Goal: Task Accomplishment & Management: Manage account settings

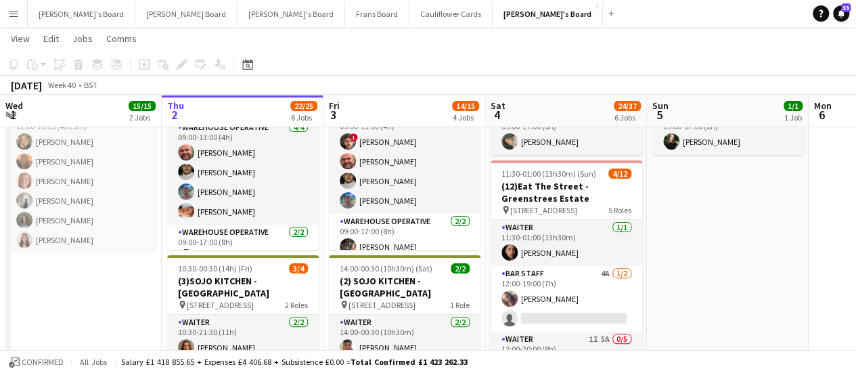
scroll to position [125, 0]
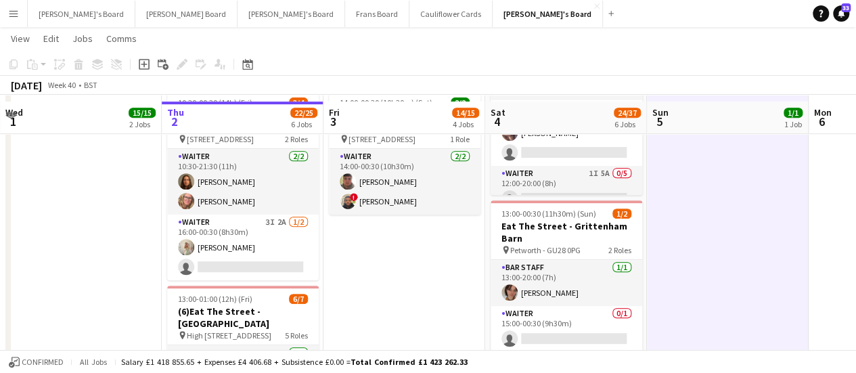
scroll to position [282, 0]
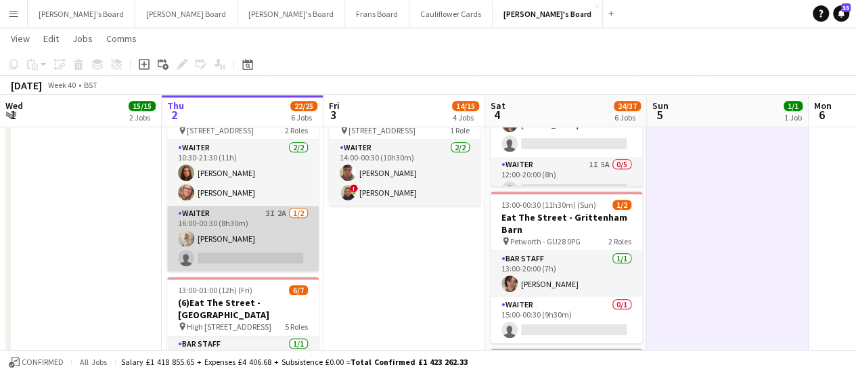
click at [290, 221] on app-card-role "Waiter 3I 2A 1/2 16:00-00:30 (8h30m) Chloe Everley single-neutral-actions" at bounding box center [243, 239] width 152 height 66
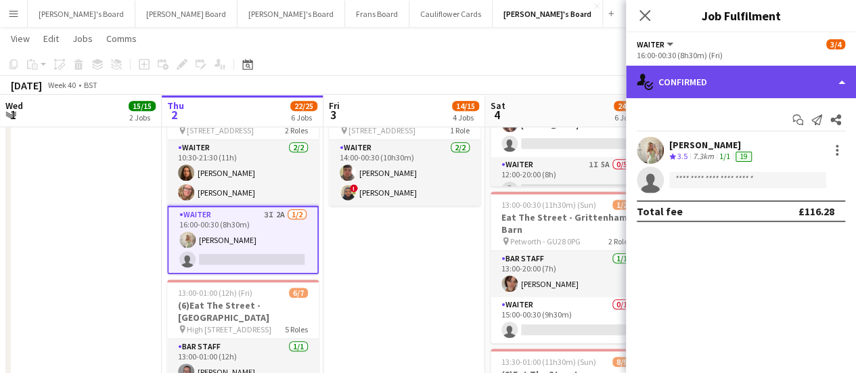
click at [774, 69] on div "single-neutral-actions-check-2 Confirmed" at bounding box center [741, 82] width 230 height 32
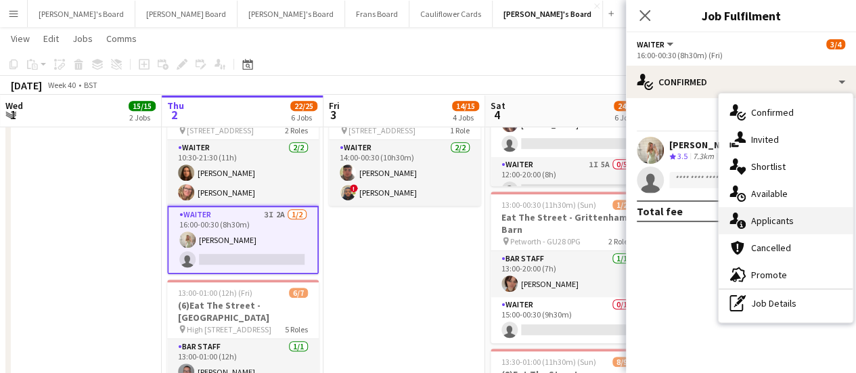
click at [768, 213] on div "single-neutral-actions-information Applicants" at bounding box center [786, 220] width 134 height 27
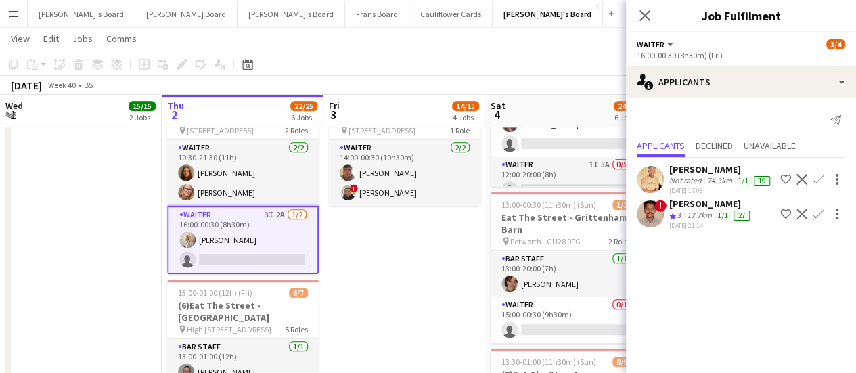
click at [403, 287] on app-date-cell "09:00-17:00 (8h) 6/6 SFG WAREHOUSE - [GEOGRAPHIC_DATA] pin Guilford Gu3 2dx 2 R…" at bounding box center [405, 346] width 162 height 954
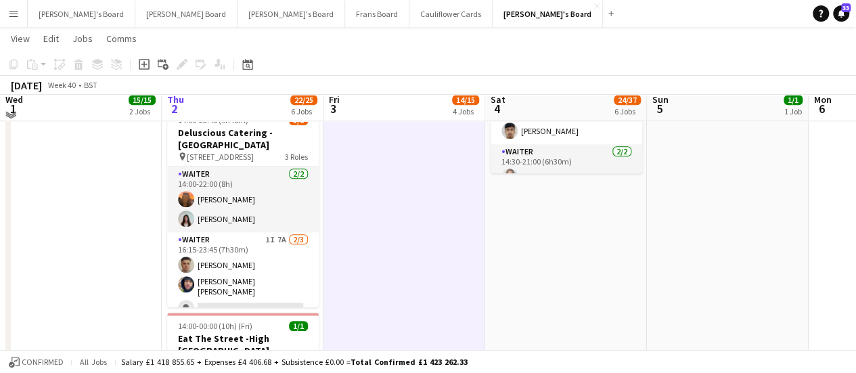
scroll to position [667, 0]
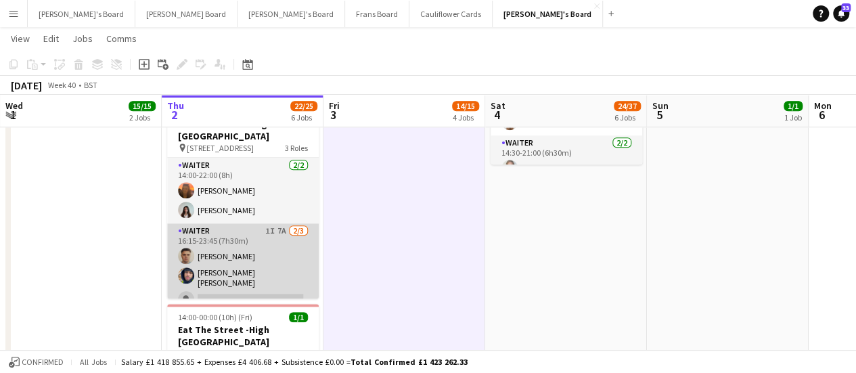
click at [284, 239] on app-card-role "Waiter 1I 7A 2/3 16:15-23:45 (7h30m) Thomas Morris Reiss Bendall single-neutral…" at bounding box center [243, 267] width 152 height 89
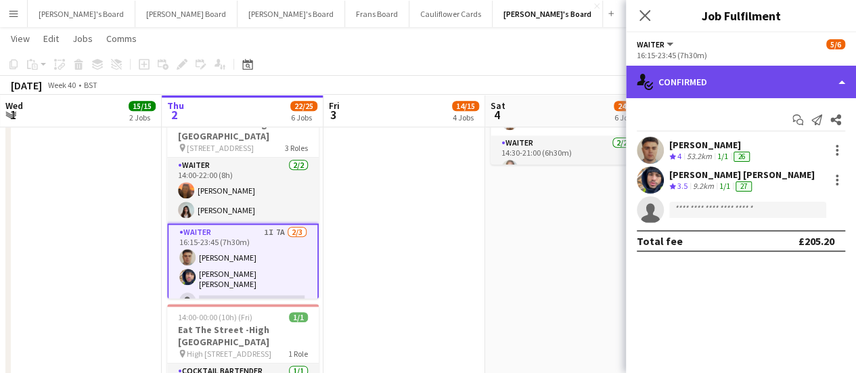
click at [774, 89] on div "single-neutral-actions-check-2 Confirmed" at bounding box center [741, 82] width 230 height 32
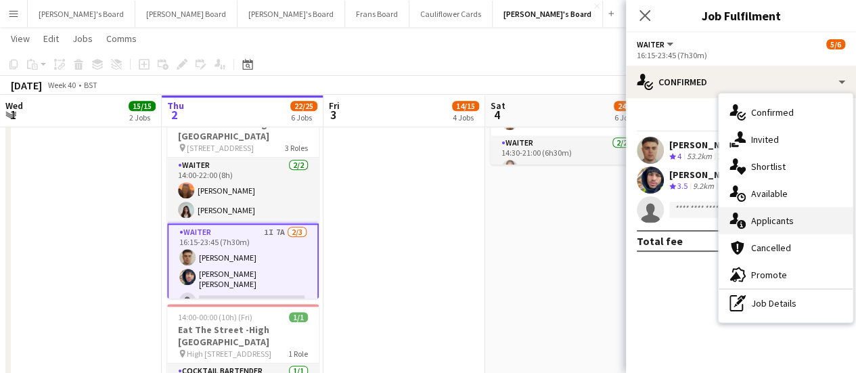
click at [770, 211] on div "single-neutral-actions-information Applicants" at bounding box center [786, 220] width 134 height 27
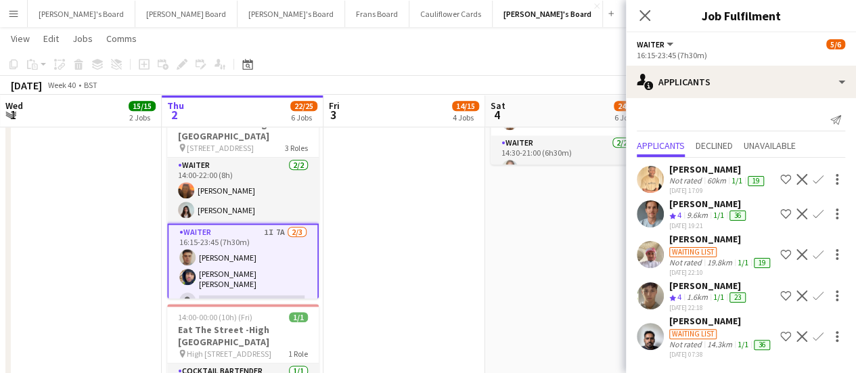
scroll to position [26, 0]
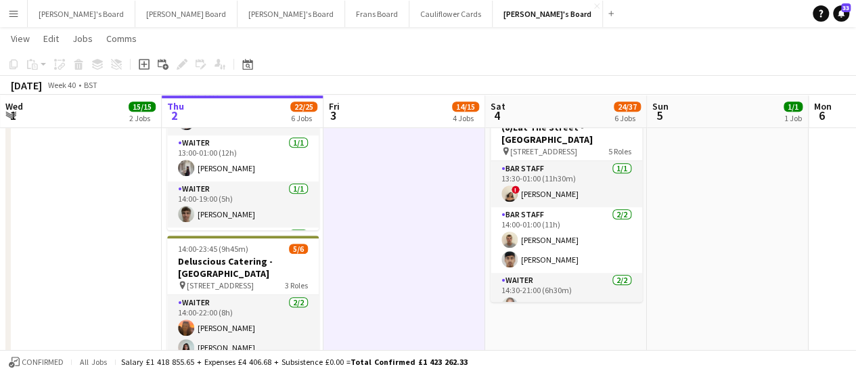
scroll to position [534, 0]
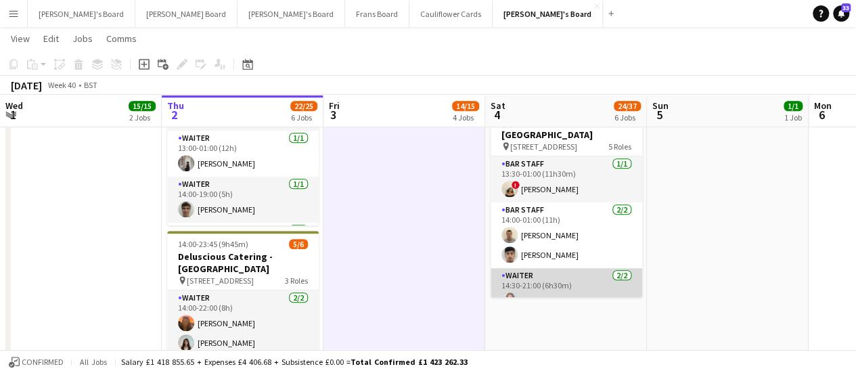
click at [565, 285] on app-card-role "Waiter 2/2 14:30-21:00 (6h30m) Alice Appleyard Thomas Clark" at bounding box center [567, 301] width 152 height 66
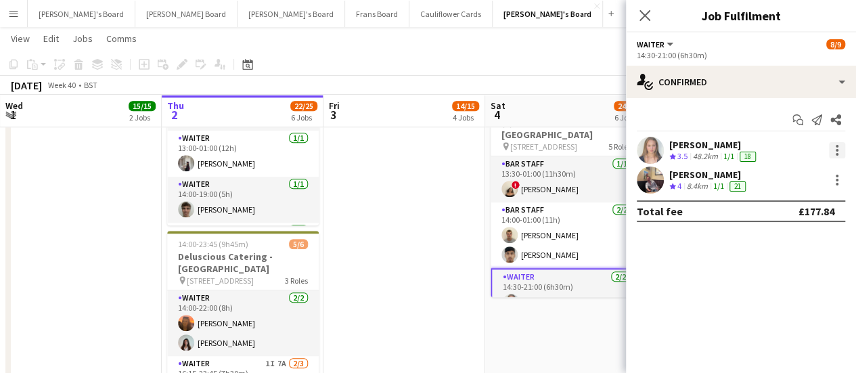
click at [839, 151] on div at bounding box center [837, 150] width 16 height 16
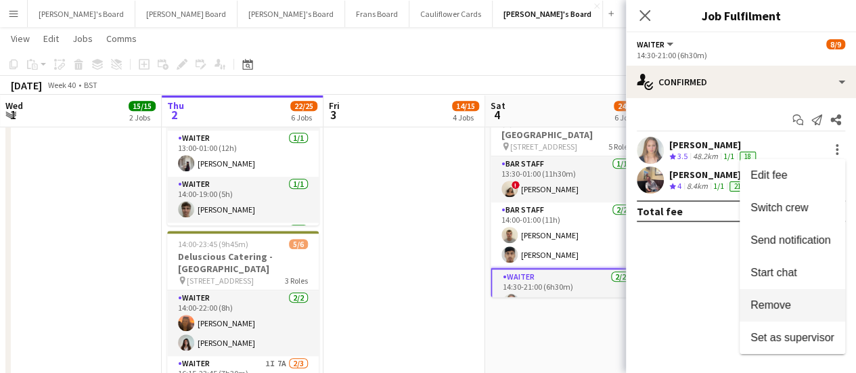
click at [764, 301] on span "Remove" at bounding box center [771, 305] width 41 height 12
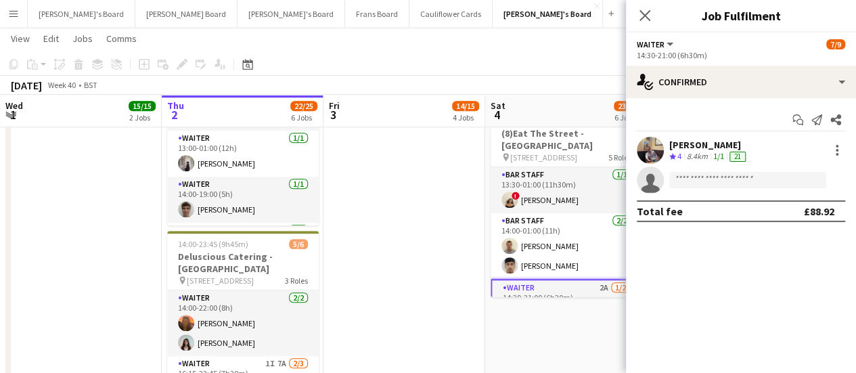
click at [418, 236] on app-date-cell "09:00-17:00 (8h) 6/6 SFG WAREHOUSE - [GEOGRAPHIC_DATA] pin Guilford Gu3 2dx 2 R…" at bounding box center [405, 95] width 162 height 954
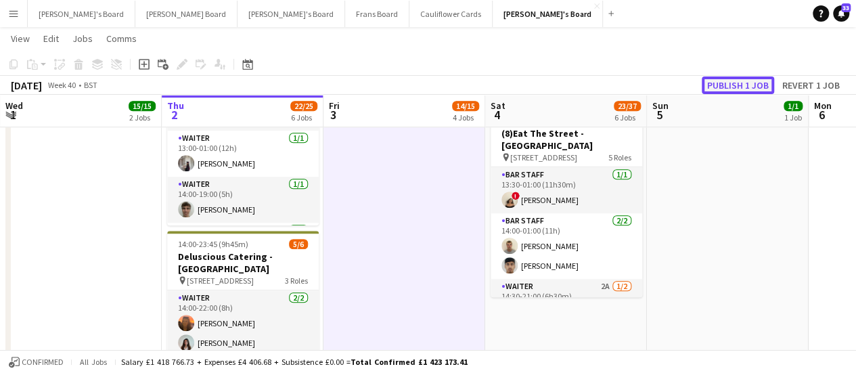
click at [741, 82] on button "Publish 1 job" at bounding box center [738, 85] width 72 height 18
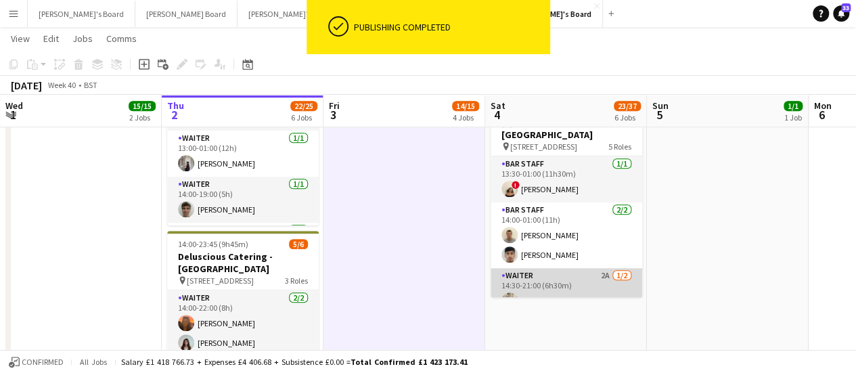
click at [596, 277] on app-card-role "Waiter 2A 1/2 14:30-21:00 (6h30m) Thomas Clark single-neutral-actions" at bounding box center [567, 301] width 152 height 66
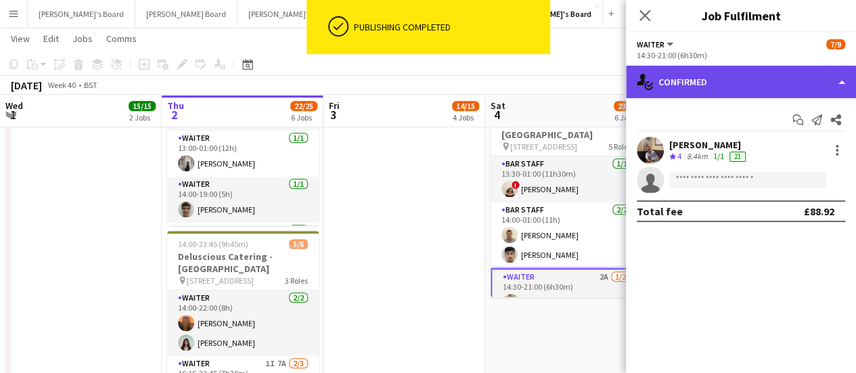
click at [776, 81] on div "single-neutral-actions-check-2 Confirmed" at bounding box center [741, 82] width 230 height 32
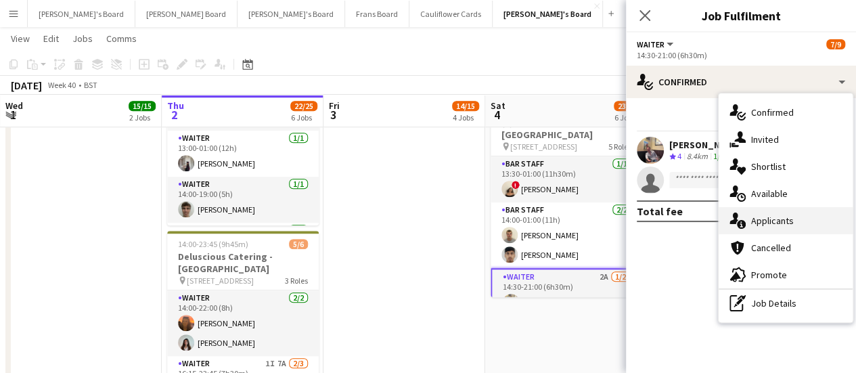
click at [784, 222] on span "Applicants" at bounding box center [772, 221] width 43 height 12
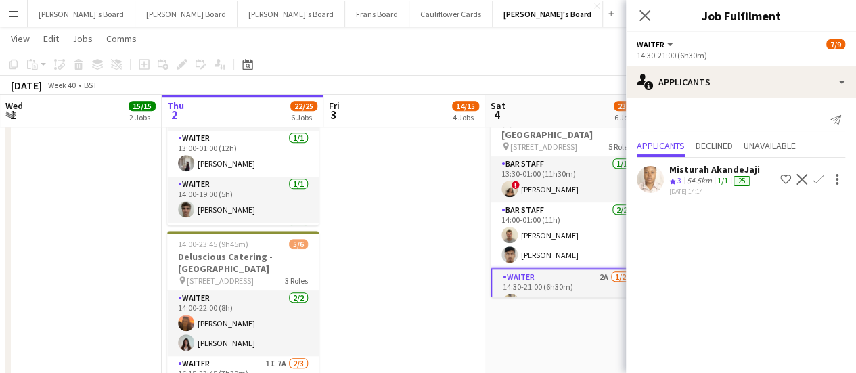
click at [424, 239] on app-date-cell "09:00-17:00 (8h) 6/6 SFG WAREHOUSE - [GEOGRAPHIC_DATA] pin Guilford Gu3 2dx 2 R…" at bounding box center [405, 95] width 162 height 954
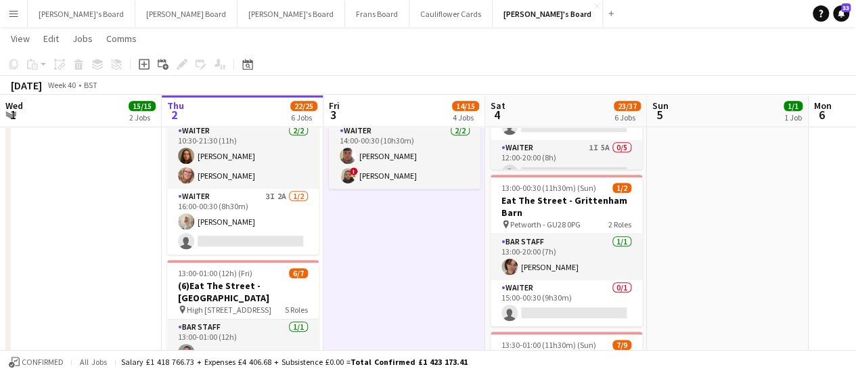
scroll to position [0, 340]
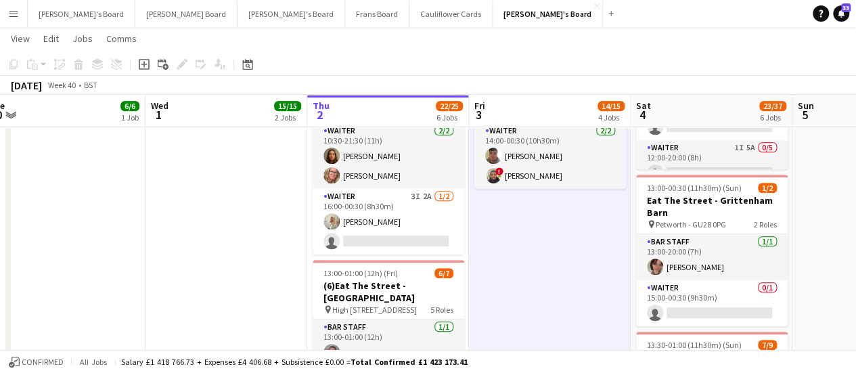
drag, startPoint x: 362, startPoint y: 229, endPoint x: 508, endPoint y: 250, distance: 147.0
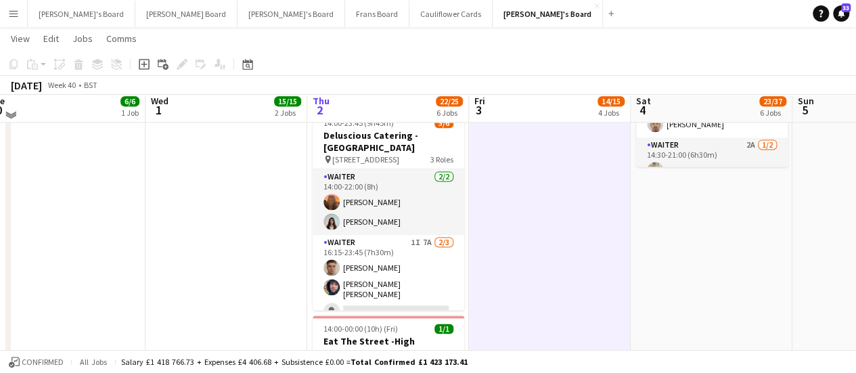
scroll to position [904, 0]
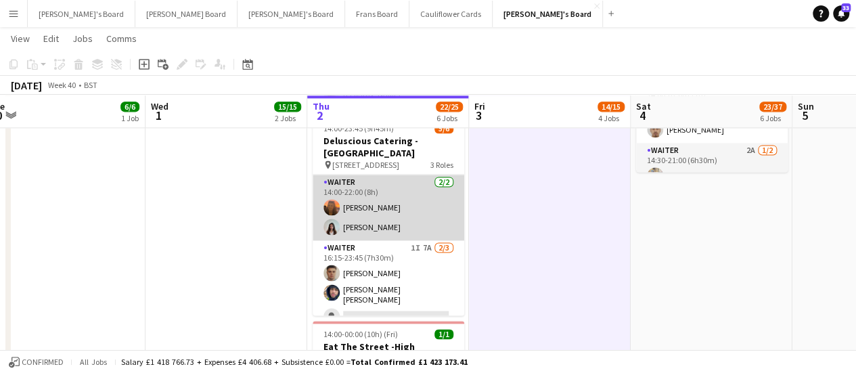
click at [391, 208] on app-card-role "Waiter 2/2 14:00-22:00 (8h) Millie Cregeen Holly Strowger" at bounding box center [389, 208] width 152 height 66
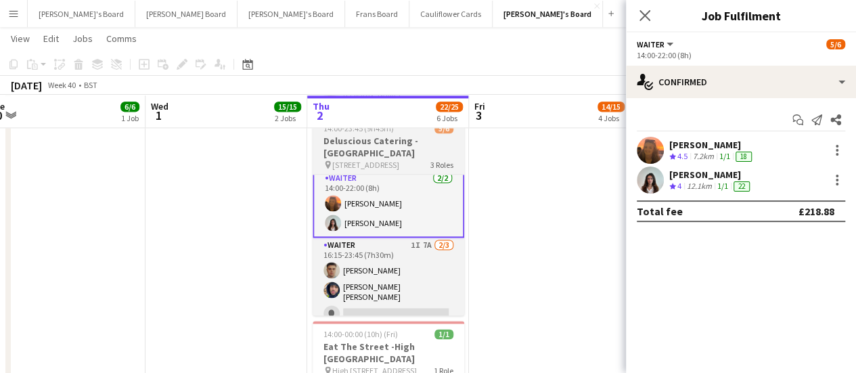
scroll to position [0, 0]
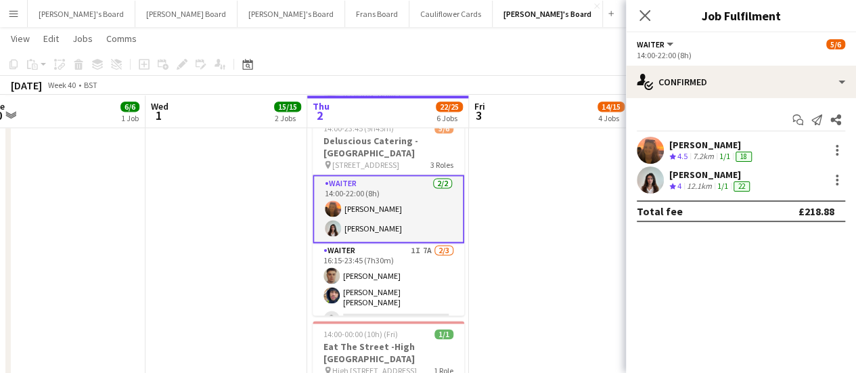
click at [717, 144] on div "[PERSON_NAME]" at bounding box center [711, 145] width 85 height 12
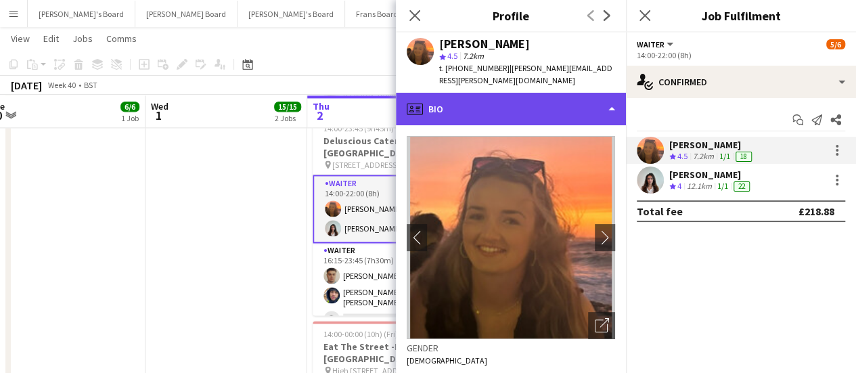
click at [562, 99] on div "profile Bio" at bounding box center [511, 109] width 230 height 32
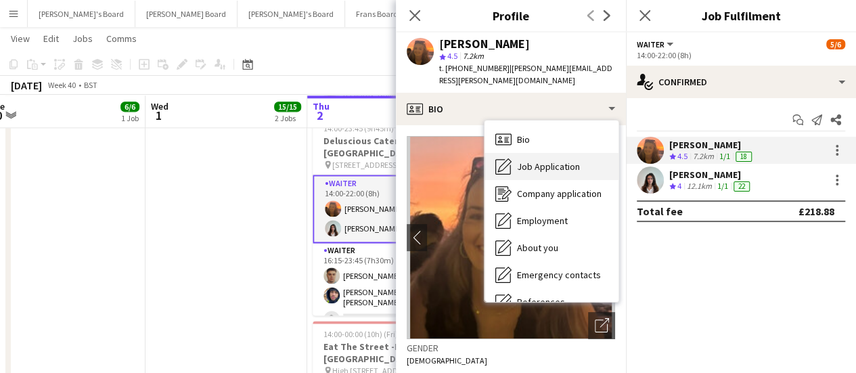
click at [556, 160] on span "Job Application" at bounding box center [548, 166] width 63 height 12
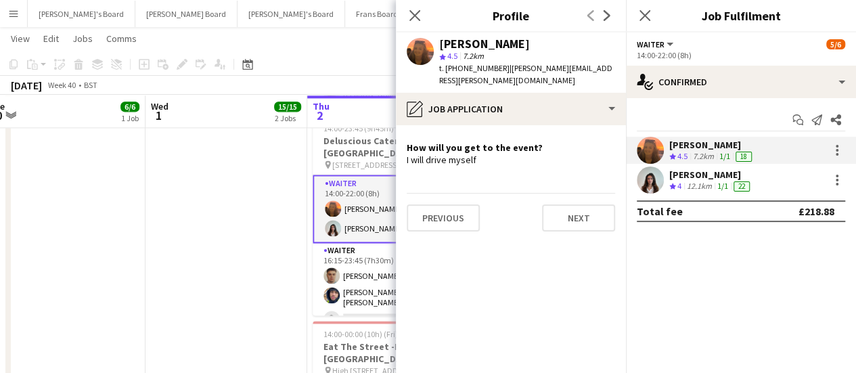
click at [702, 194] on app-confirmed-crew "Millie Cregeen Crew rating 4.5 7.2km 1/1 18 Holly Strowger Crew rating 4 12.1km…" at bounding box center [741, 179] width 230 height 85
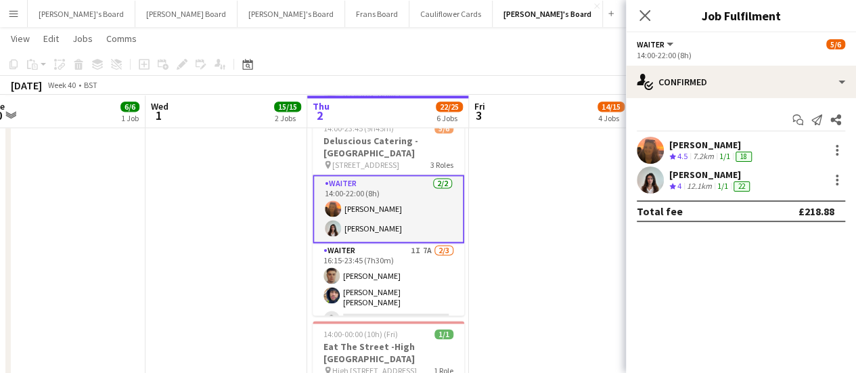
click at [703, 183] on div "12.1km" at bounding box center [699, 187] width 30 height 12
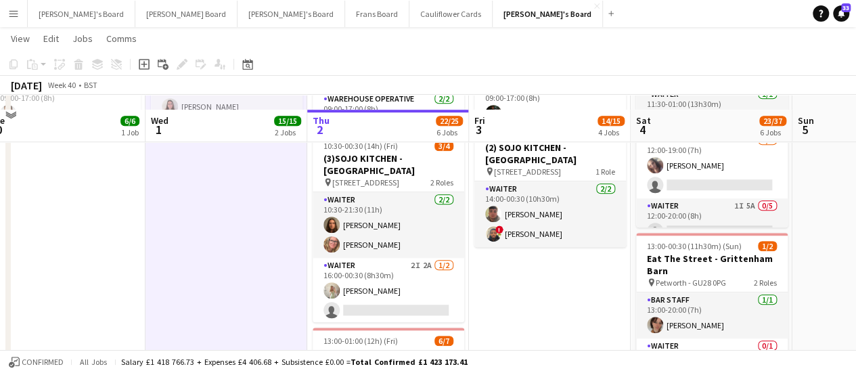
scroll to position [481, 0]
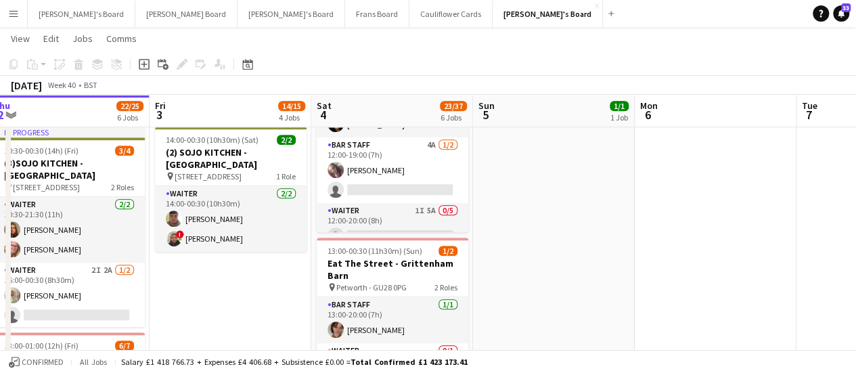
drag, startPoint x: 539, startPoint y: 330, endPoint x: 220, endPoint y: 259, distance: 326.6
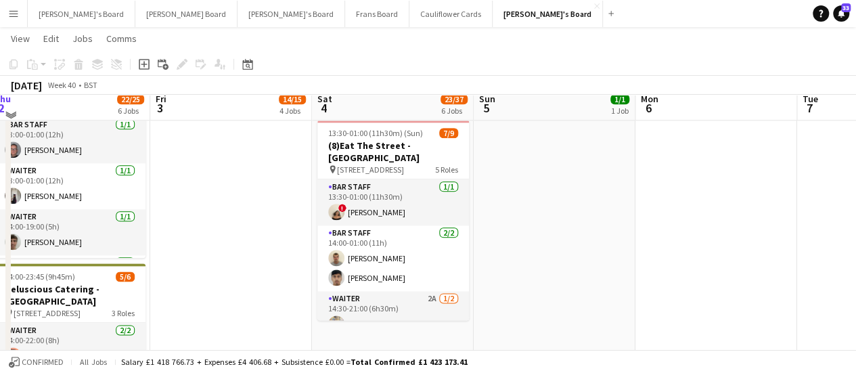
scroll to position [749, 0]
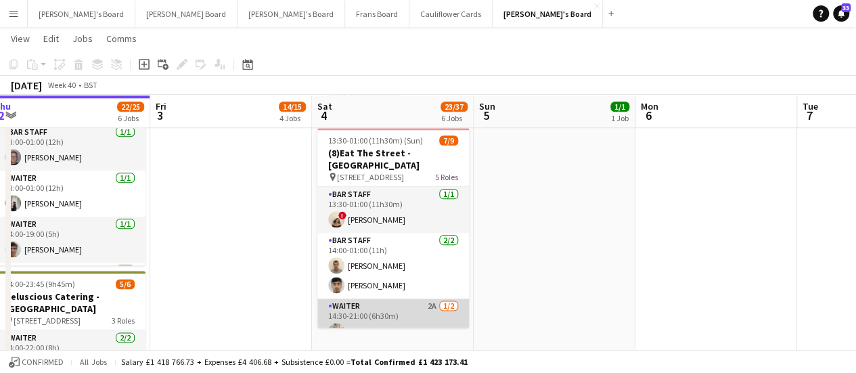
click at [439, 306] on app-card-role "Waiter 2A 1/2 14:30-21:00 (6h30m) Thomas Clark single-neutral-actions" at bounding box center [393, 332] width 152 height 66
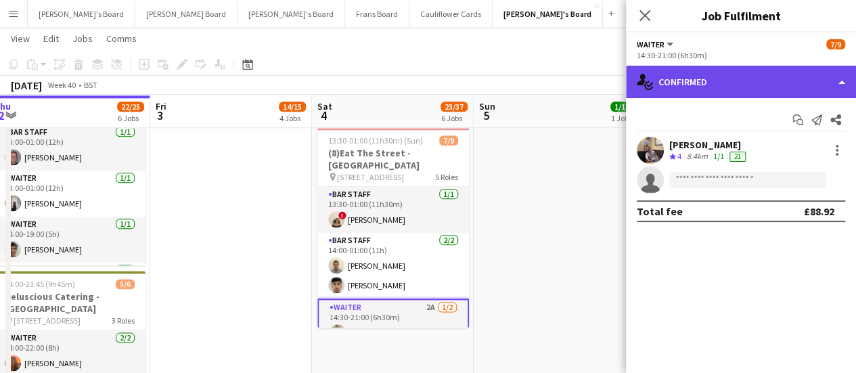
click at [770, 79] on div "single-neutral-actions-check-2 Confirmed" at bounding box center [741, 82] width 230 height 32
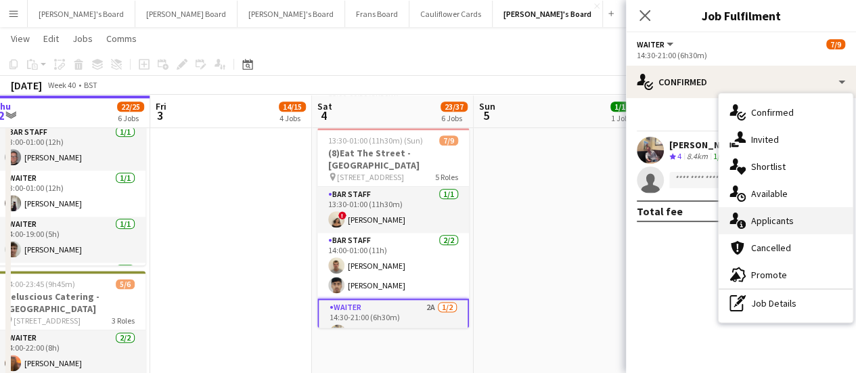
click at [766, 213] on div "single-neutral-actions-information Applicants" at bounding box center [786, 220] width 134 height 27
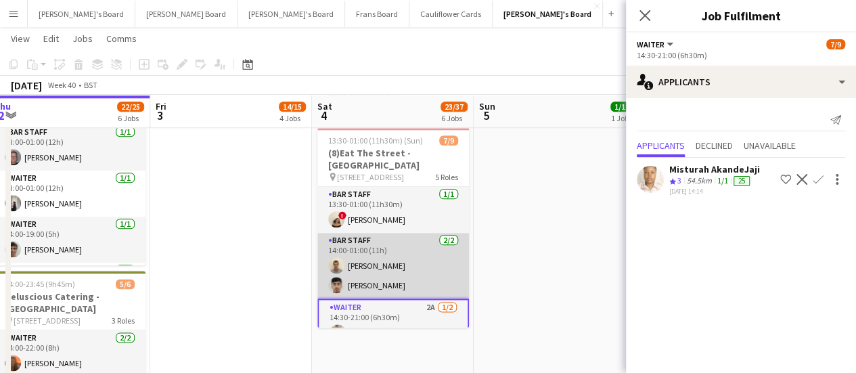
click at [412, 256] on app-card-role "BAR STAFF 2/2 14:00-01:00 (11h) Sam Jefferson Rohan Malhotra" at bounding box center [393, 266] width 152 height 66
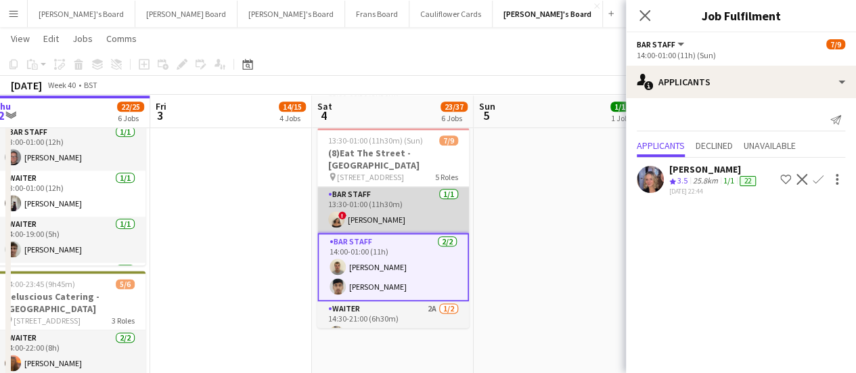
click at [376, 201] on app-card-role "BAR STAFF 1/1 13:30-01:00 (11h30m) ! Sian Garland" at bounding box center [393, 210] width 152 height 46
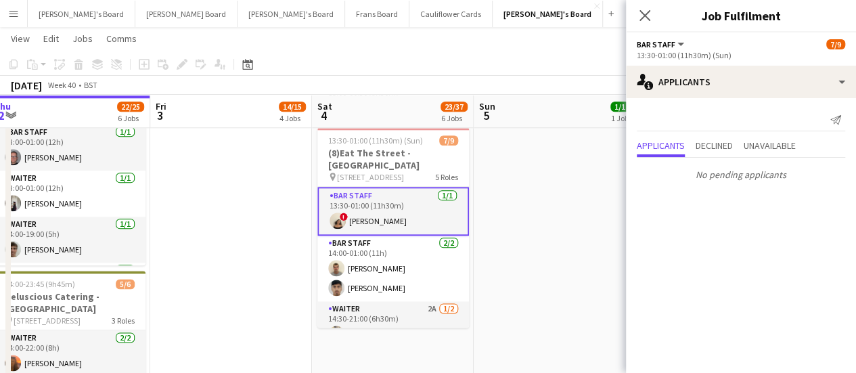
click at [524, 234] on app-date-cell "09:00-17:00 (8h) 1/1 Scandalicious - [GEOGRAPHIC_DATA] pin [GEOGRAPHIC_DATA] OX…" at bounding box center [555, 7] width 162 height 1208
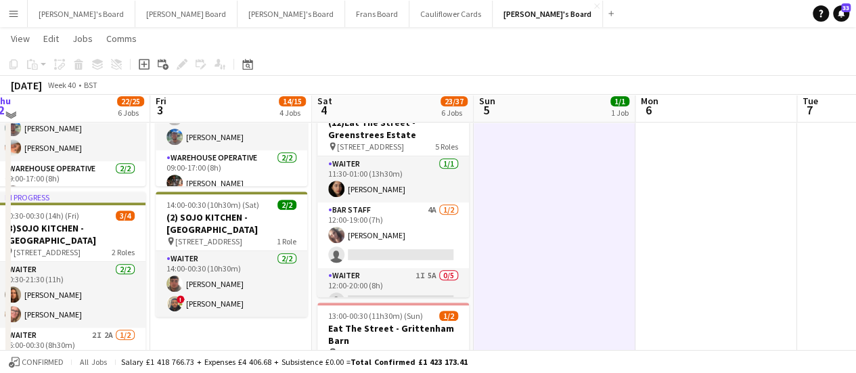
scroll to position [409, 0]
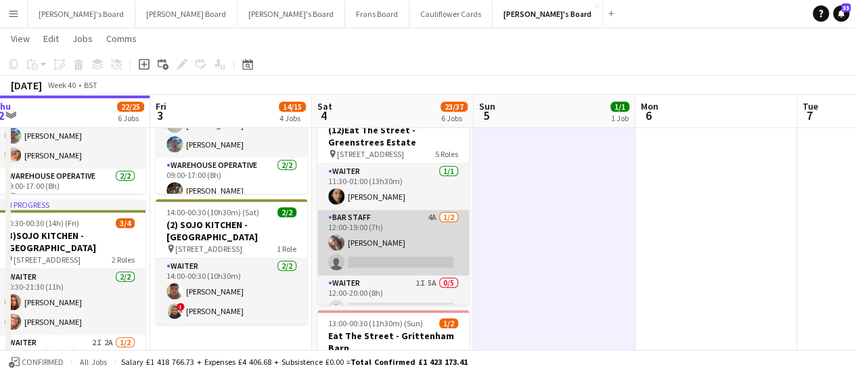
click at [425, 229] on app-card-role "BAR STAFF 4A 1/2 12:00-19:00 (7h) Alison Anderson single-neutral-actions" at bounding box center [393, 243] width 152 height 66
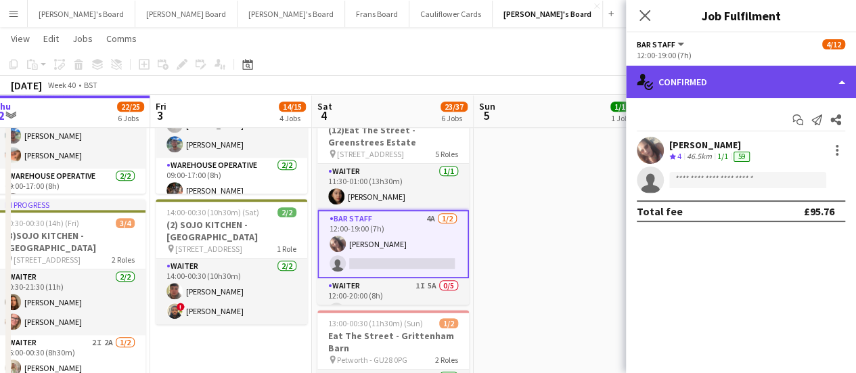
click at [724, 85] on div "single-neutral-actions-check-2 Confirmed" at bounding box center [741, 82] width 230 height 32
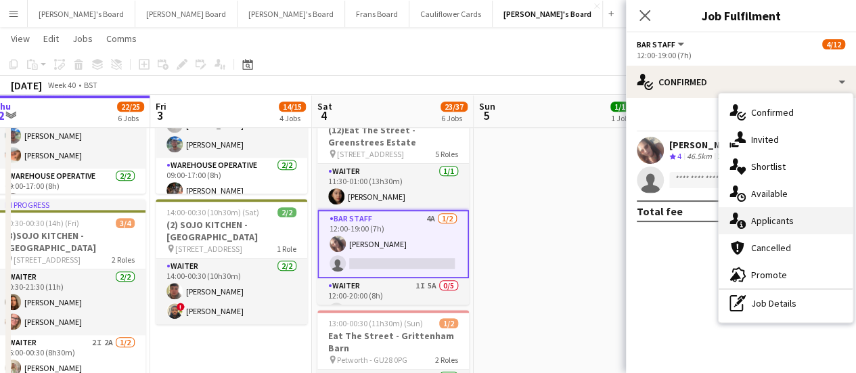
click at [782, 220] on span "Applicants" at bounding box center [772, 221] width 43 height 12
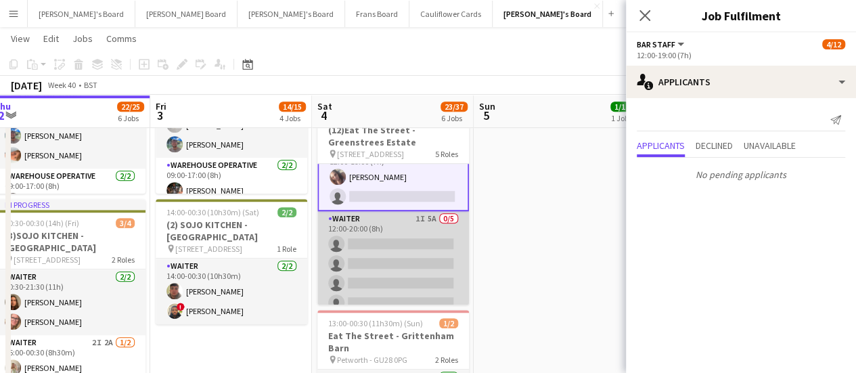
click at [420, 223] on app-card-role "Waiter 1I 5A 0/5 12:00-20:00 (8h) single-neutral-actions single-neutral-actions…" at bounding box center [393, 273] width 152 height 125
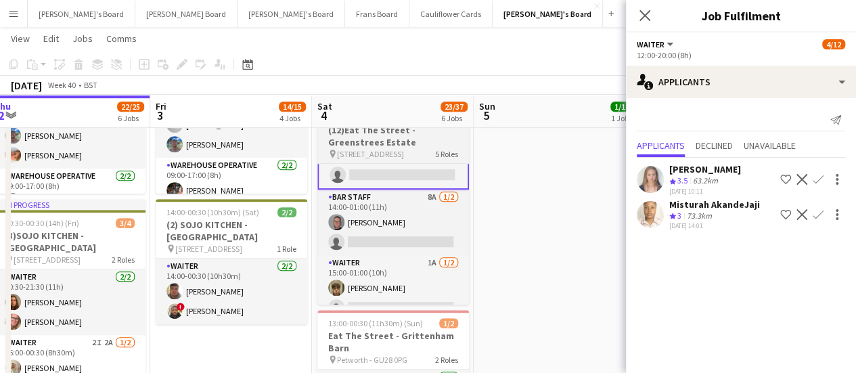
scroll to position [229, 0]
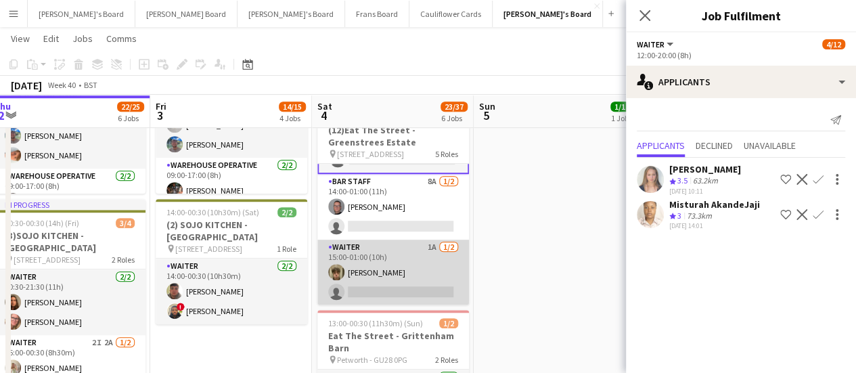
click at [430, 271] on app-card-role "Waiter 1A [DATE] 15:00-01:00 (10h) [PERSON_NAME] single-neutral-actions" at bounding box center [393, 273] width 152 height 66
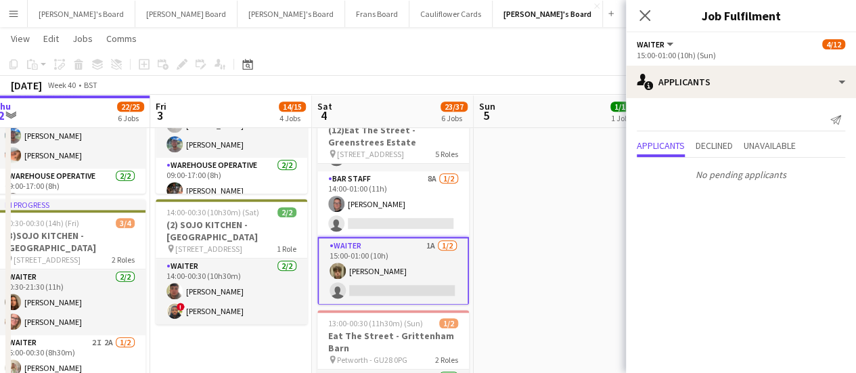
scroll to position [227, 0]
click at [337, 28] on app-page-menu "View Day view expanded Day view collapsed Month view Date picker Jump to today …" at bounding box center [428, 40] width 856 height 26
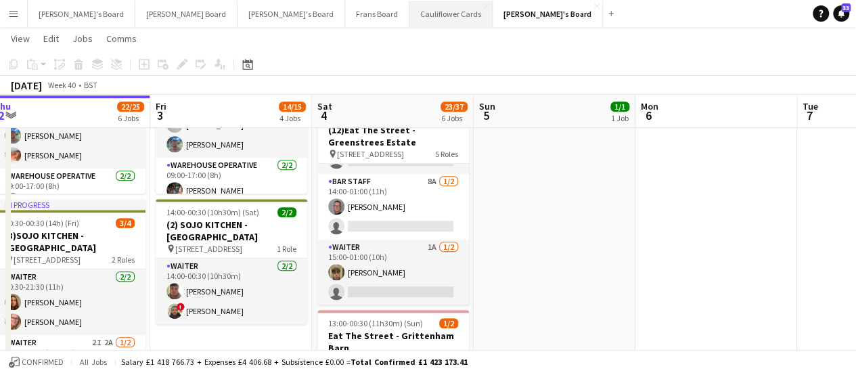
click at [410, 18] on button "Cauliflower Cards Close" at bounding box center [451, 14] width 83 height 26
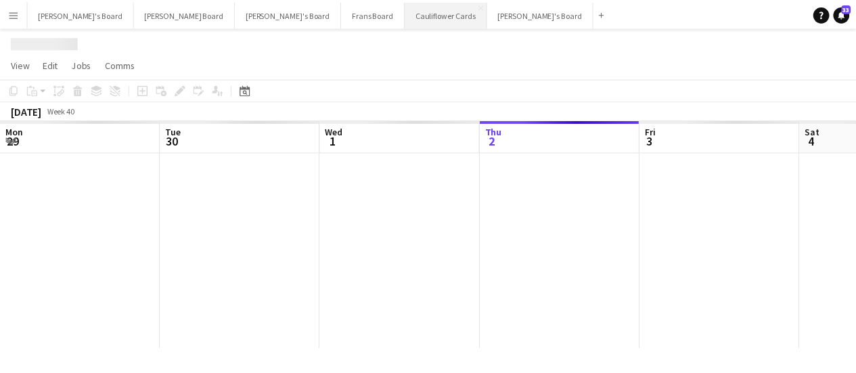
scroll to position [0, 324]
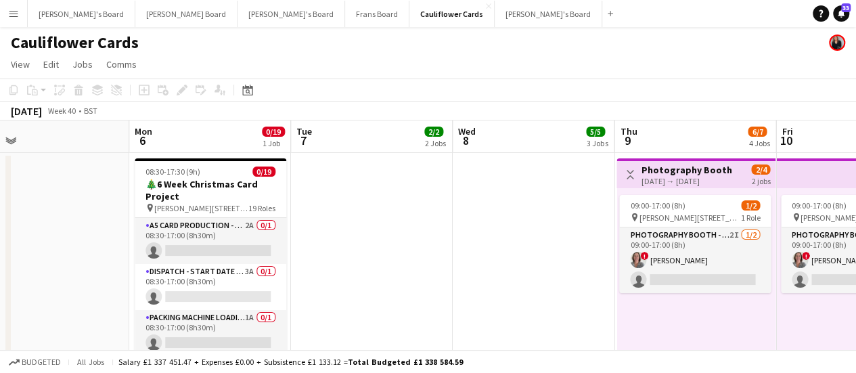
drag, startPoint x: 579, startPoint y: 243, endPoint x: 250, endPoint y: 227, distance: 330.0
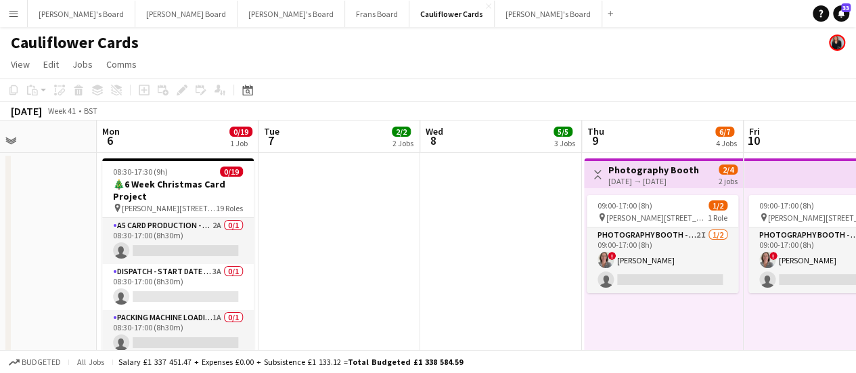
drag, startPoint x: 424, startPoint y: 271, endPoint x: 69, endPoint y: 235, distance: 356.6
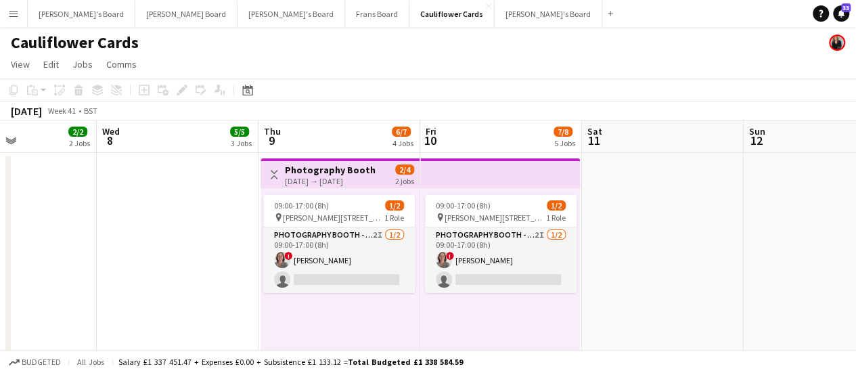
scroll to position [0, 387]
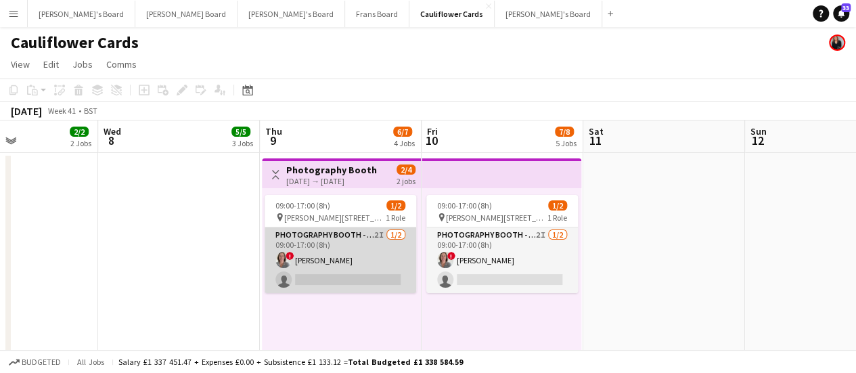
click at [341, 275] on app-card-role "Photography Booth - Start Date 9th Oct 2I 1/2 09:00-17:00 (8h) ! Jennifer Pite …" at bounding box center [341, 260] width 152 height 66
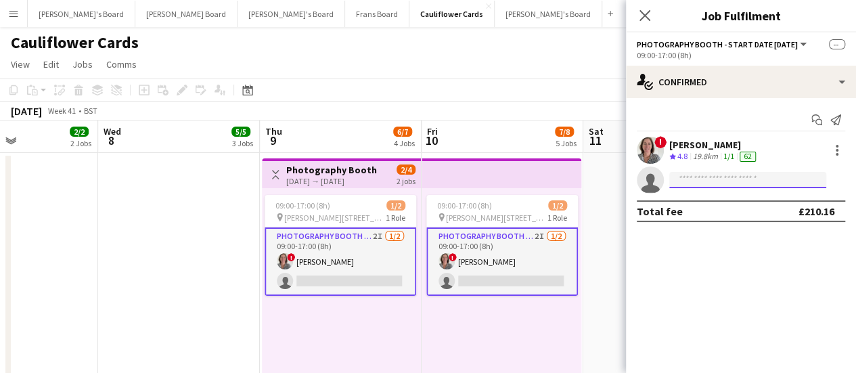
click at [705, 182] on input at bounding box center [747, 180] width 157 height 16
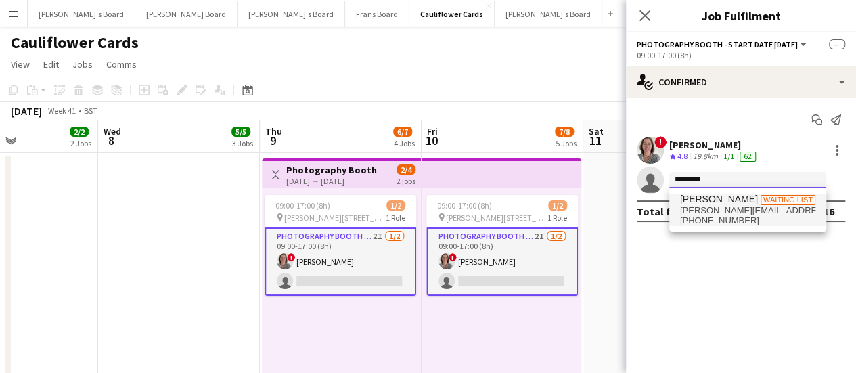
type input "********"
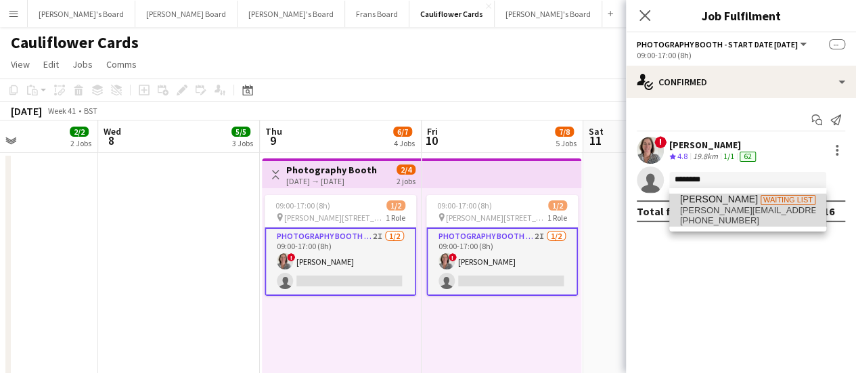
click at [715, 215] on span "[PERSON_NAME][EMAIL_ADDRESS][PERSON_NAME][DOMAIN_NAME]" at bounding box center [747, 210] width 135 height 11
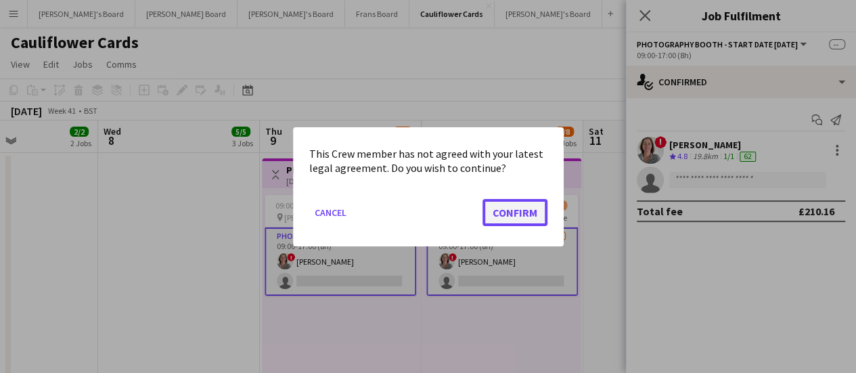
click at [541, 216] on button "Confirm" at bounding box center [515, 211] width 65 height 27
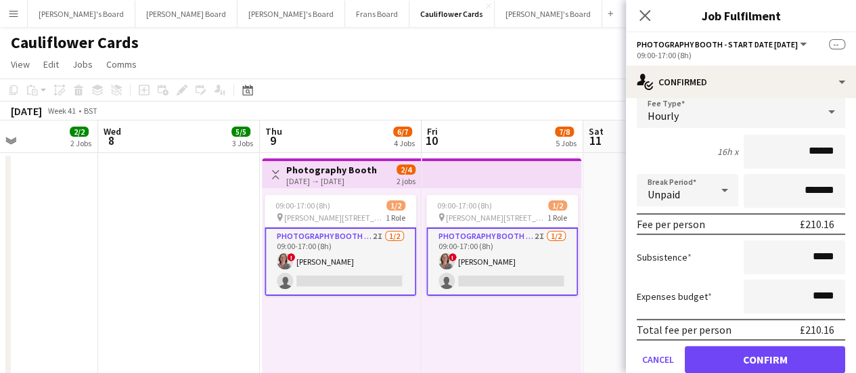
scroll to position [135, 0]
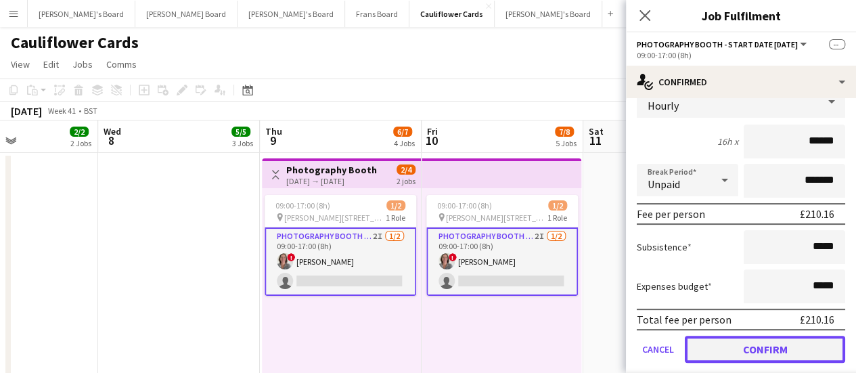
click at [780, 345] on button "Confirm" at bounding box center [765, 349] width 160 height 27
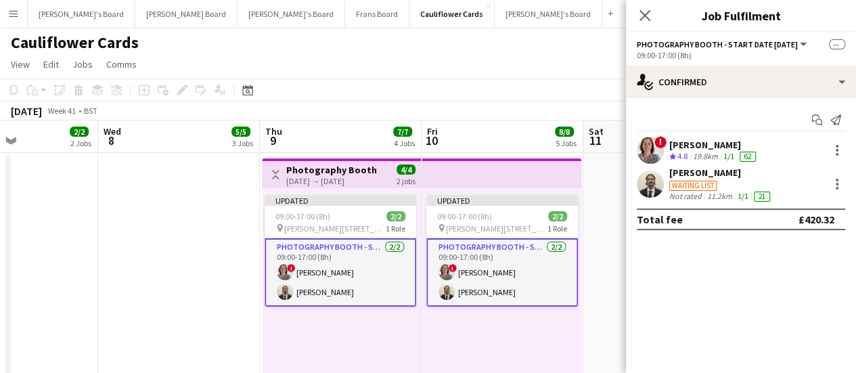
scroll to position [0, 0]
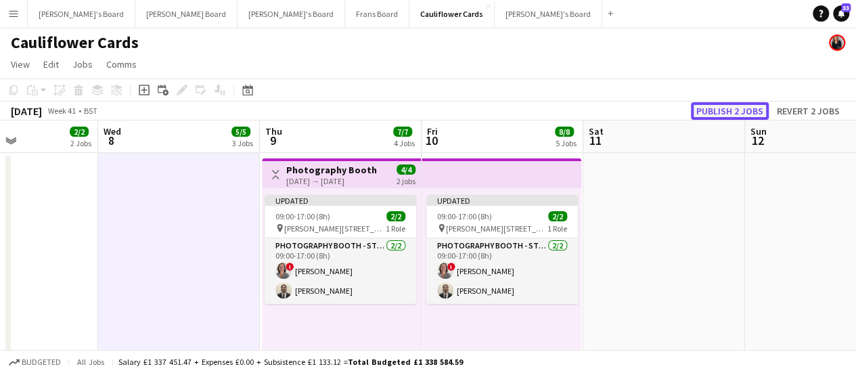
click at [741, 112] on button "Publish 2 jobs" at bounding box center [730, 111] width 78 height 18
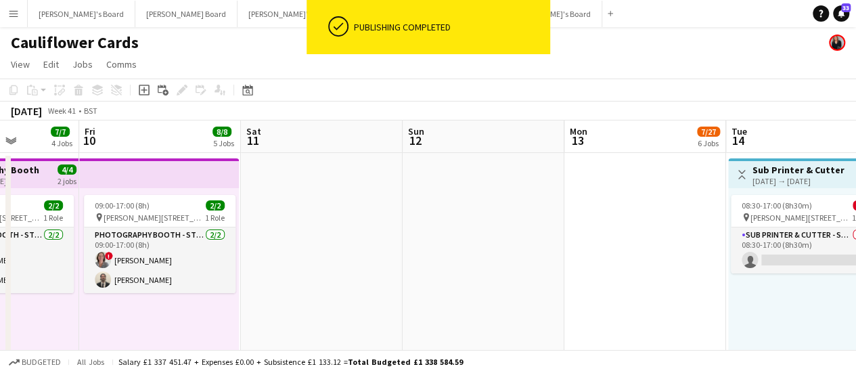
scroll to position [0, 412]
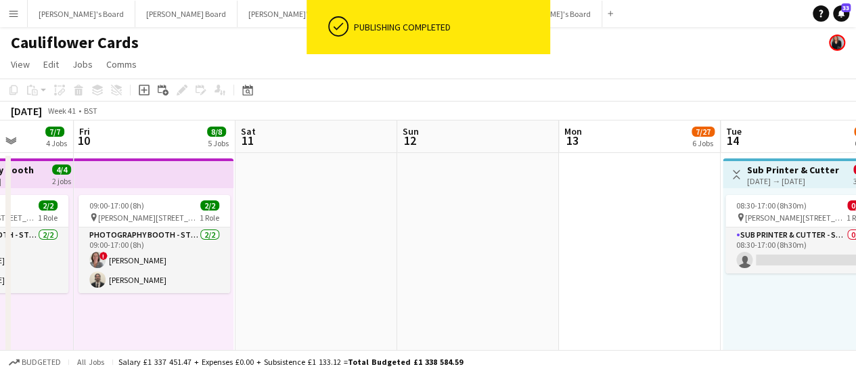
drag, startPoint x: 801, startPoint y: 221, endPoint x: 454, endPoint y: 220, distance: 347.9
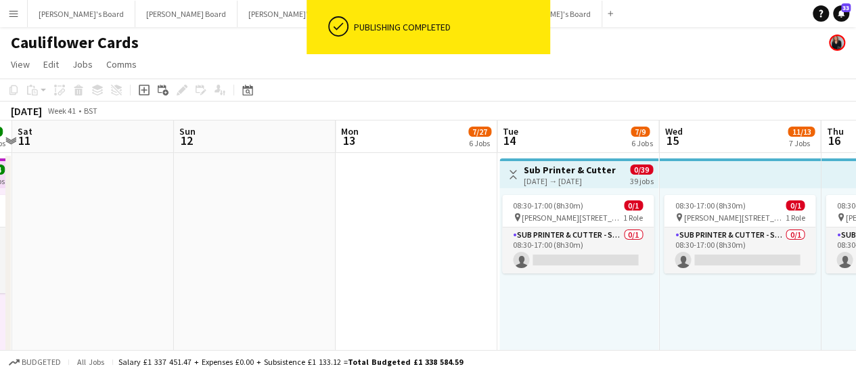
drag, startPoint x: 626, startPoint y: 235, endPoint x: 403, endPoint y: 223, distance: 223.7
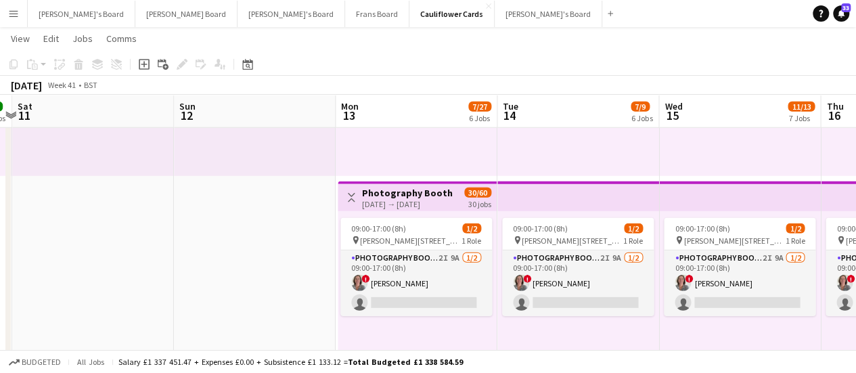
scroll to position [1941, 0]
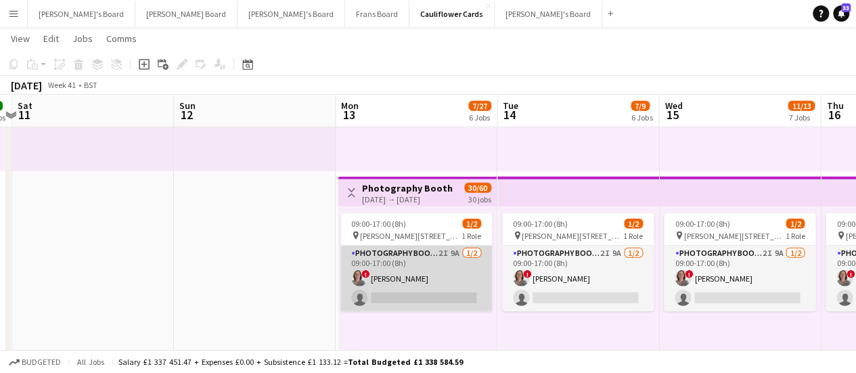
click at [442, 290] on app-card-role "Photography Booth - Start Date 9th Oct 2I 9A 1/2 09:00-17:00 (8h) ! Jennifer Pi…" at bounding box center [416, 279] width 152 height 66
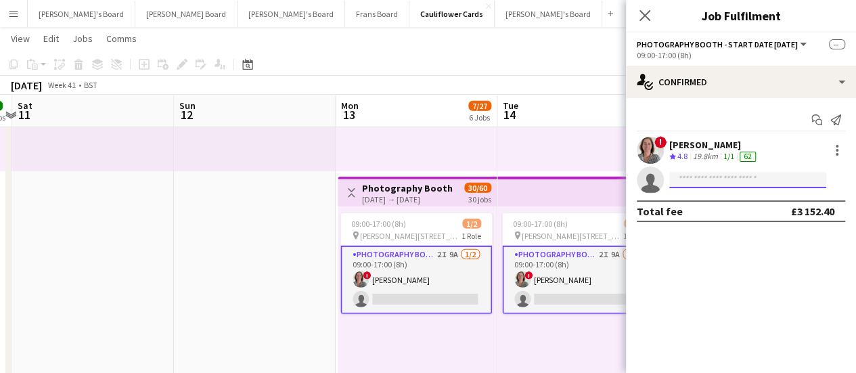
click at [693, 179] on input at bounding box center [747, 180] width 157 height 16
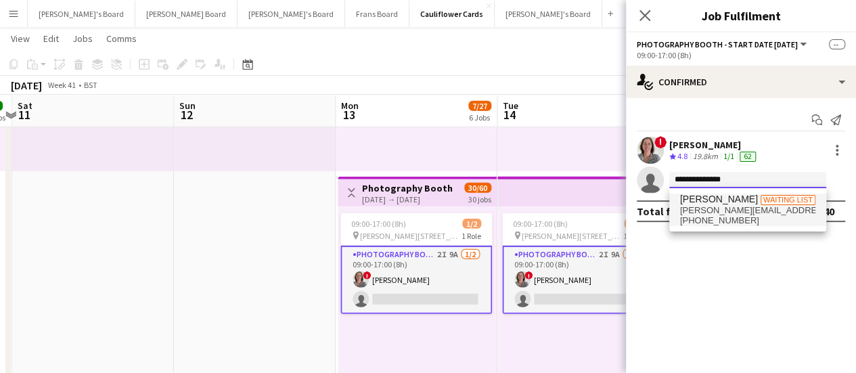
type input "**********"
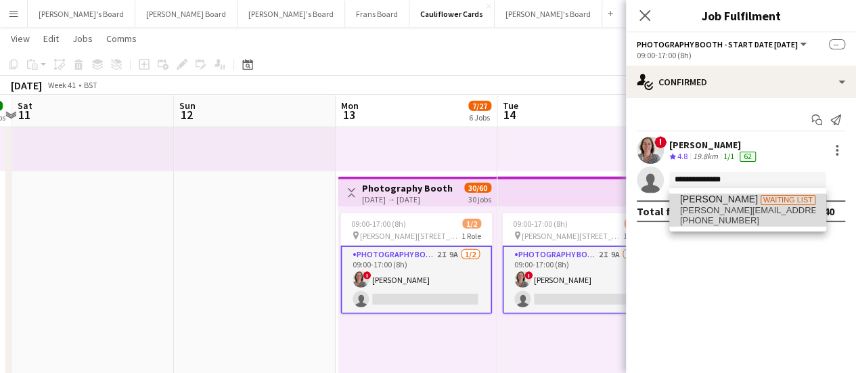
click at [718, 208] on span "[PERSON_NAME][EMAIL_ADDRESS][PERSON_NAME][DOMAIN_NAME]" at bounding box center [747, 210] width 135 height 11
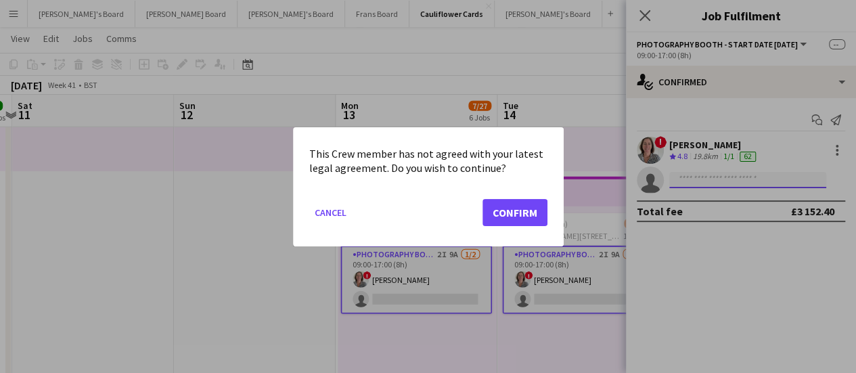
scroll to position [0, 0]
click at [514, 203] on button "Confirm" at bounding box center [515, 211] width 65 height 27
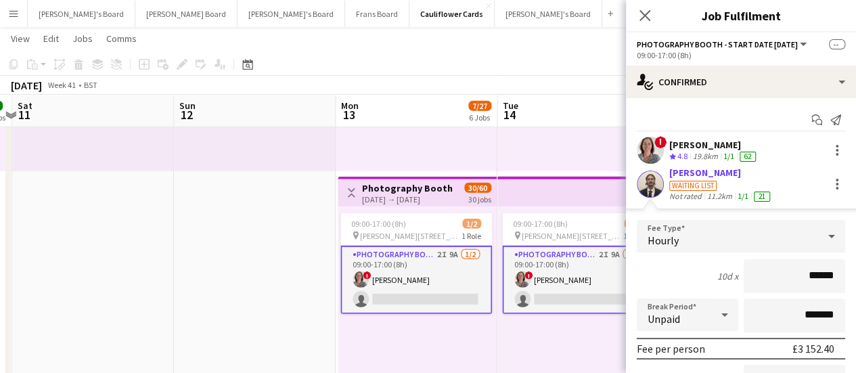
scroll to position [130, 0]
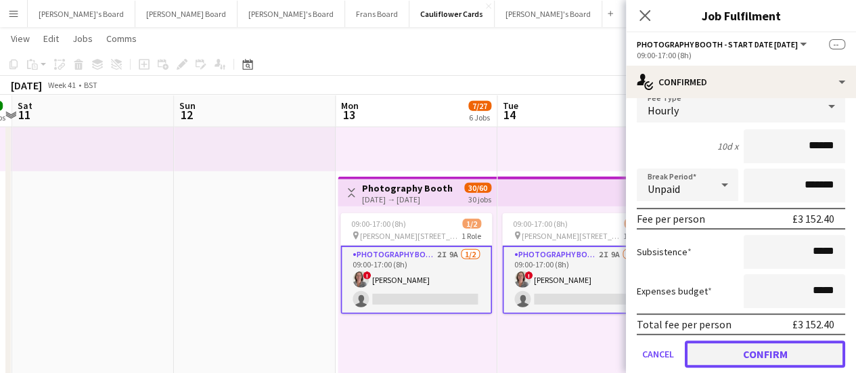
click at [741, 349] on button "Confirm" at bounding box center [765, 353] width 160 height 27
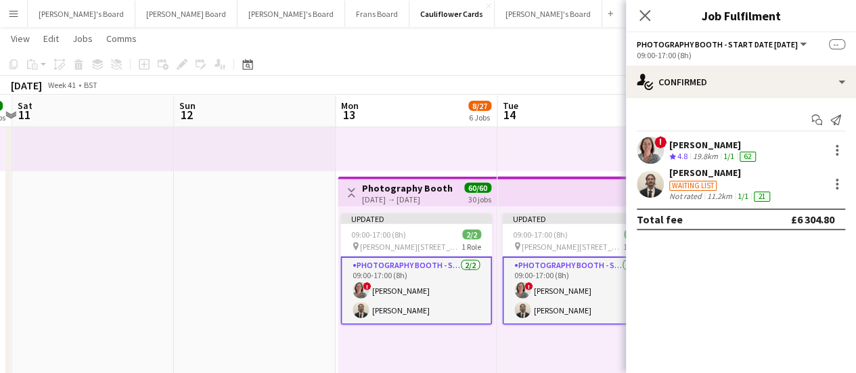
scroll to position [0, 0]
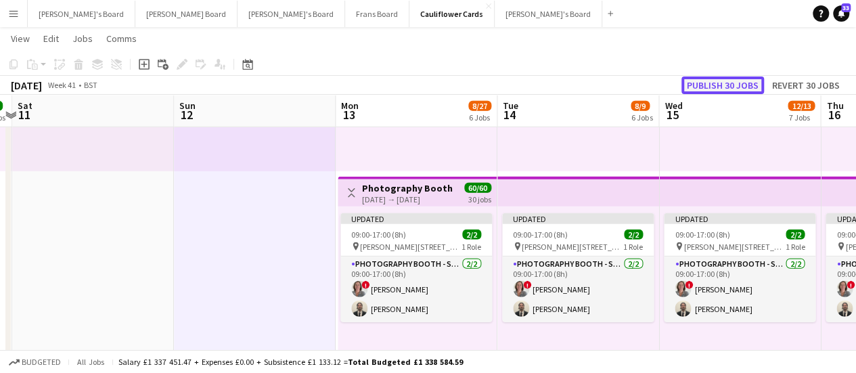
click at [728, 89] on button "Publish 30 jobs" at bounding box center [723, 85] width 83 height 18
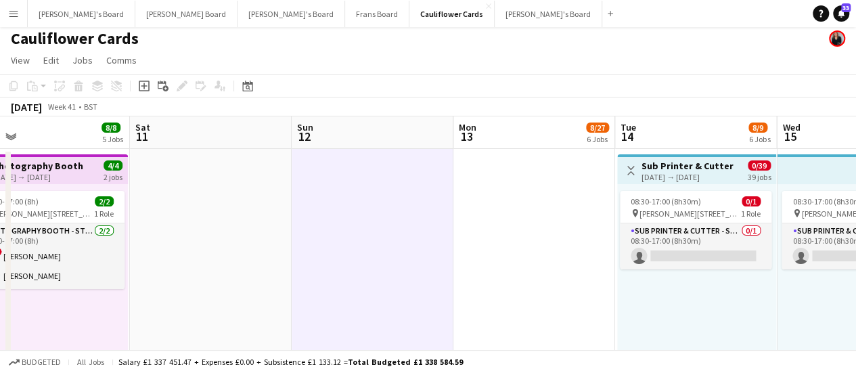
scroll to position [0, 516]
drag, startPoint x: 252, startPoint y: 242, endPoint x: 372, endPoint y: 218, distance: 121.6
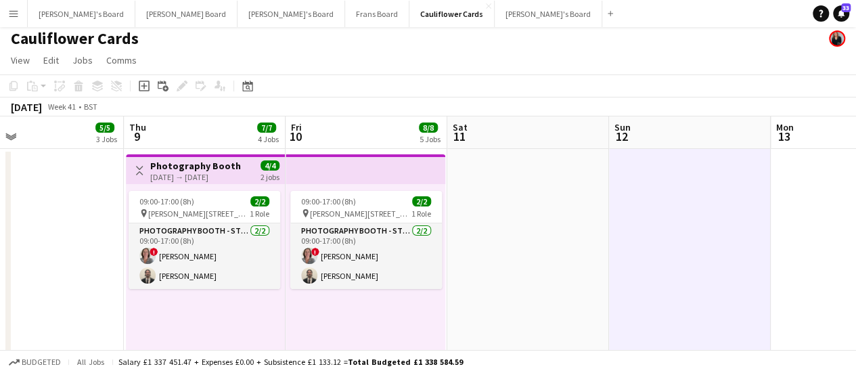
scroll to position [0, 360]
drag, startPoint x: 231, startPoint y: 185, endPoint x: 549, endPoint y: 225, distance: 319.9
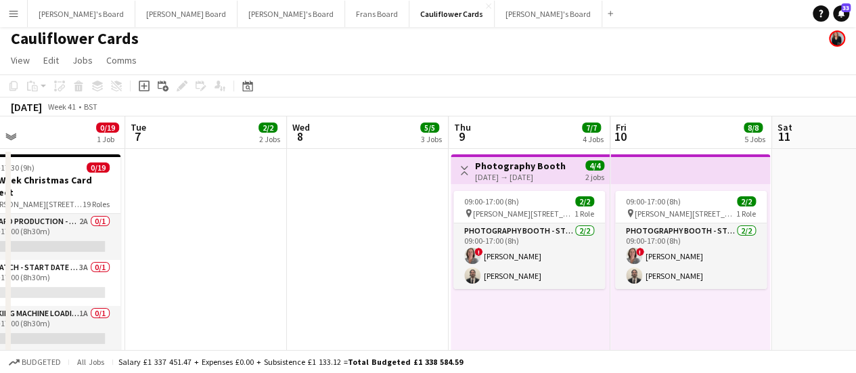
scroll to position [0, 364]
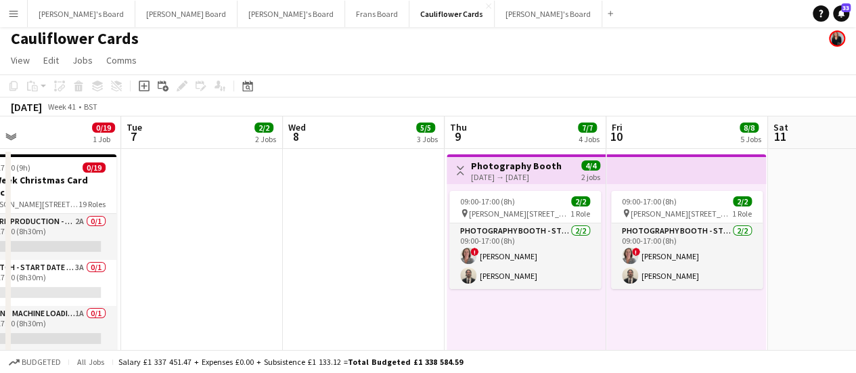
drag, startPoint x: 389, startPoint y: 324, endPoint x: 708, endPoint y: 271, distance: 323.8
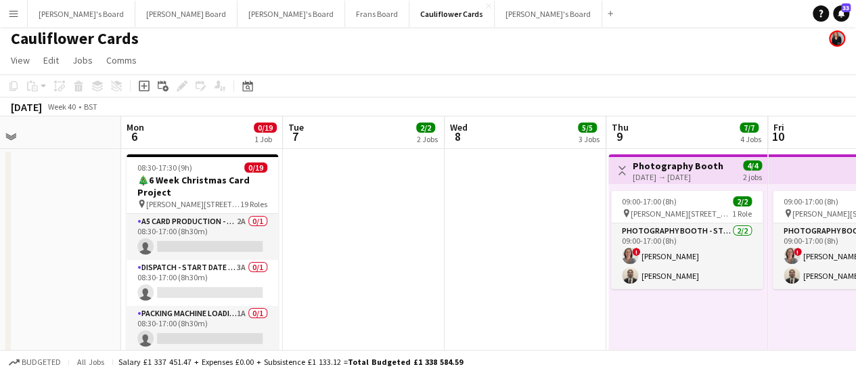
scroll to position [0, 309]
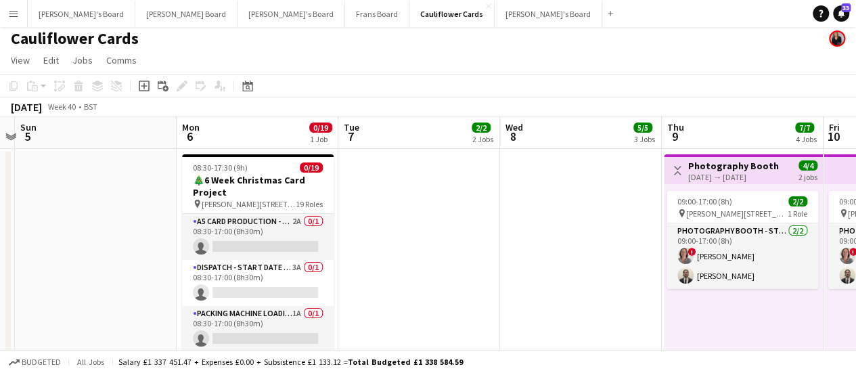
drag, startPoint x: 263, startPoint y: 223, endPoint x: 481, endPoint y: 232, distance: 218.1
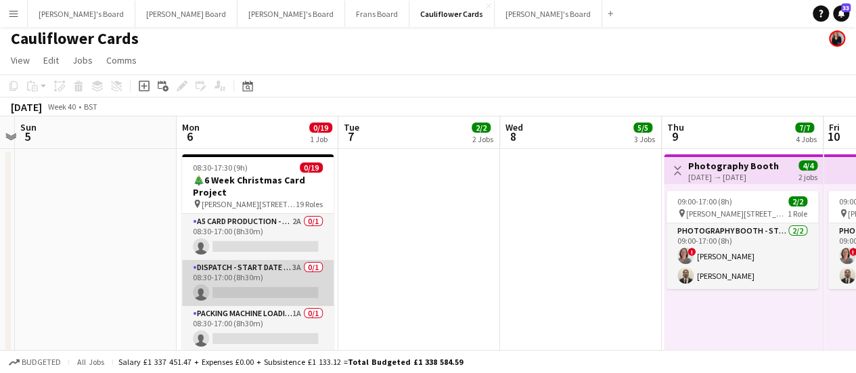
click at [268, 275] on app-card-role "Dispatch - Start Date 28th Oct 3A 0/1 08:30-17:00 (8h30m) single-neutral-actions" at bounding box center [258, 283] width 152 height 46
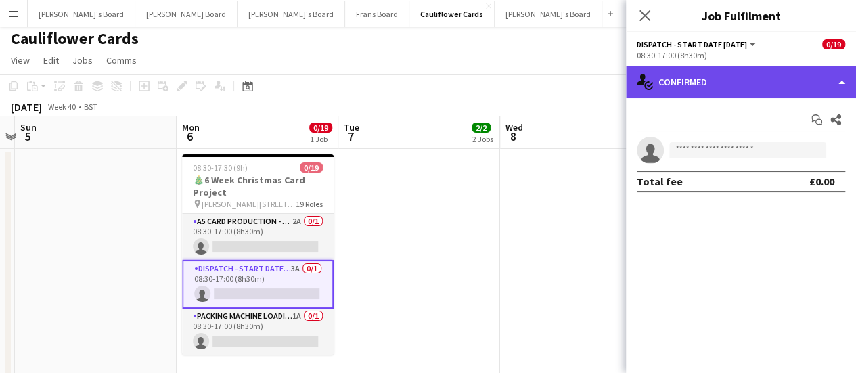
click at [738, 85] on div "single-neutral-actions-check-2 Confirmed" at bounding box center [741, 82] width 230 height 32
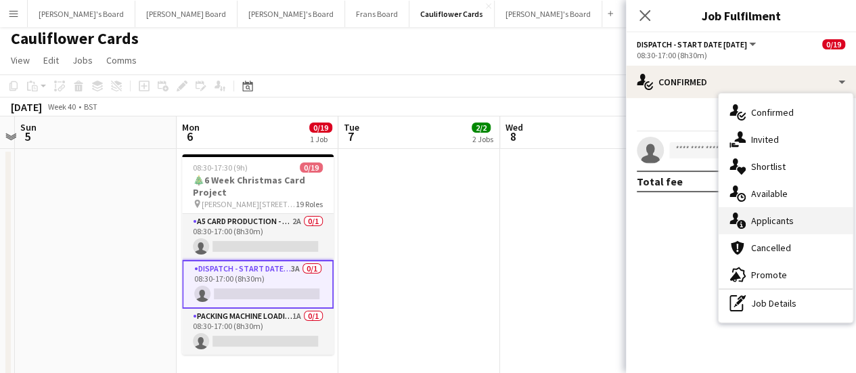
click at [749, 221] on div "single-neutral-actions-information Applicants" at bounding box center [786, 220] width 134 height 27
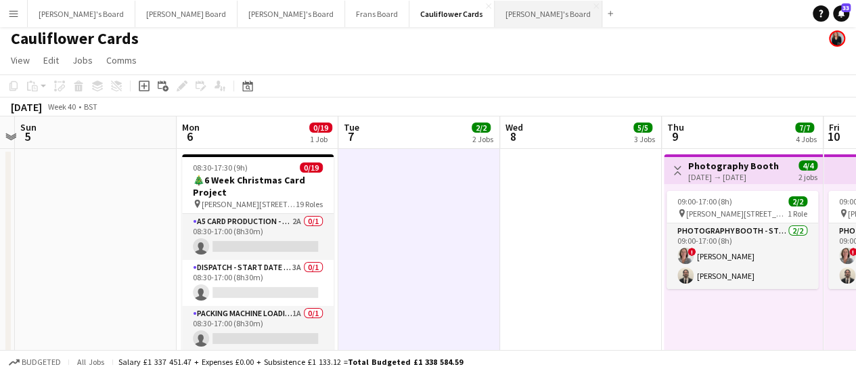
click at [495, 5] on button "[PERSON_NAME]'s Board Close" at bounding box center [549, 14] width 108 height 26
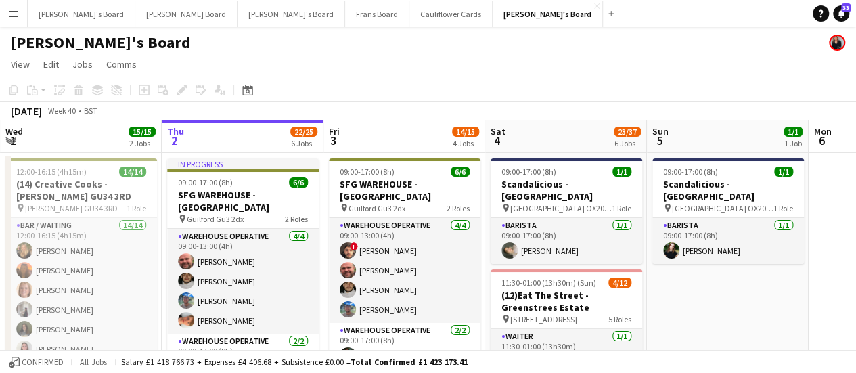
scroll to position [0, 413]
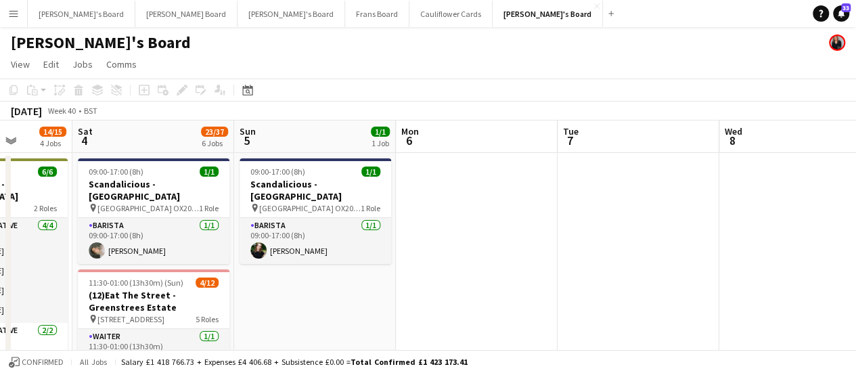
drag, startPoint x: 504, startPoint y: 58, endPoint x: 329, endPoint y: 238, distance: 251.3
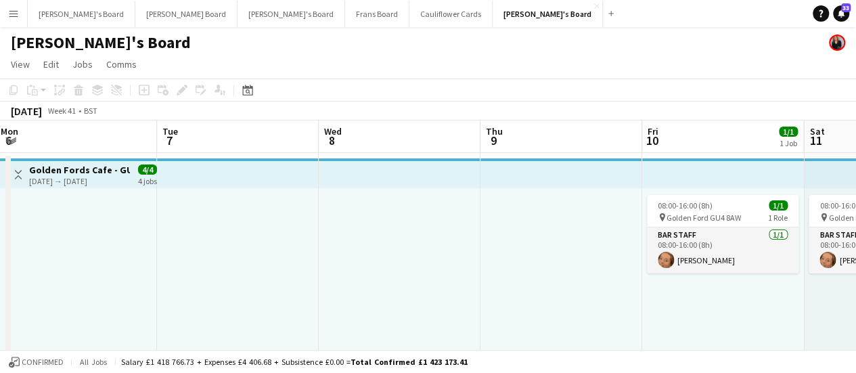
drag, startPoint x: 673, startPoint y: 232, endPoint x: 273, endPoint y: 234, distance: 399.4
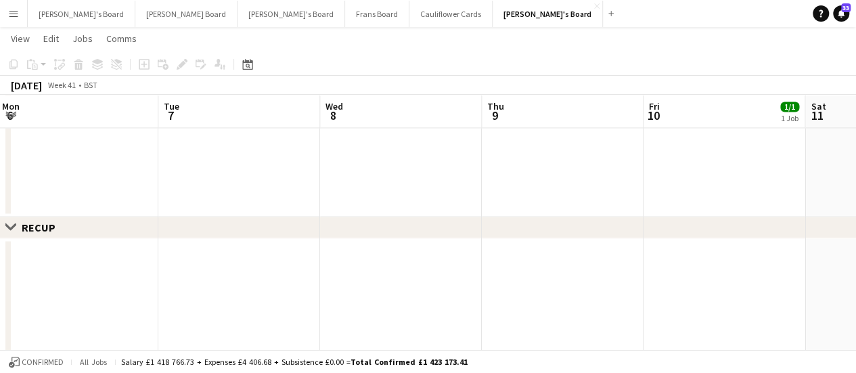
scroll to position [1189, 0]
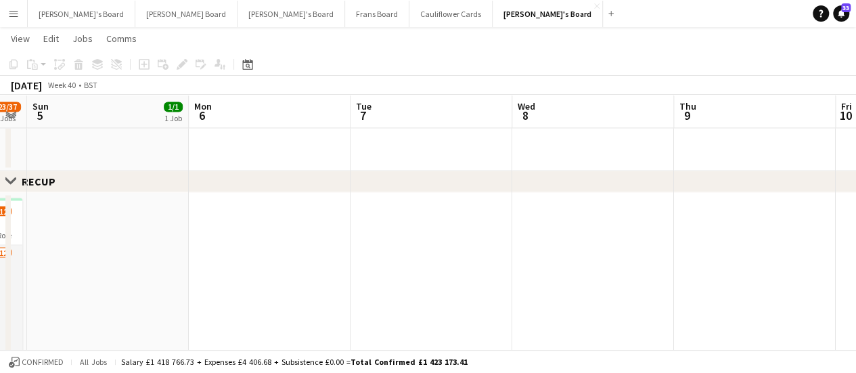
drag, startPoint x: 466, startPoint y: 299, endPoint x: 686, endPoint y: 290, distance: 220.8
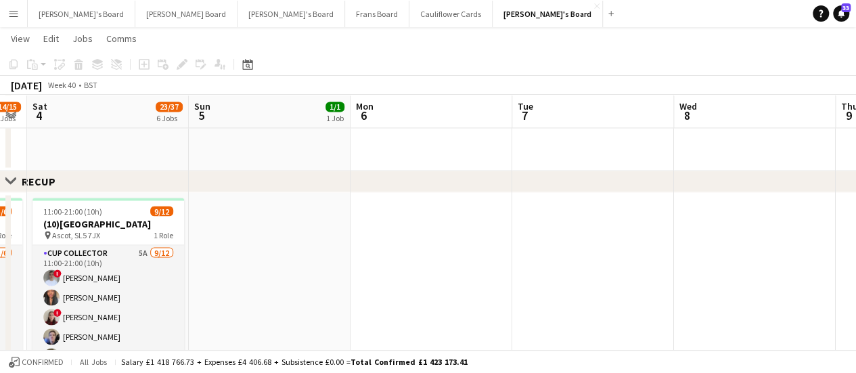
scroll to position [0, 384]
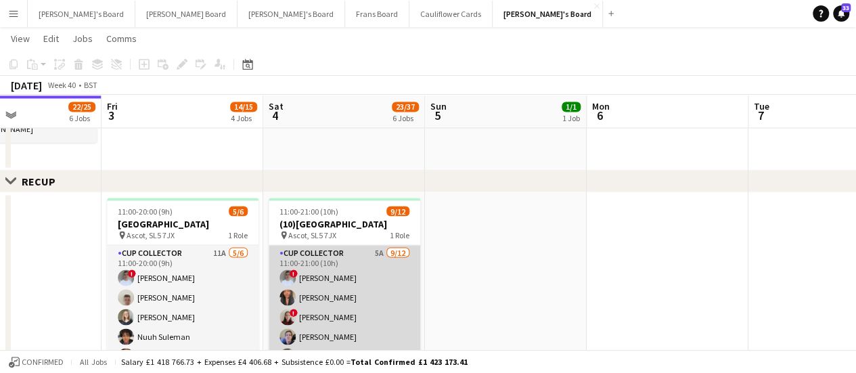
click at [363, 270] on app-card-role "CUP COLLECTOR 5A 9/12 11:00-21:00 (10h) ! Connor Upton Shane Serika ! Teodora N…" at bounding box center [345, 376] width 152 height 262
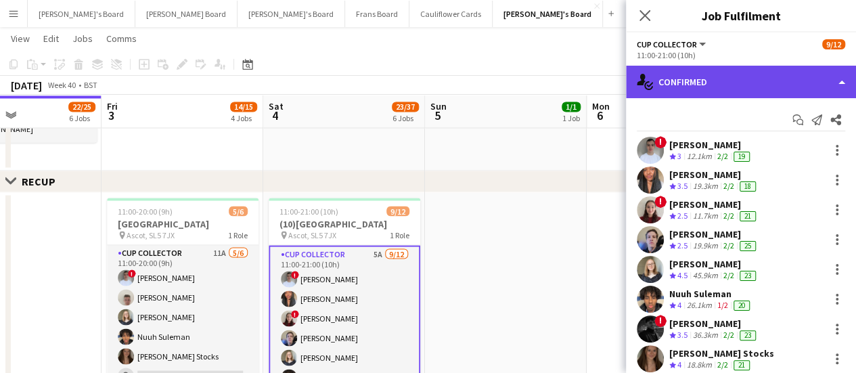
click at [711, 82] on div "single-neutral-actions-check-2 Confirmed" at bounding box center [741, 82] width 230 height 32
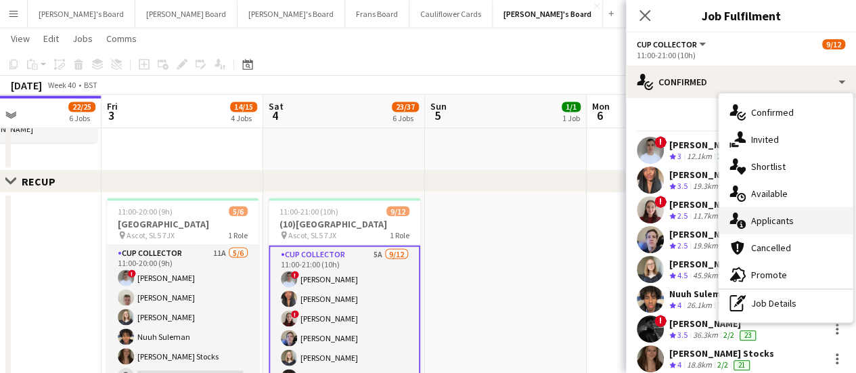
click at [803, 213] on div "single-neutral-actions-information Applicants" at bounding box center [786, 220] width 134 height 27
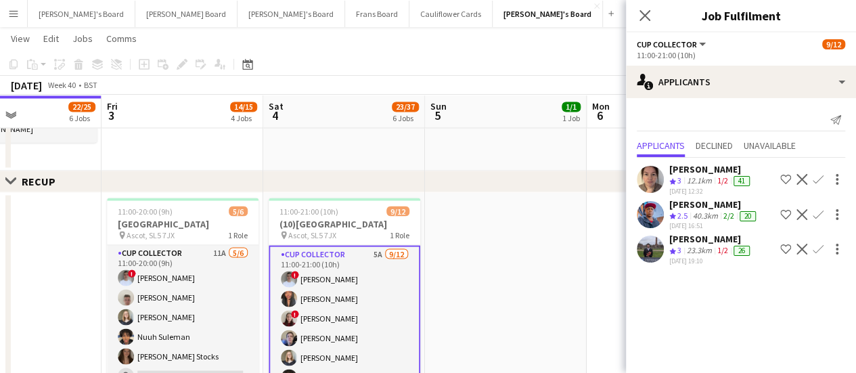
click at [539, 297] on app-date-cell at bounding box center [506, 308] width 162 height 233
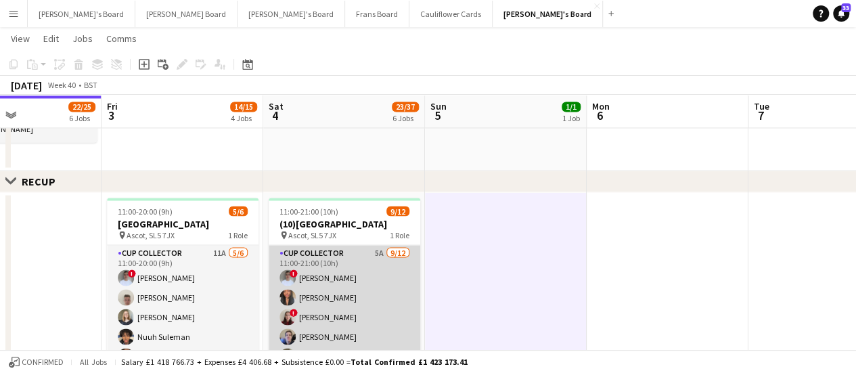
click at [319, 270] on app-card-role "CUP COLLECTOR 5A 9/12 11:00-21:00 (10h) ! Connor Upton Shane Serika ! Teodora N…" at bounding box center [345, 376] width 152 height 262
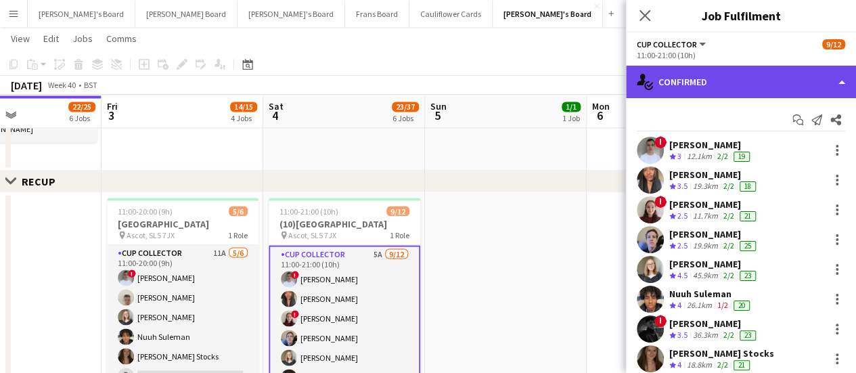
click at [707, 79] on div "single-neutral-actions-check-2 Confirmed" at bounding box center [741, 82] width 230 height 32
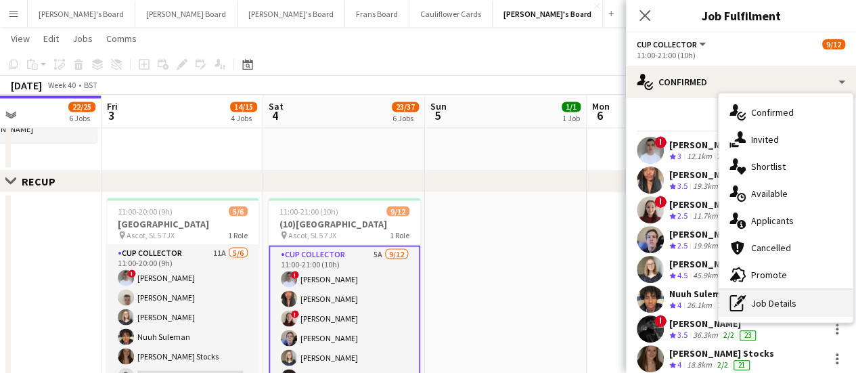
click at [770, 292] on div "pen-write Job Details" at bounding box center [786, 303] width 134 height 27
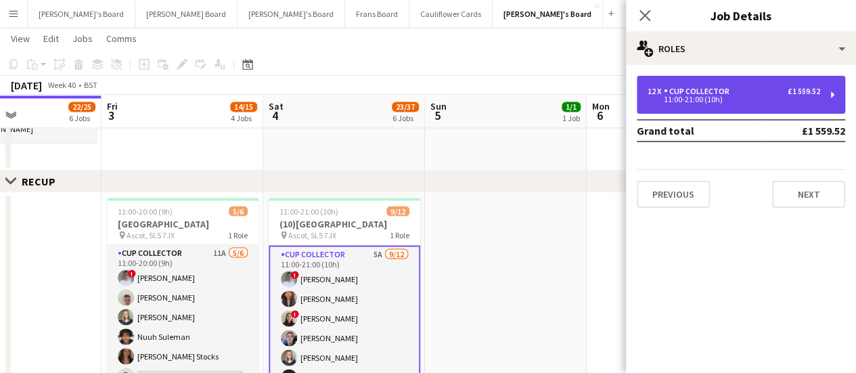
click at [726, 101] on div "11:00-21:00 (10h)" at bounding box center [734, 99] width 173 height 7
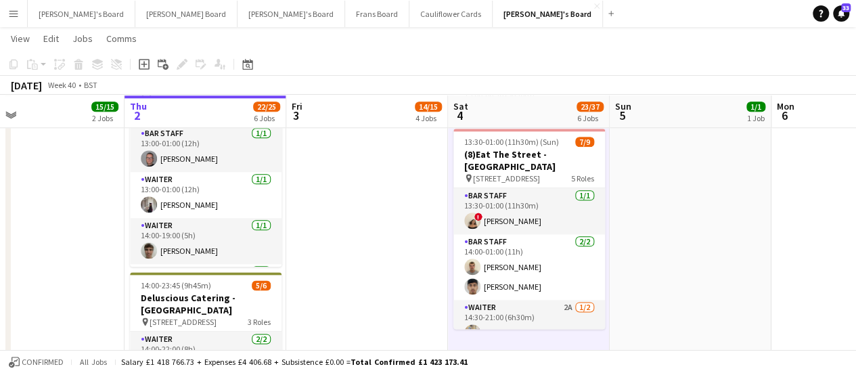
scroll to position [0, 359]
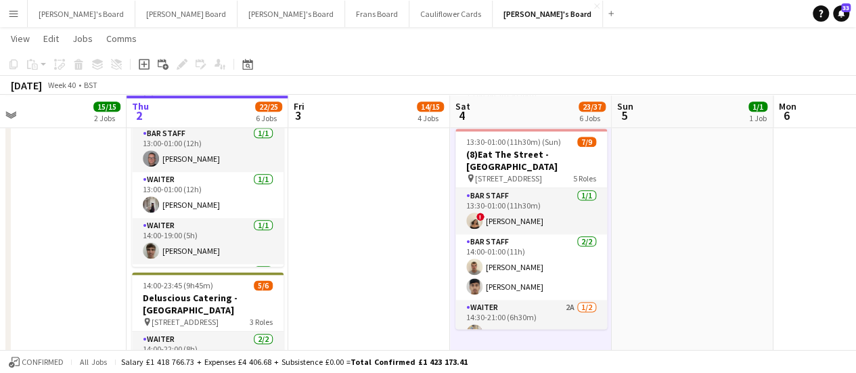
drag, startPoint x: 198, startPoint y: 251, endPoint x: 385, endPoint y: 259, distance: 187.0
click at [385, 259] on app-calendar-viewport "Mon 29 7/7 2 Jobs Tue 30 6/6 1 Job Wed 1 15/15 2 Jobs Thu 2 22/25 6 Jobs Fri 3 …" at bounding box center [428, 203] width 856 height 1794
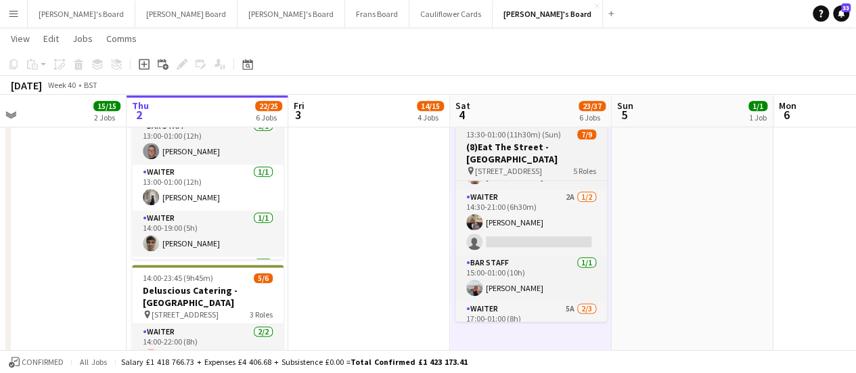
scroll to position [100, 0]
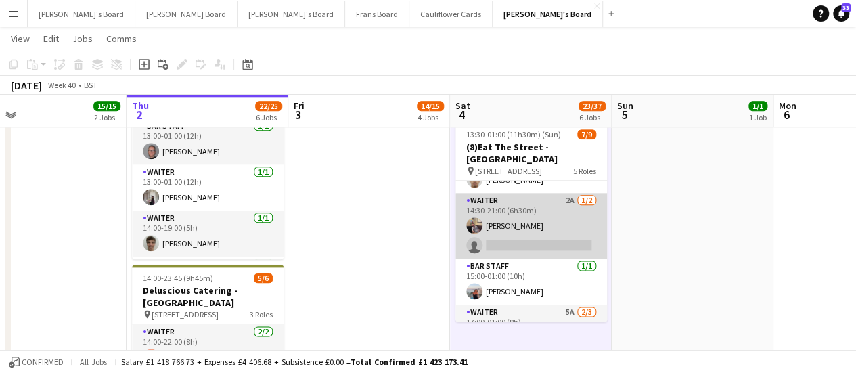
click at [566, 202] on app-card-role "Waiter 2A 1/2 14:30-21:00 (6h30m) Thomas Clark single-neutral-actions" at bounding box center [532, 226] width 152 height 66
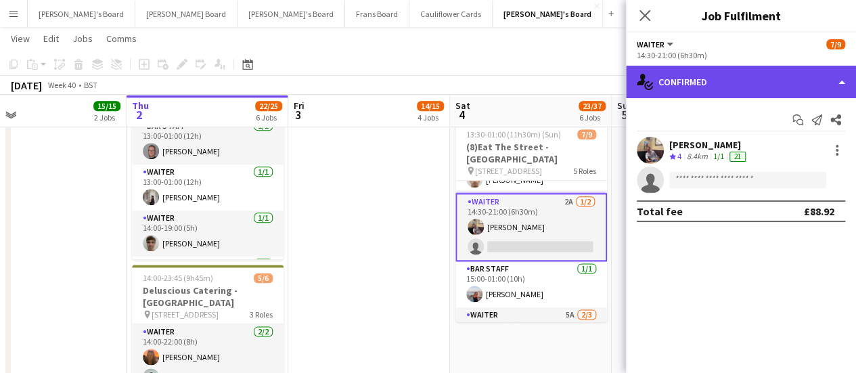
click at [764, 79] on div "single-neutral-actions-check-2 Confirmed" at bounding box center [741, 82] width 230 height 32
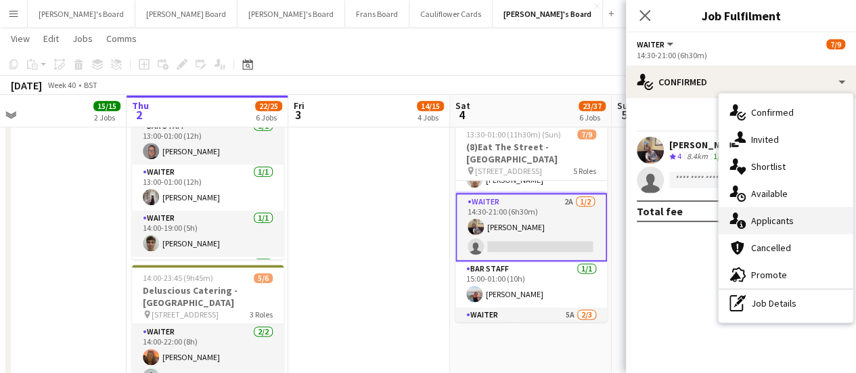
click at [772, 218] on span "Applicants" at bounding box center [772, 221] width 43 height 12
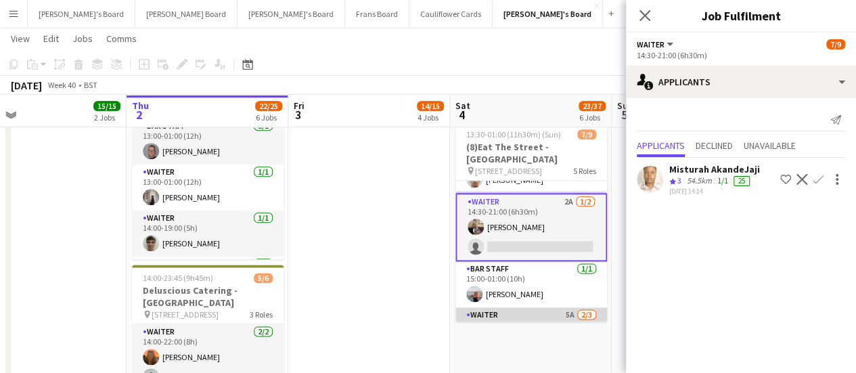
click at [554, 307] on app-card-role "Waiter 5A 2/3 17:00-01:00 (8h) Robby Johnston ! Amber Cole single-neutral-actio…" at bounding box center [532, 349] width 152 height 85
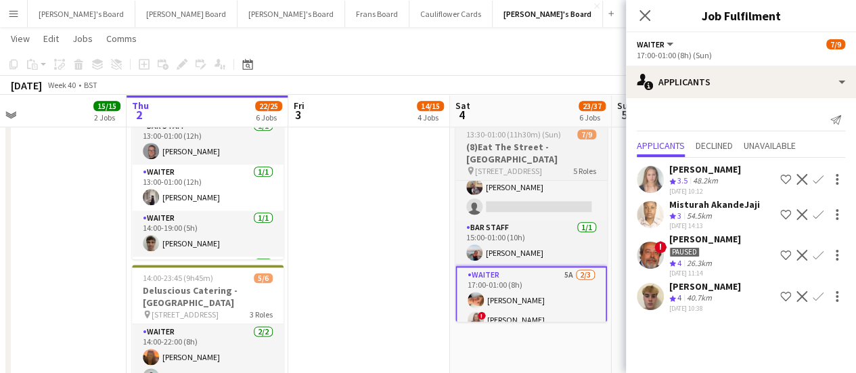
scroll to position [156, 0]
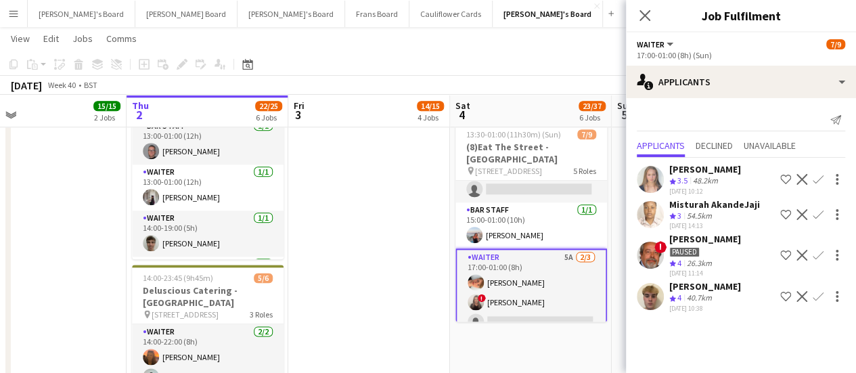
click at [560, 262] on app-card-role "Waiter 5A 2/3 17:00-01:00 (8h) Robby Johnston ! Amber Cole single-neutral-actio…" at bounding box center [532, 292] width 152 height 88
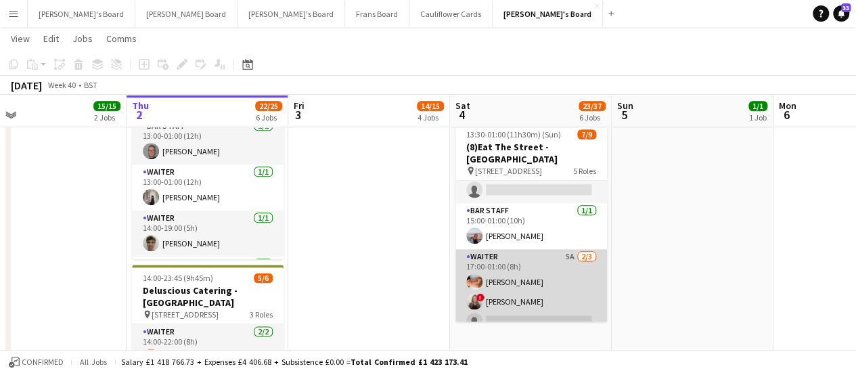
click at [560, 262] on app-card-role "Waiter 5A 2/3 17:00-01:00 (8h) Robby Johnston ! Amber Cole single-neutral-actio…" at bounding box center [532, 291] width 152 height 85
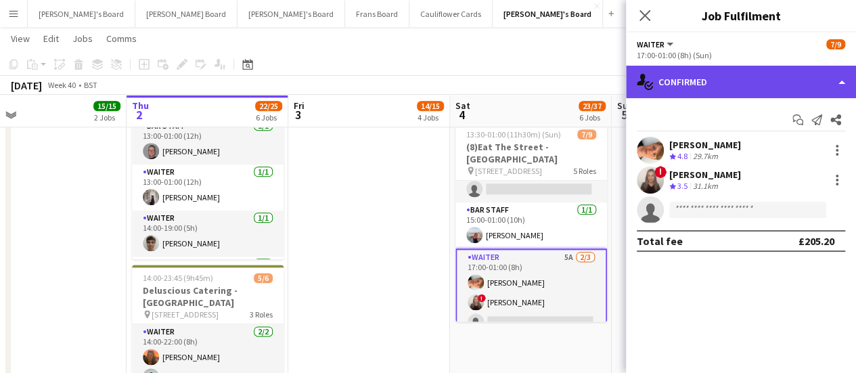
click at [791, 88] on div "single-neutral-actions-check-2 Confirmed" at bounding box center [741, 82] width 230 height 32
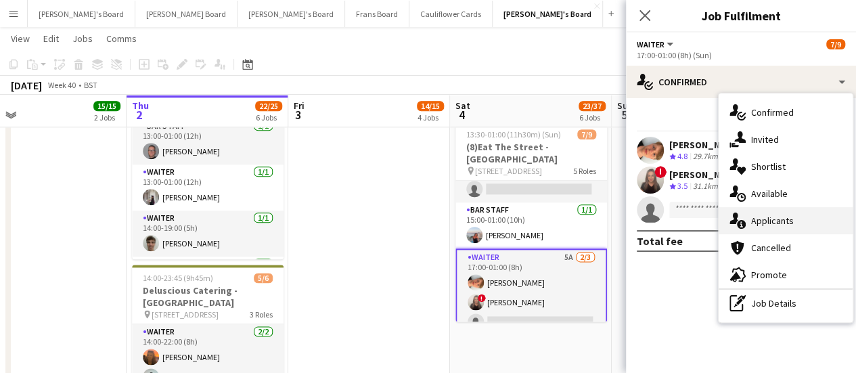
drag, startPoint x: 814, startPoint y: 220, endPoint x: 841, endPoint y: 228, distance: 28.3
drag, startPoint x: 841, startPoint y: 228, endPoint x: 850, endPoint y: 229, distance: 9.6
drag, startPoint x: 850, startPoint y: 229, endPoint x: 539, endPoint y: 345, distance: 332.0
click at [539, 345] on app-date-cell "09:00-17:00 (8h) 1/1 Scandalicious - Blenheim Palace pin Blenheim Palace OX20 1…" at bounding box center [531, 1] width 162 height 1208
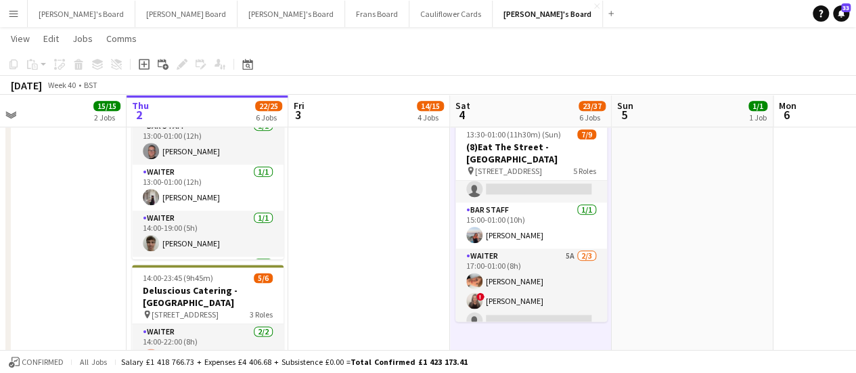
scroll to position [155, 0]
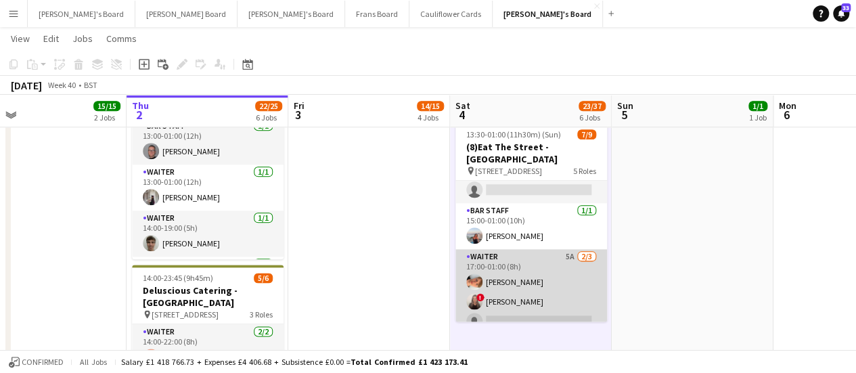
click at [559, 249] on app-card-role "Waiter 5A 2/3 17:00-01:00 (8h) Robby Johnston ! Amber Cole single-neutral-actio…" at bounding box center [532, 291] width 152 height 85
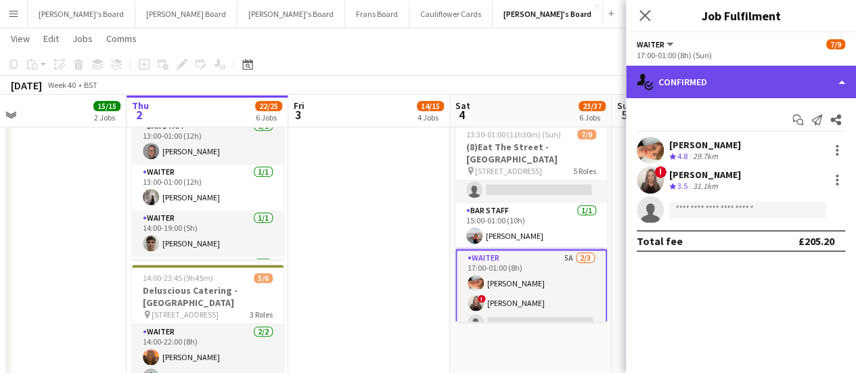
click at [766, 85] on div "single-neutral-actions-check-2 Confirmed" at bounding box center [741, 82] width 230 height 32
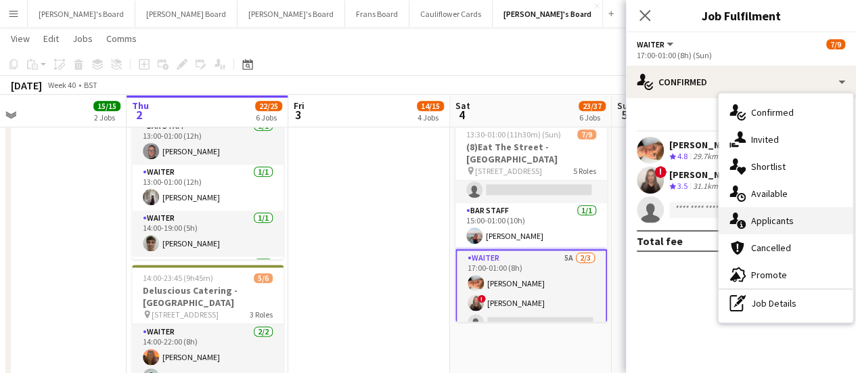
drag, startPoint x: 795, startPoint y: 215, endPoint x: 818, endPoint y: 213, distance: 23.7
click at [763, 225] on span "Applicants" at bounding box center [772, 221] width 43 height 12
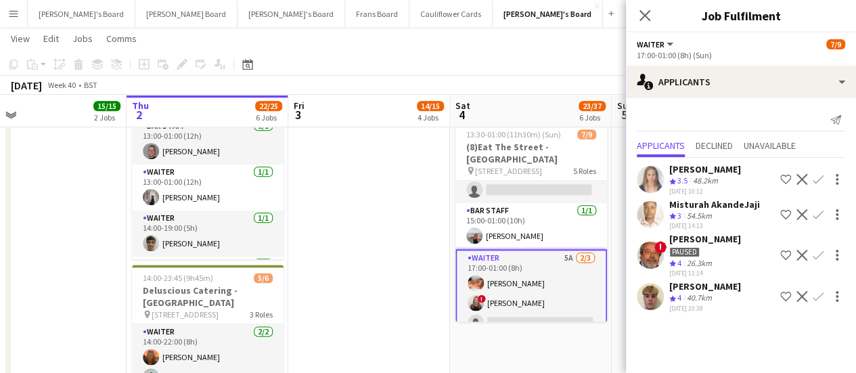
click at [822, 291] on app-icon "Confirm" at bounding box center [818, 296] width 11 height 11
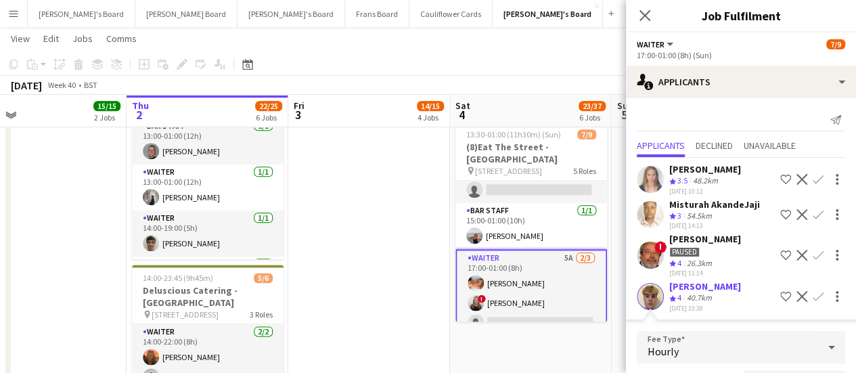
scroll to position [28, 0]
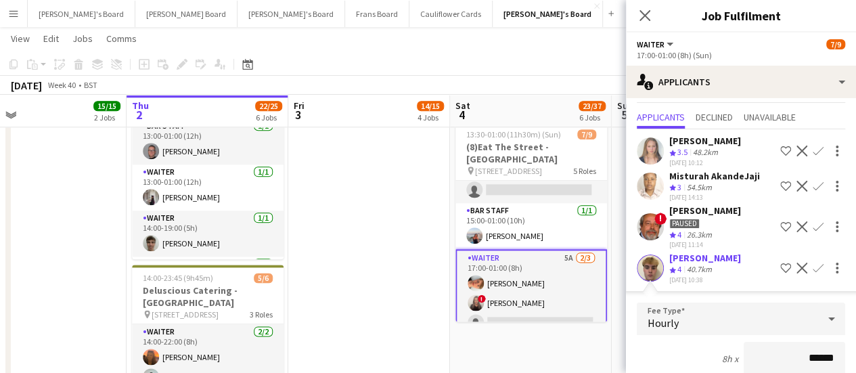
click at [437, 220] on app-date-cell "09:00-17:00 (8h) 6/6 SFG WAREHOUSE - [GEOGRAPHIC_DATA] pin Guilford Gu3 2dx 2 R…" at bounding box center [369, 1] width 162 height 1208
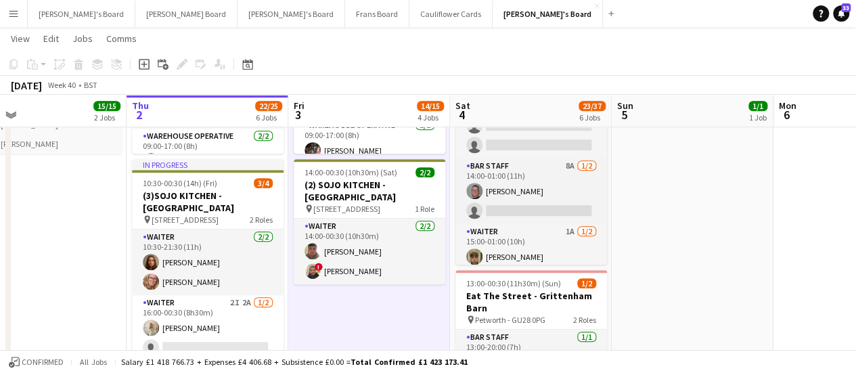
scroll to position [226, 0]
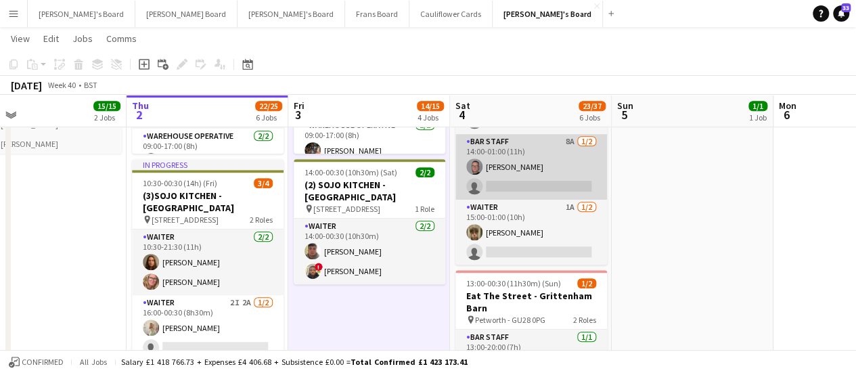
click at [557, 162] on app-card-role "BAR STAFF 8A 1/2 14:00-01:00 (11h) Oliver Salt single-neutral-actions" at bounding box center [532, 167] width 152 height 66
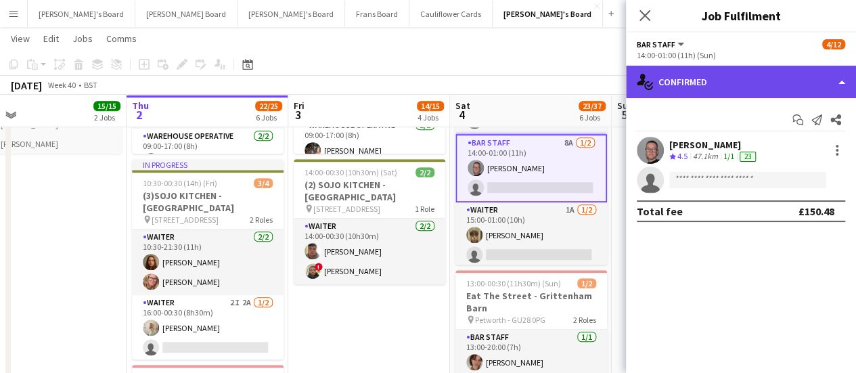
click at [782, 75] on div "single-neutral-actions-check-2 Confirmed" at bounding box center [741, 82] width 230 height 32
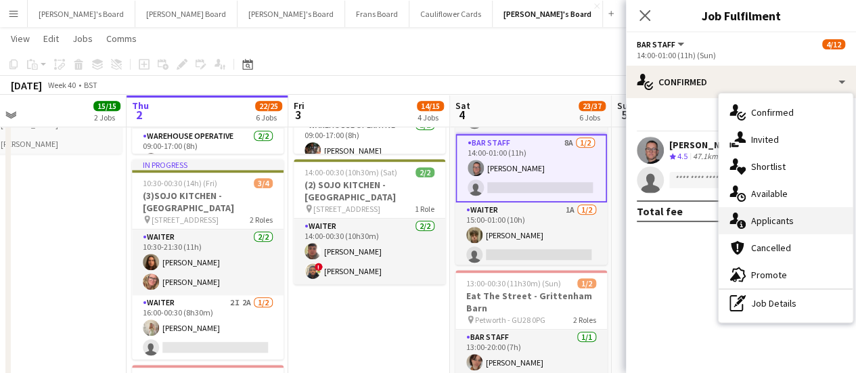
click at [787, 227] on div "single-neutral-actions-information Applicants" at bounding box center [786, 220] width 134 height 27
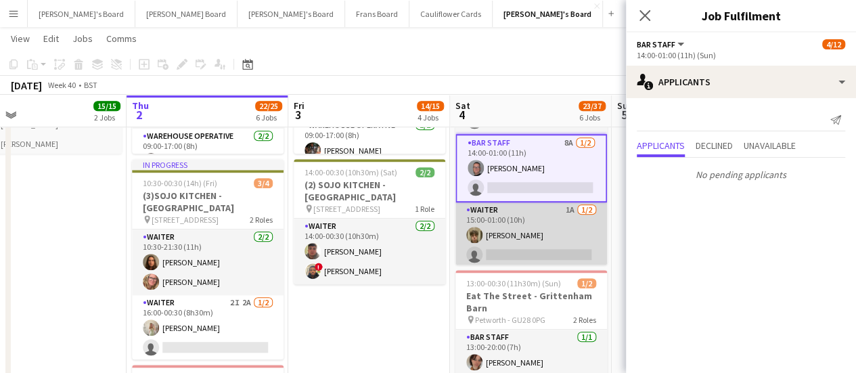
click at [576, 223] on app-card-role "Waiter 1A [DATE] 15:00-01:00 (10h) [PERSON_NAME] single-neutral-actions" at bounding box center [532, 235] width 152 height 66
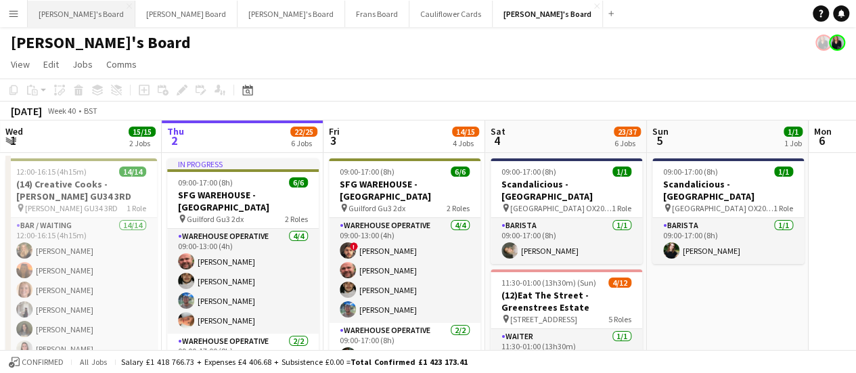
click at [28, 15] on button "[PERSON_NAME]'s Board Close" at bounding box center [82, 14] width 108 height 26
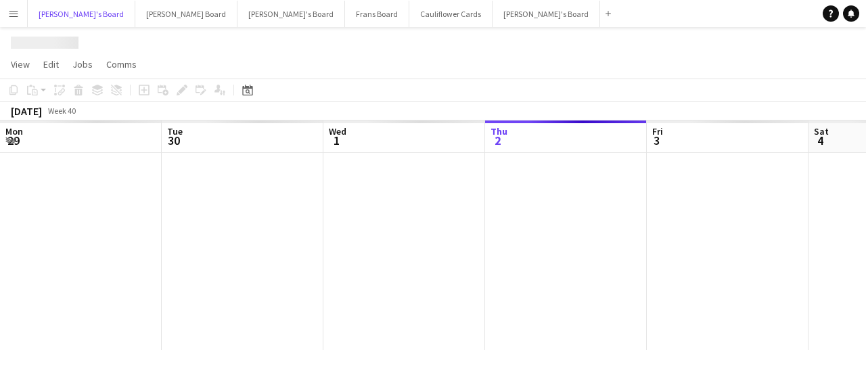
scroll to position [0, 324]
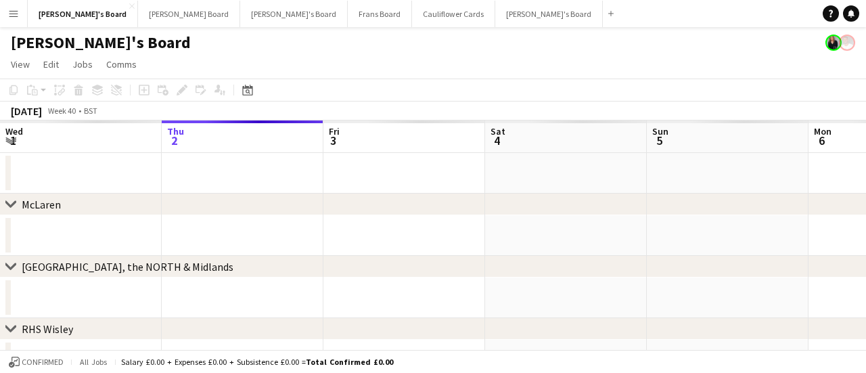
click at [18, 10] on app-icon "Menu" at bounding box center [13, 13] width 11 height 11
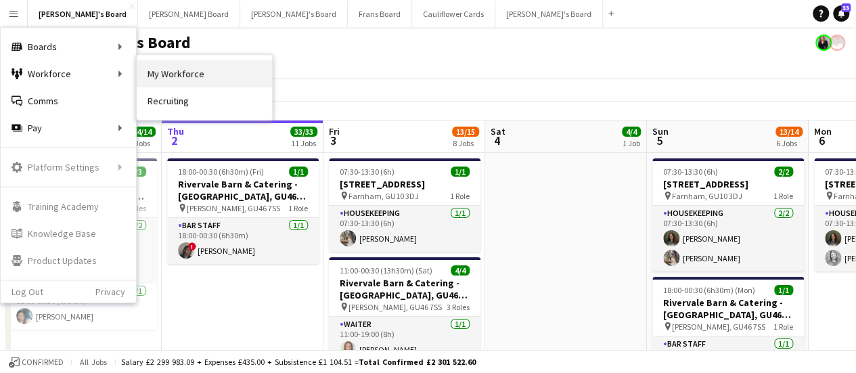
click at [157, 64] on link "My Workforce" at bounding box center [204, 73] width 135 height 27
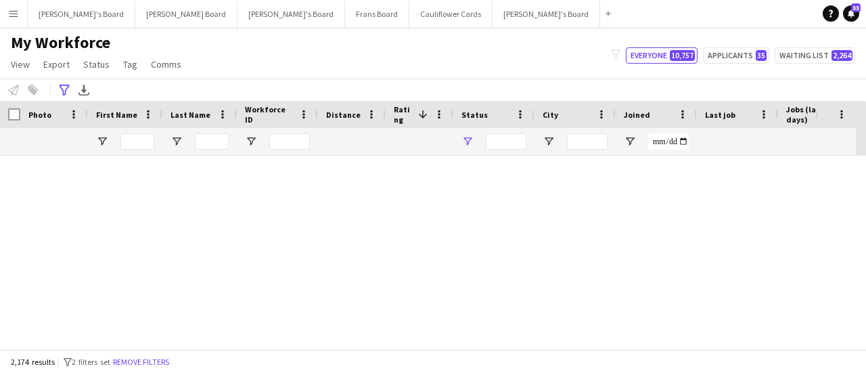
type input "**********"
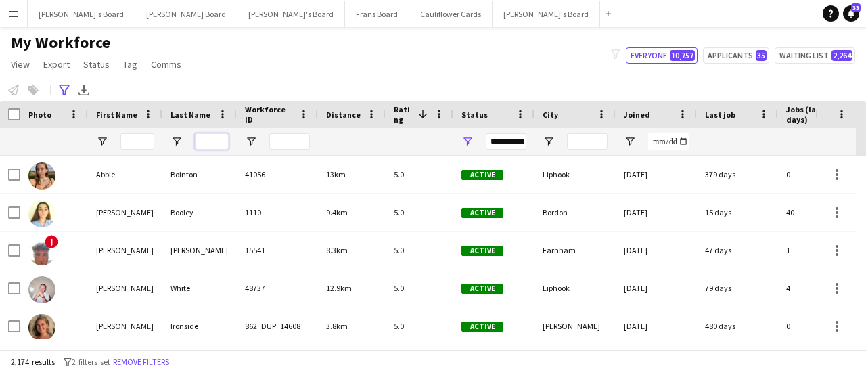
click at [202, 142] on input "Last Name Filter Input" at bounding box center [212, 141] width 34 height 16
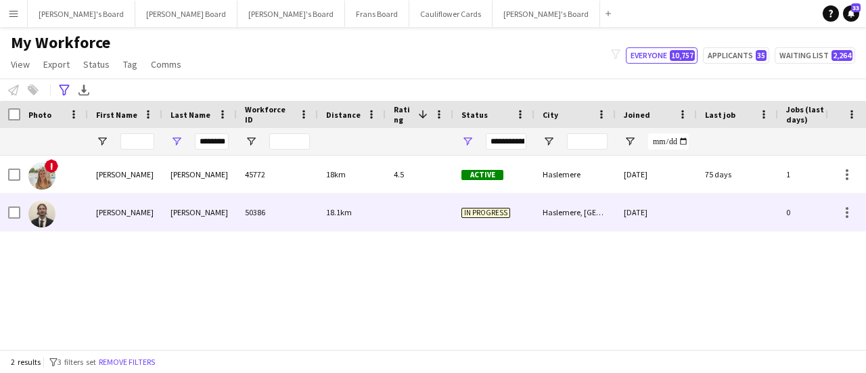
click at [188, 208] on div "[PERSON_NAME]" at bounding box center [199, 212] width 74 height 37
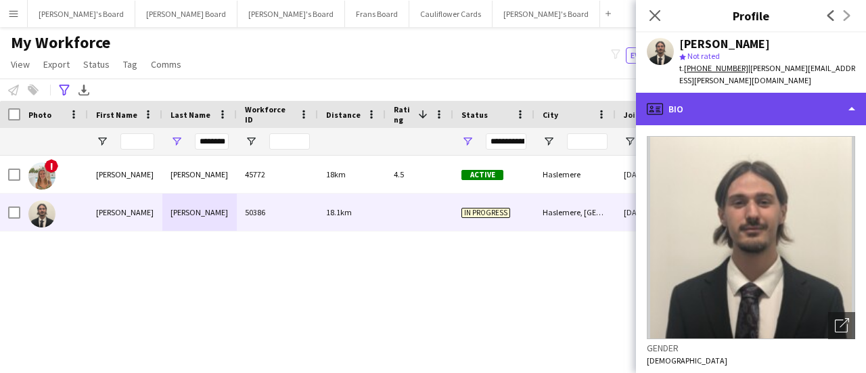
click at [789, 100] on div "profile Bio" at bounding box center [751, 109] width 230 height 32
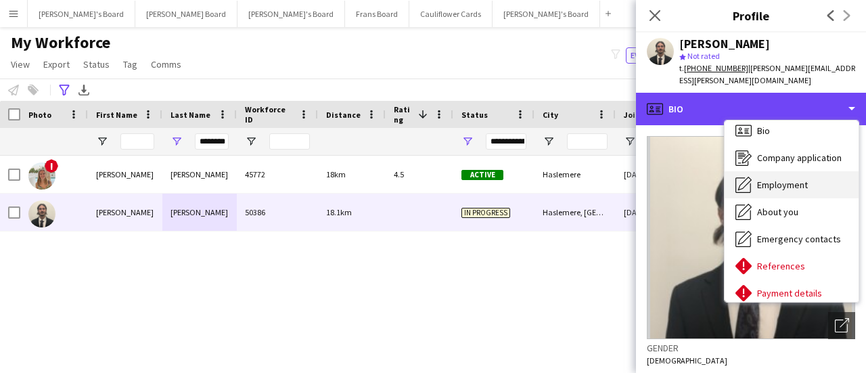
scroll to position [7, 0]
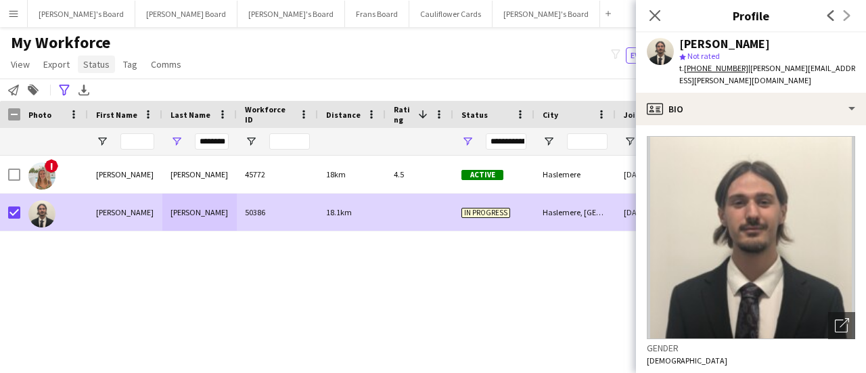
click at [85, 71] on link "Status" at bounding box center [96, 65] width 37 height 18
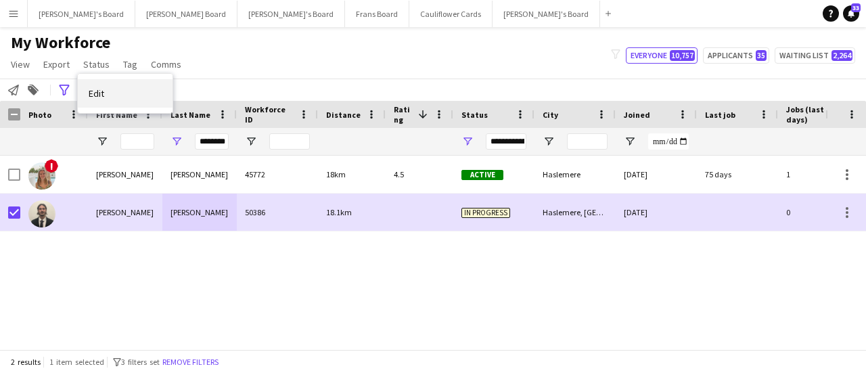
click at [100, 92] on span "Edit" at bounding box center [97, 93] width 16 height 12
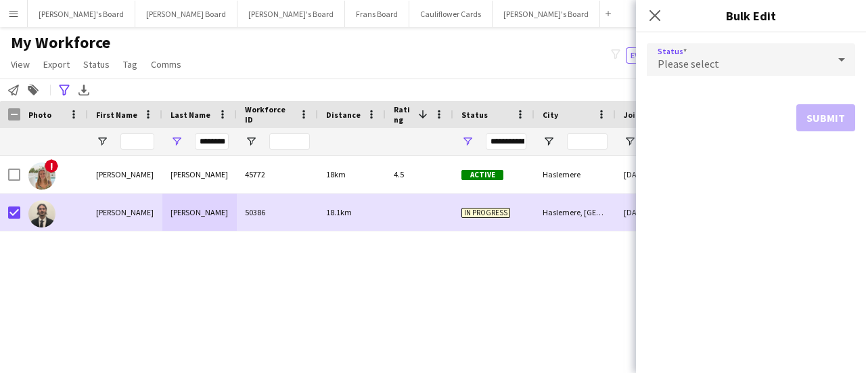
click at [726, 66] on div "Please select" at bounding box center [737, 59] width 181 height 32
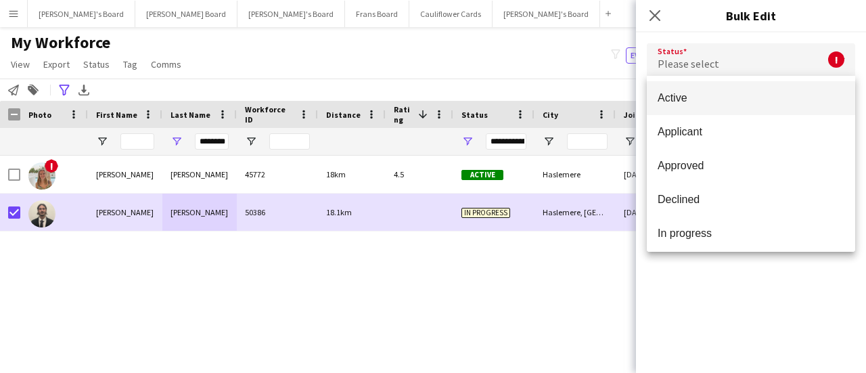
scroll to position [139, 0]
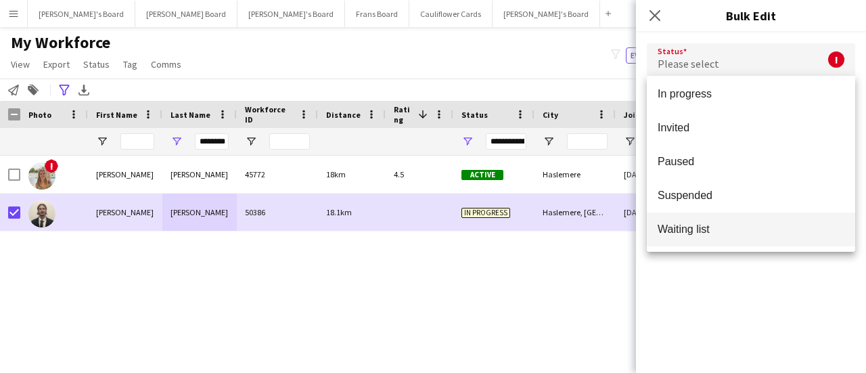
click at [795, 237] on mat-option "Waiting list" at bounding box center [751, 230] width 208 height 34
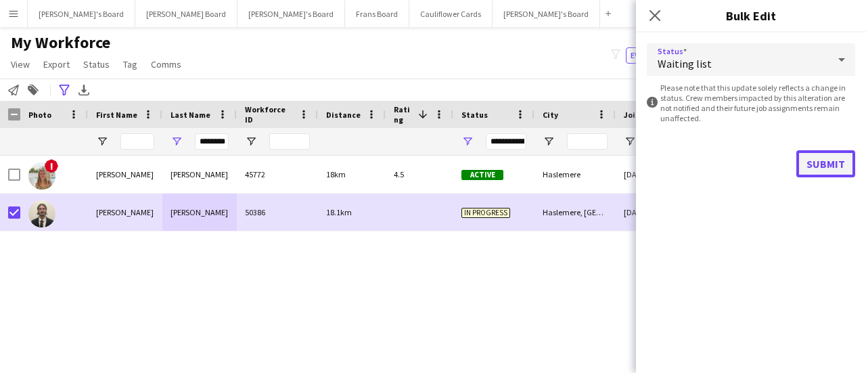
click at [830, 167] on button "Submit" at bounding box center [826, 163] width 59 height 27
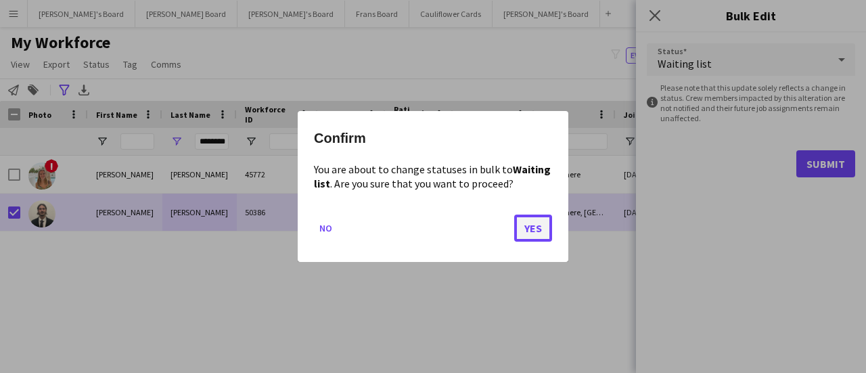
click at [531, 221] on button "Yes" at bounding box center [533, 228] width 38 height 27
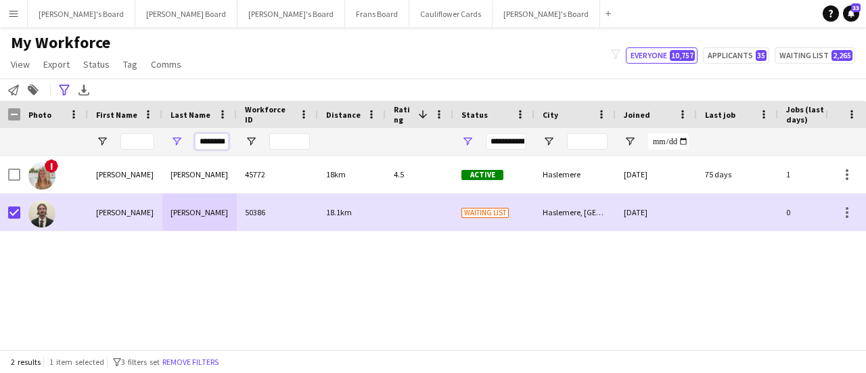
click at [223, 139] on input "********" at bounding box center [212, 141] width 34 height 16
type input "*"
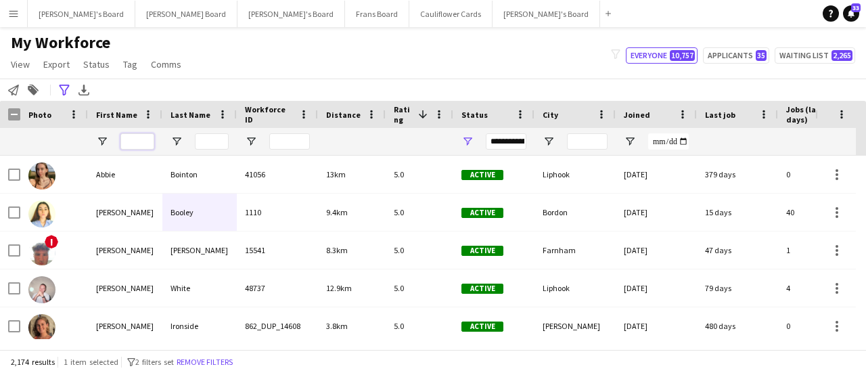
click at [141, 138] on input "First Name Filter Input" at bounding box center [137, 141] width 34 height 16
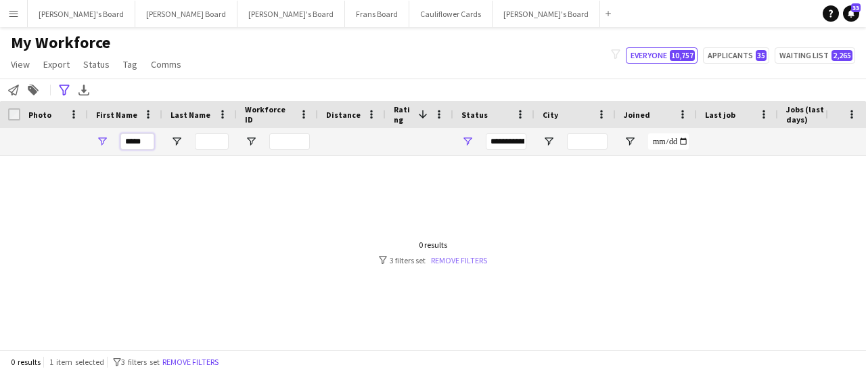
type input "*****"
click at [477, 263] on link "Remove filters" at bounding box center [459, 260] width 56 height 10
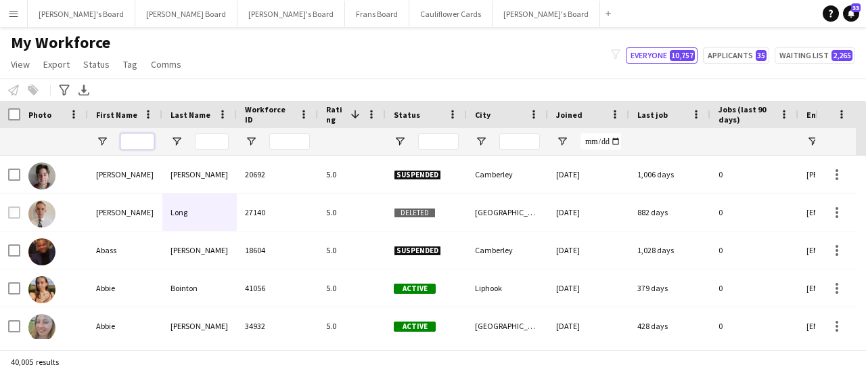
click at [142, 137] on input "First Name Filter Input" at bounding box center [137, 141] width 34 height 16
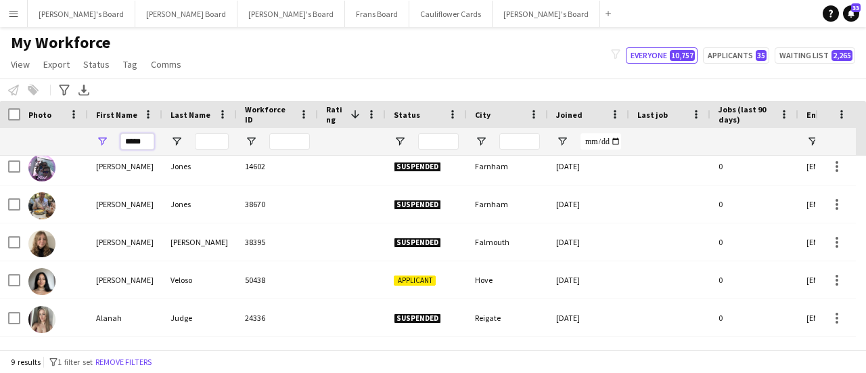
scroll to position [157, 0]
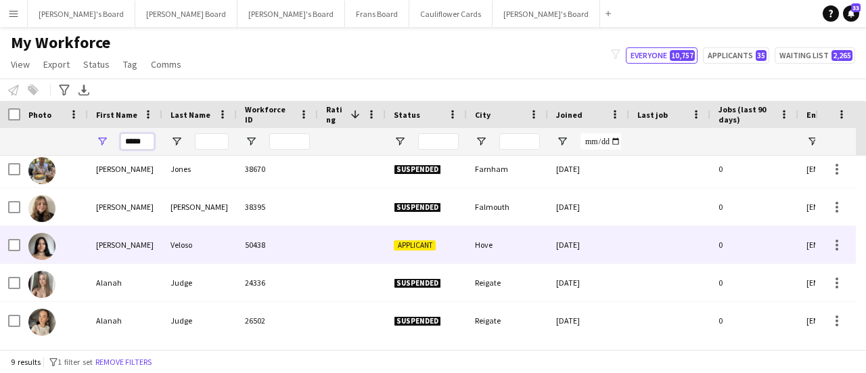
type input "*****"
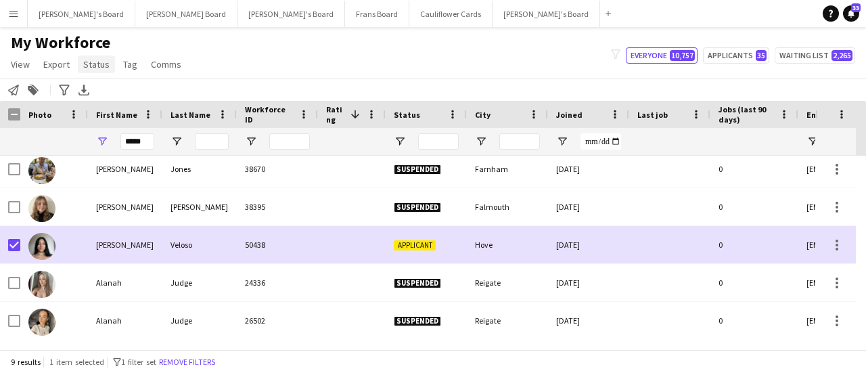
click at [92, 67] on span "Status" at bounding box center [96, 64] width 26 height 12
click at [100, 89] on span "Edit" at bounding box center [97, 93] width 16 height 12
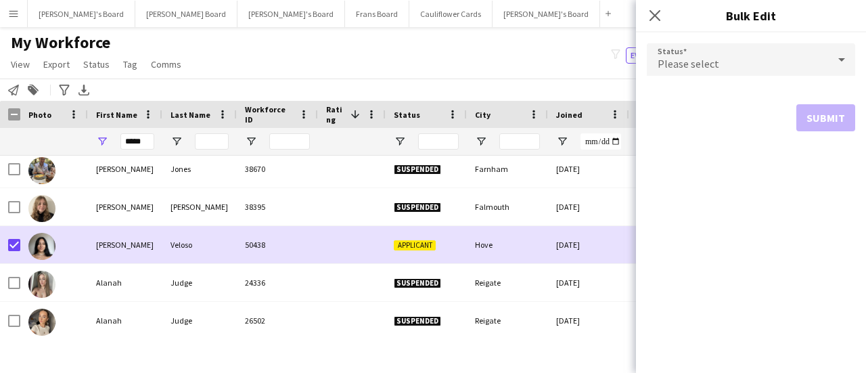
click at [766, 59] on div "Please select" at bounding box center [737, 59] width 181 height 32
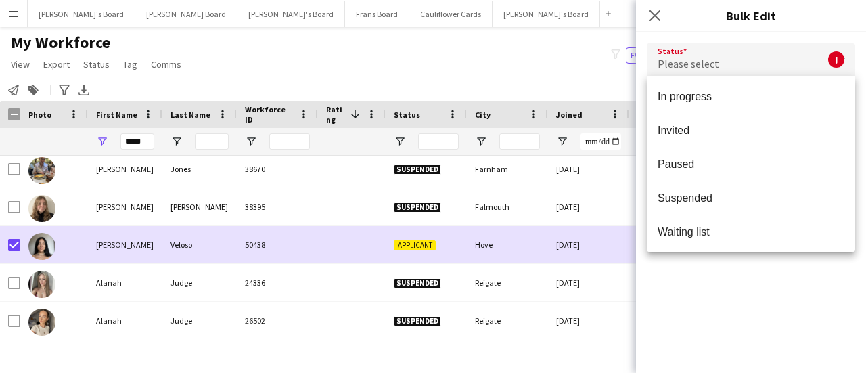
scroll to position [139, 0]
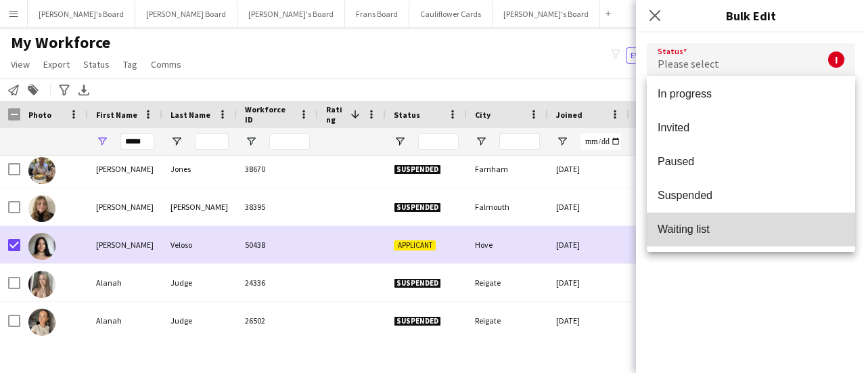
click at [787, 246] on mat-option "Waiting list" at bounding box center [751, 230] width 208 height 34
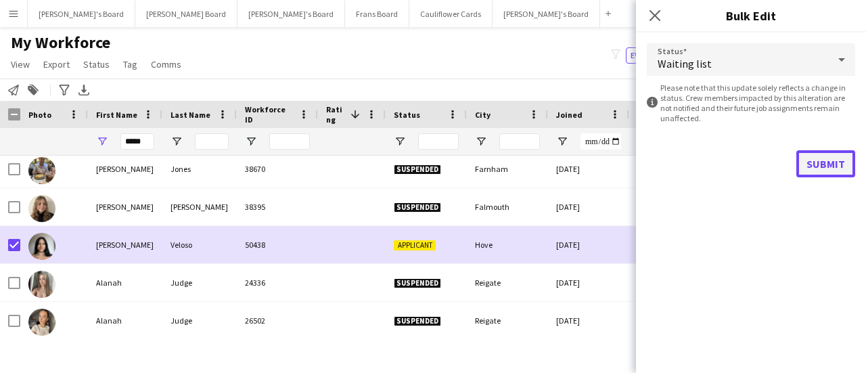
click at [829, 163] on button "Submit" at bounding box center [826, 163] width 59 height 27
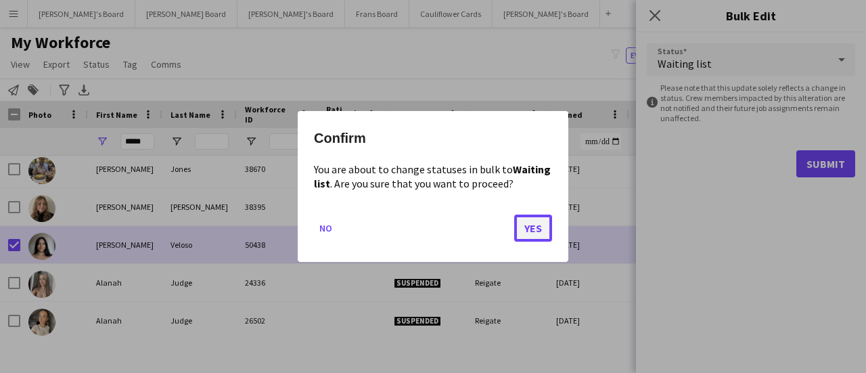
click at [539, 232] on button "Yes" at bounding box center [533, 228] width 38 height 27
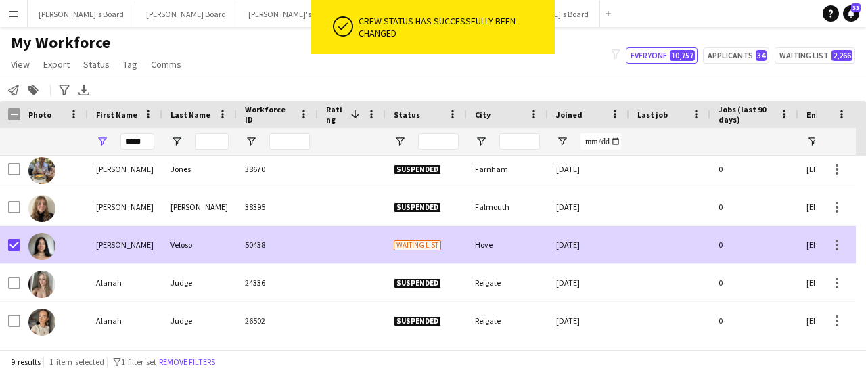
click at [183, 239] on div "Veloso" at bounding box center [199, 244] width 74 height 37
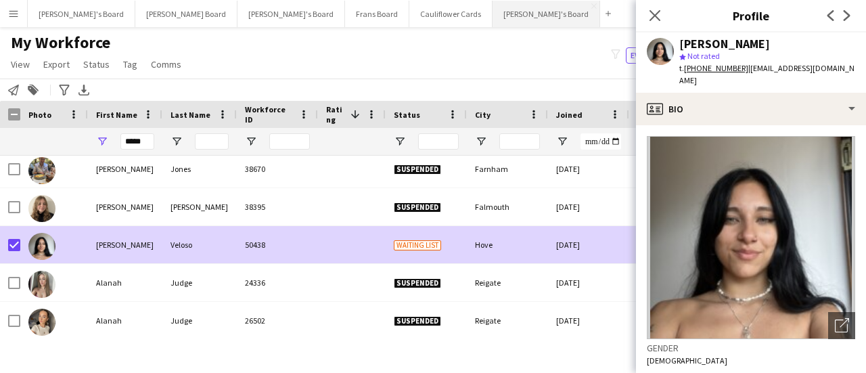
click at [493, 15] on button "[PERSON_NAME]'s Board Close" at bounding box center [547, 14] width 108 height 26
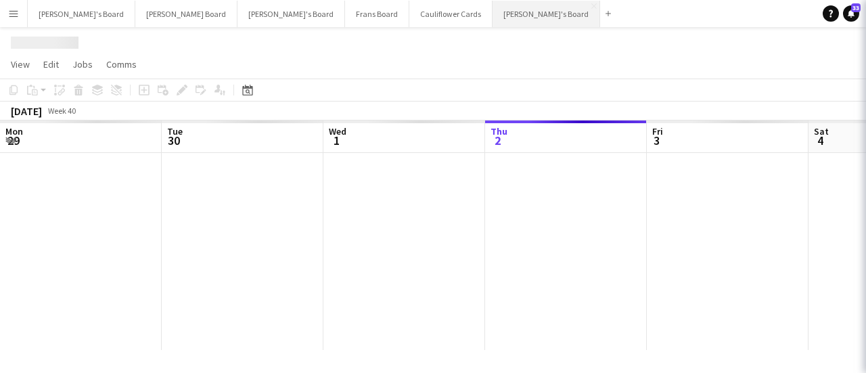
click at [493, 15] on button "[PERSON_NAME]'s Board Close" at bounding box center [547, 14] width 108 height 26
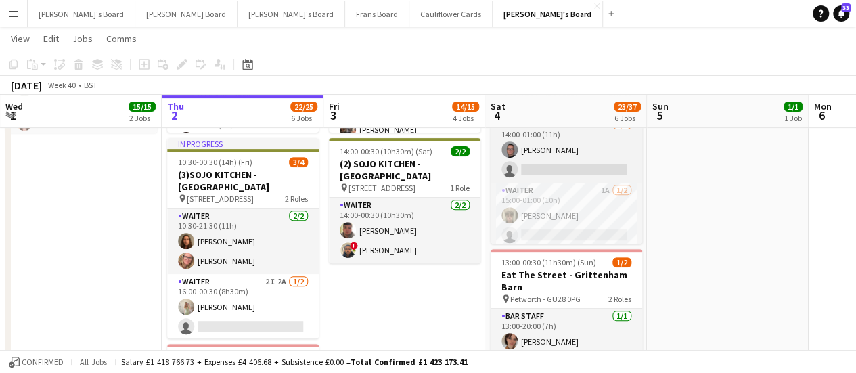
scroll to position [226, 0]
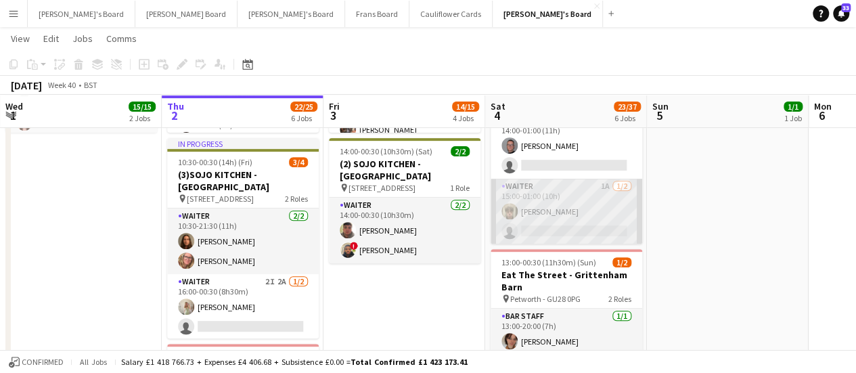
click at [582, 220] on app-card-role "Waiter 1A [DATE] 15:00-01:00 (10h) [PERSON_NAME] single-neutral-actions" at bounding box center [567, 212] width 152 height 66
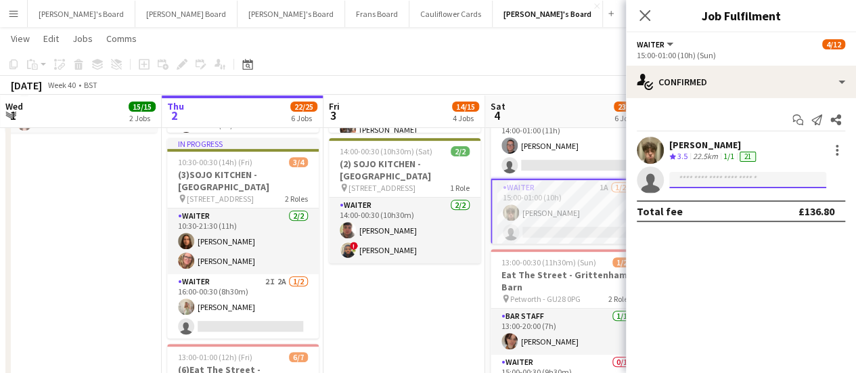
click at [726, 177] on input at bounding box center [747, 180] width 157 height 16
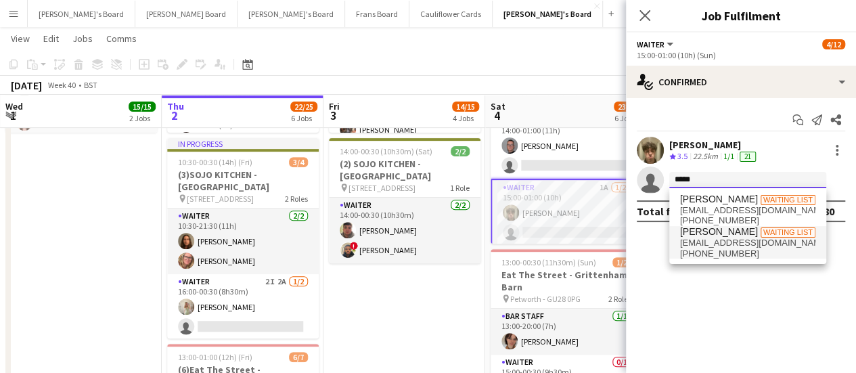
type input "*****"
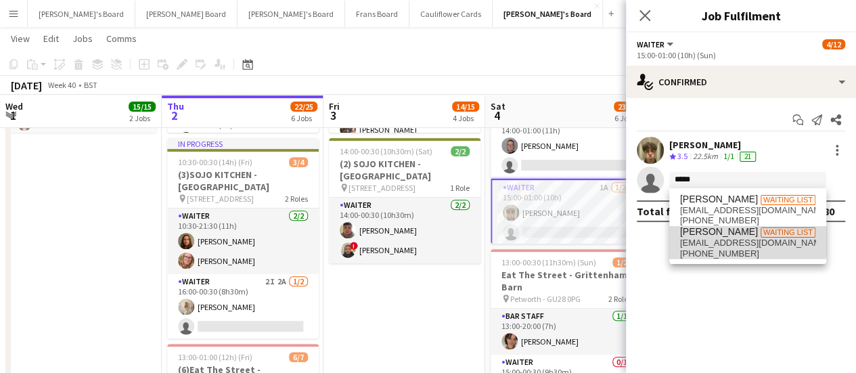
click at [725, 235] on span "[PERSON_NAME]" at bounding box center [719, 232] width 78 height 12
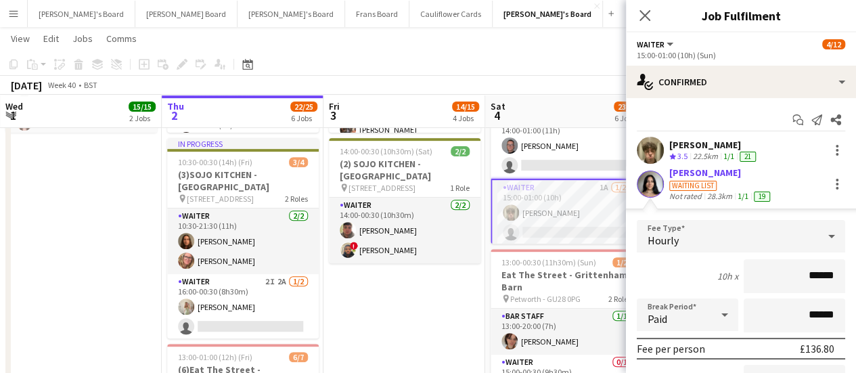
scroll to position [135, 0]
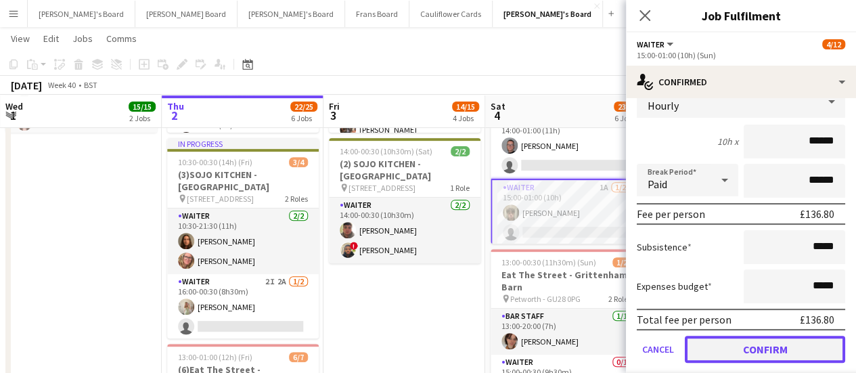
click at [764, 345] on button "Confirm" at bounding box center [765, 349] width 160 height 27
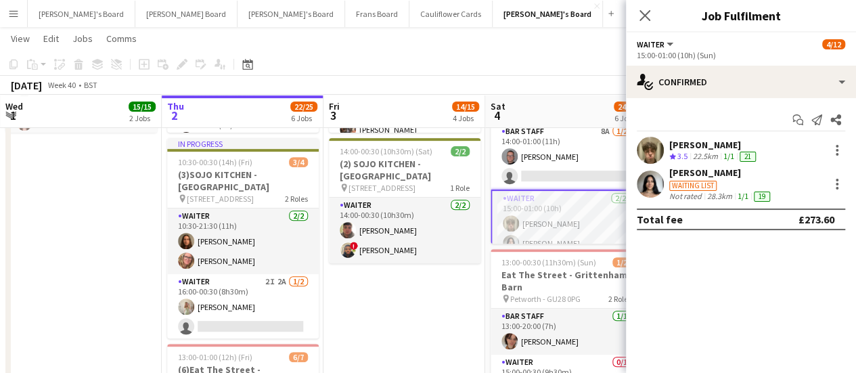
scroll to position [0, 0]
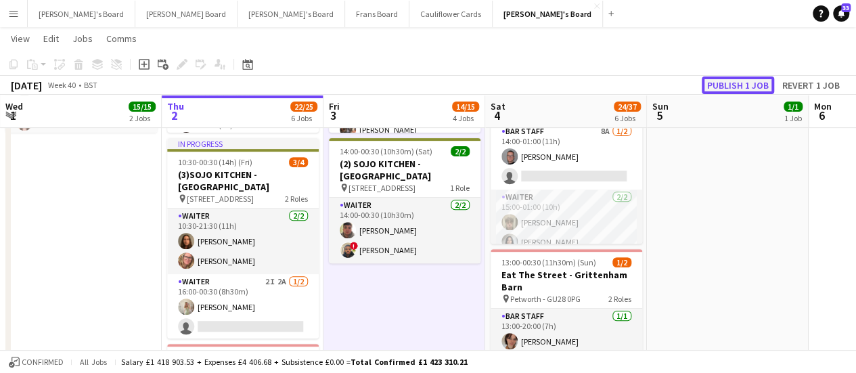
click at [717, 87] on button "Publish 1 job" at bounding box center [738, 85] width 72 height 18
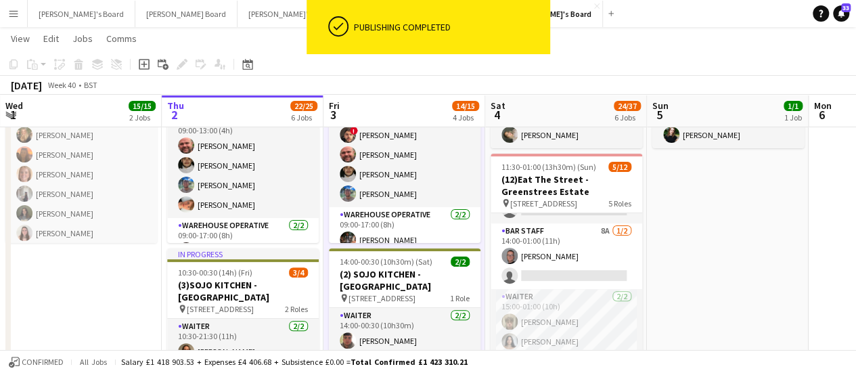
scroll to position [0, 323]
drag, startPoint x: 642, startPoint y: 312, endPoint x: 642, endPoint y: 215, distance: 97.5
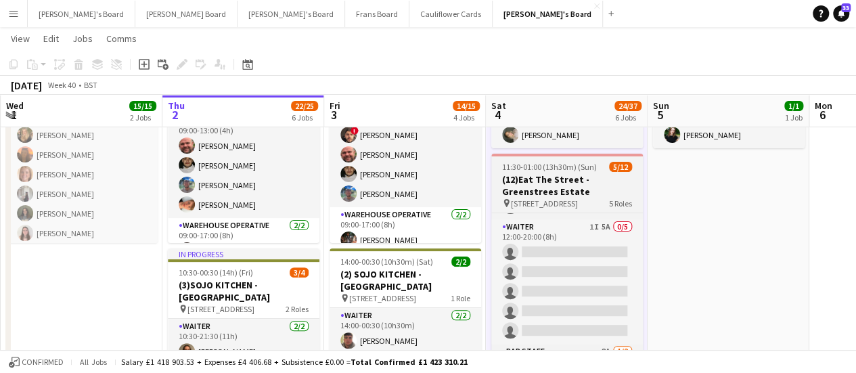
scroll to position [107, 0]
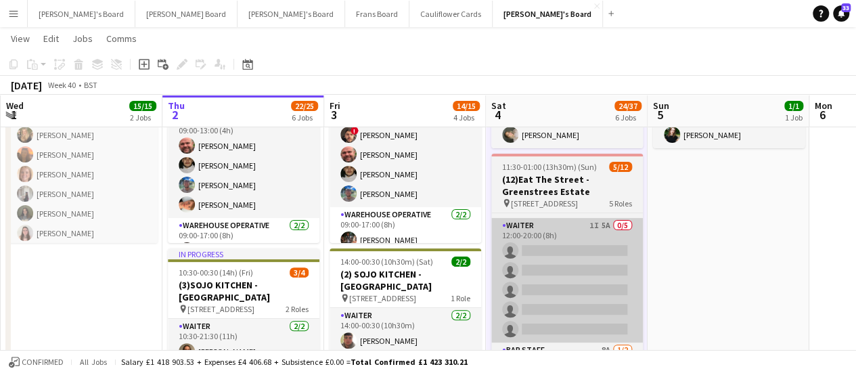
click at [630, 267] on app-card-role "Waiter 1I 5A 0/5 12:00-20:00 (8h) single-neutral-actions single-neutral-actions…" at bounding box center [567, 280] width 152 height 125
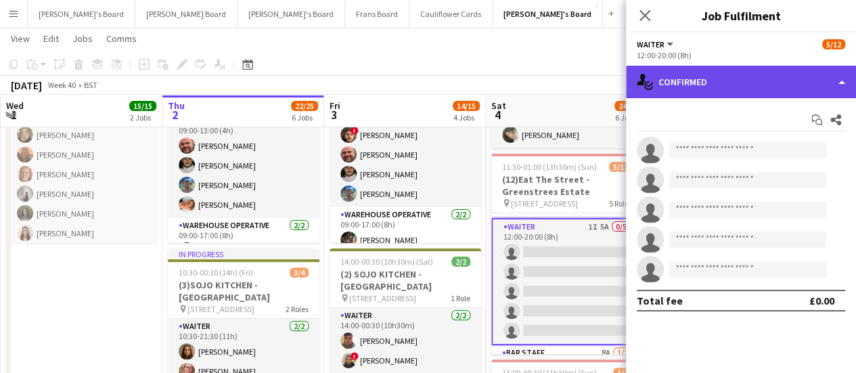
click at [752, 86] on div "single-neutral-actions-check-2 Confirmed" at bounding box center [741, 82] width 230 height 32
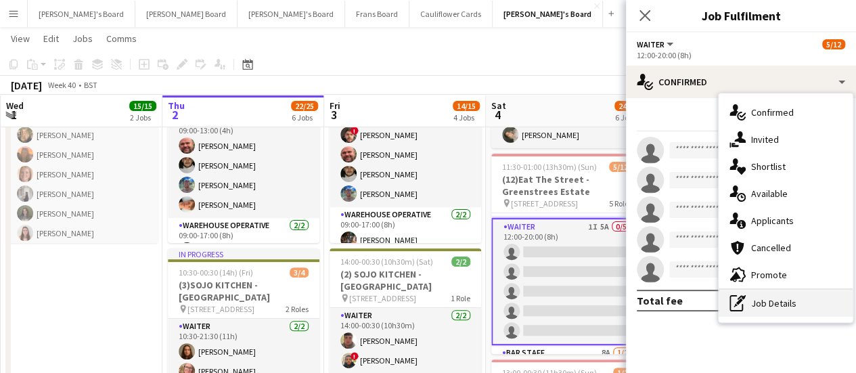
click at [787, 300] on div "pen-write Job Details" at bounding box center [786, 303] width 134 height 27
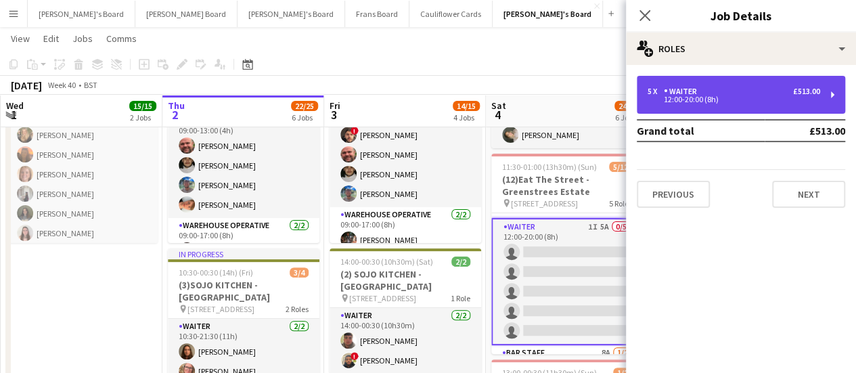
click at [713, 96] on div "12:00-20:00 (8h)" at bounding box center [734, 99] width 173 height 7
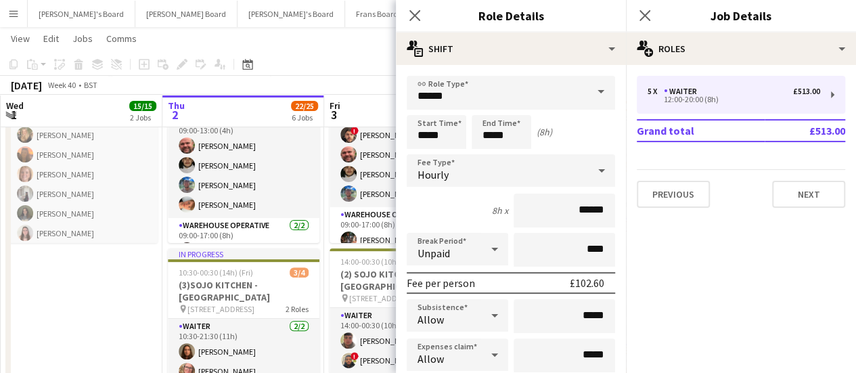
click at [326, 67] on app-toolbar "Copy Paste Paste Ctrl+V Paste with crew Ctrl+Shift+V Paste linked Job [GEOGRAPH…" at bounding box center [428, 64] width 856 height 23
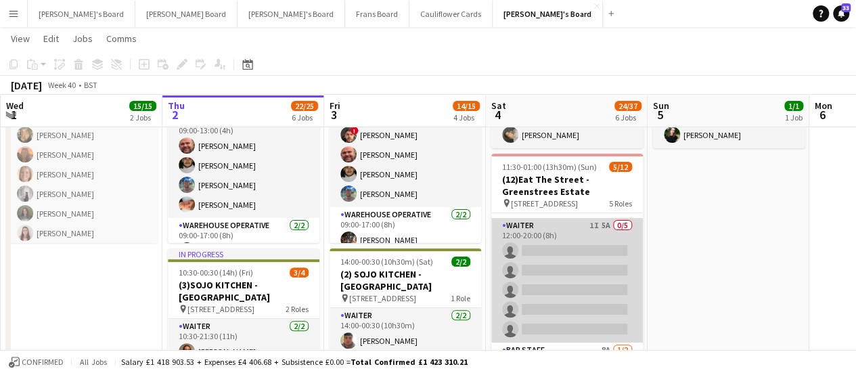
click at [570, 239] on app-card-role "Waiter 1I 5A 0/5 12:00-20:00 (8h) single-neutral-actions single-neutral-actions…" at bounding box center [567, 280] width 152 height 125
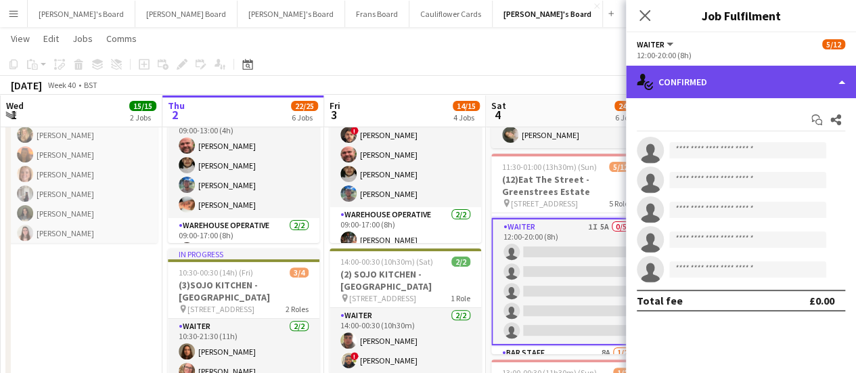
click at [781, 75] on div "single-neutral-actions-check-2 Confirmed" at bounding box center [741, 82] width 230 height 32
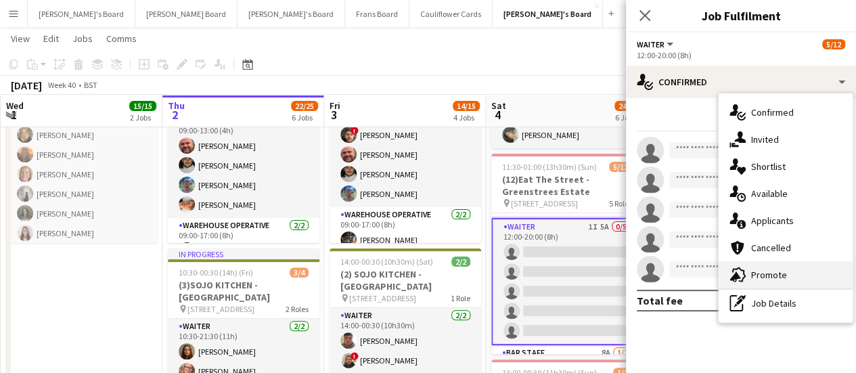
click at [797, 275] on div "advertising-megaphone Promote" at bounding box center [786, 274] width 134 height 27
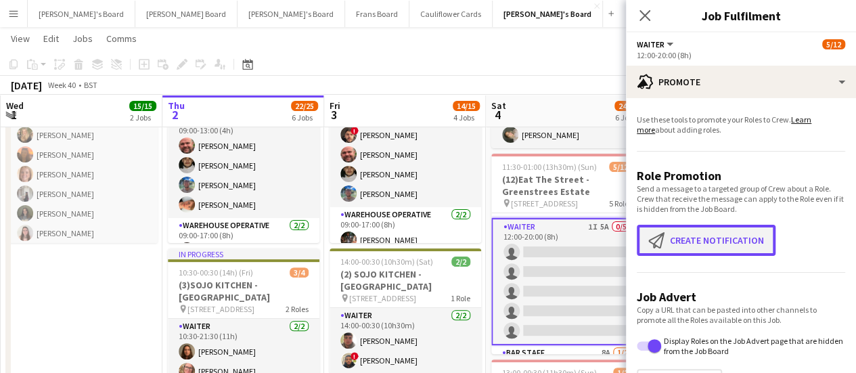
click at [739, 236] on button "Create notification Create notification" at bounding box center [706, 240] width 139 height 31
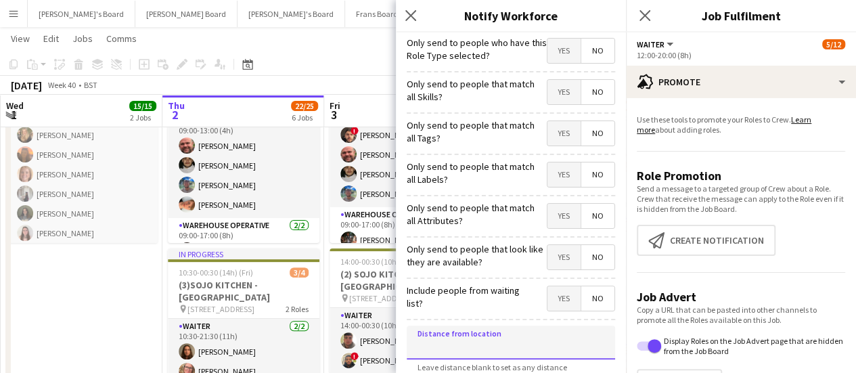
click at [515, 332] on input at bounding box center [511, 343] width 208 height 34
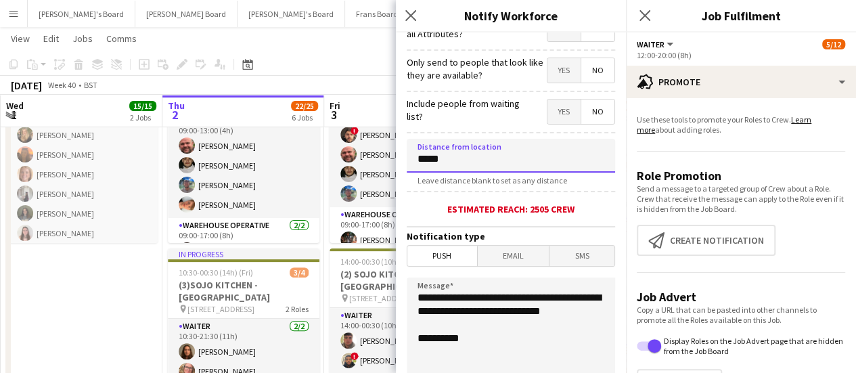
scroll to position [189, 0]
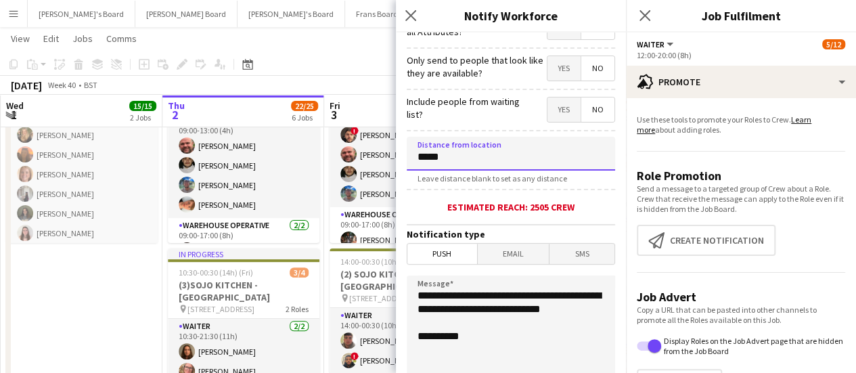
type input "*****"
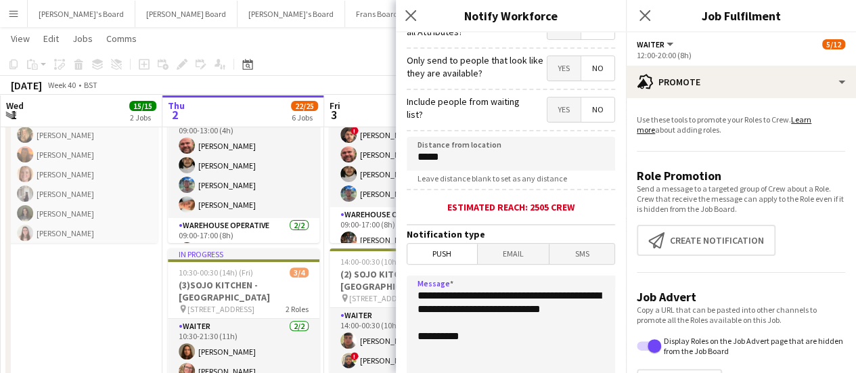
drag, startPoint x: 479, startPoint y: 326, endPoint x: 418, endPoint y: 290, distance: 70.7
click at [418, 290] on textarea "**********" at bounding box center [511, 358] width 208 height 166
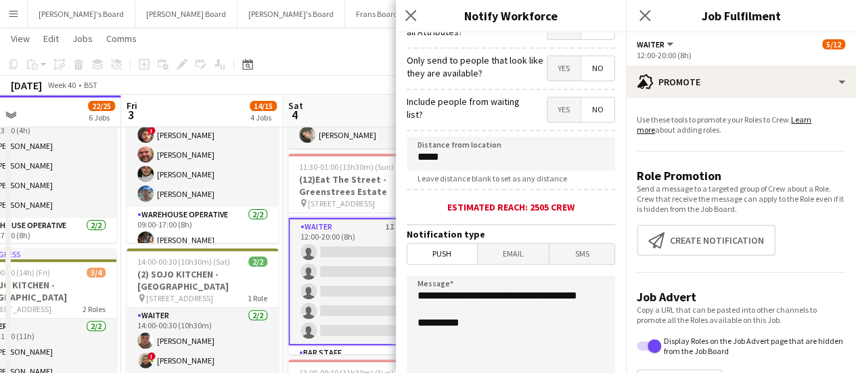
scroll to position [0, 542]
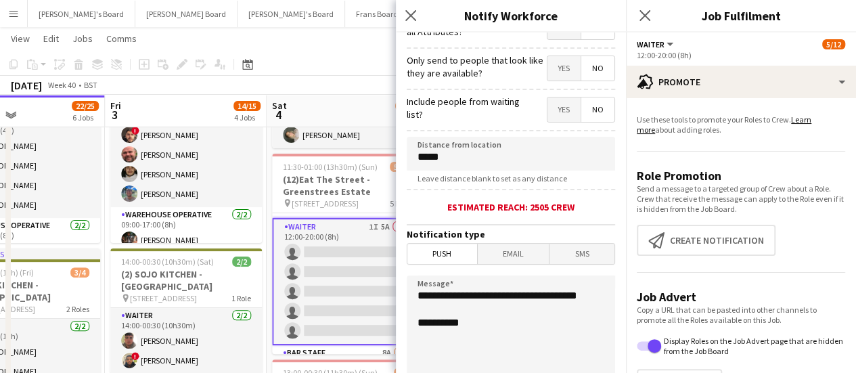
drag, startPoint x: 363, startPoint y: 269, endPoint x: 144, endPoint y: 238, distance: 221.6
click at [472, 303] on textarea "**********" at bounding box center [511, 358] width 208 height 166
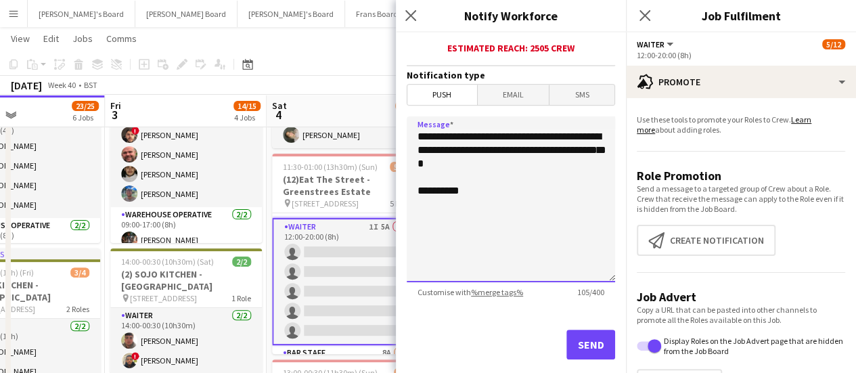
scroll to position [353, 0]
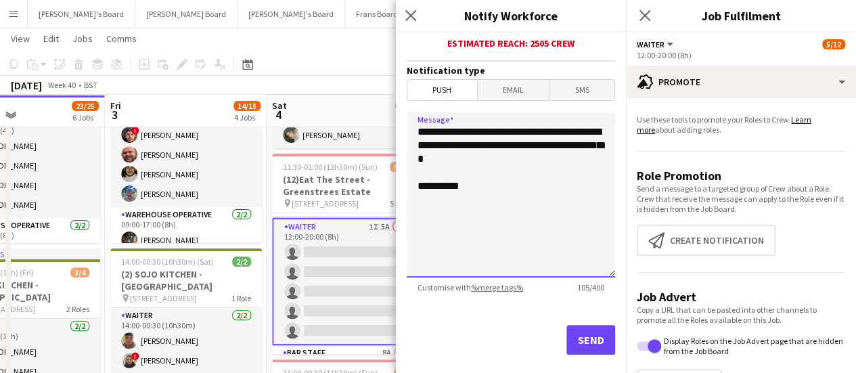
type textarea "**********"
click at [584, 344] on button "Send" at bounding box center [591, 340] width 49 height 30
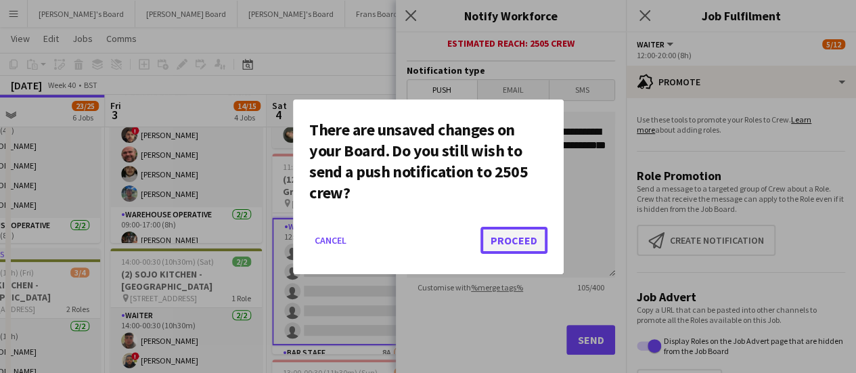
click at [524, 233] on button "Proceed" at bounding box center [514, 240] width 67 height 27
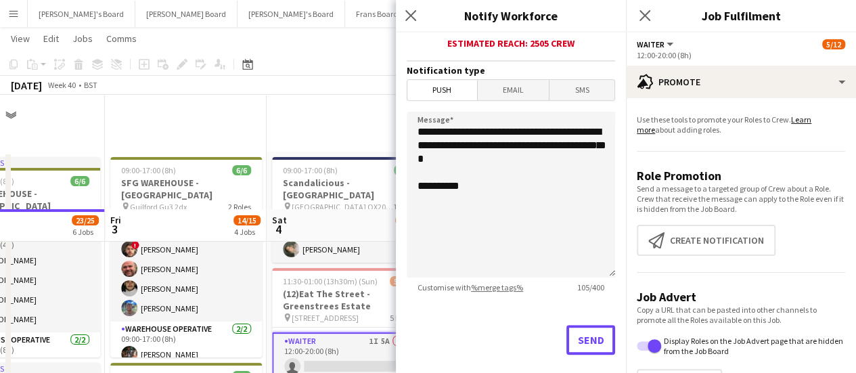
scroll to position [114, 0]
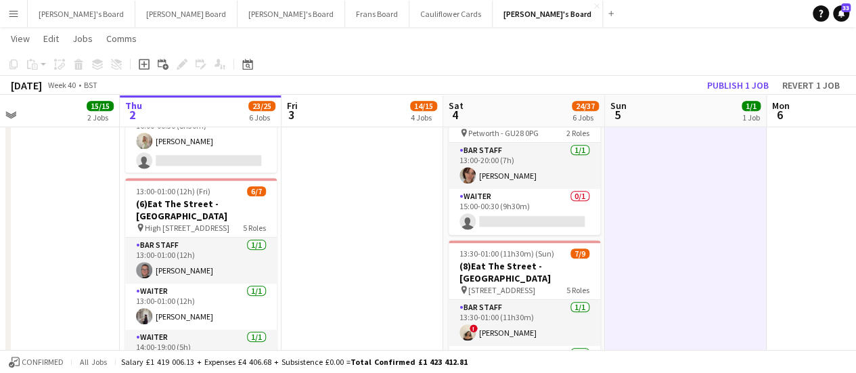
scroll to position [0, 364]
drag, startPoint x: 613, startPoint y: 251, endPoint x: 791, endPoint y: 282, distance: 180.7
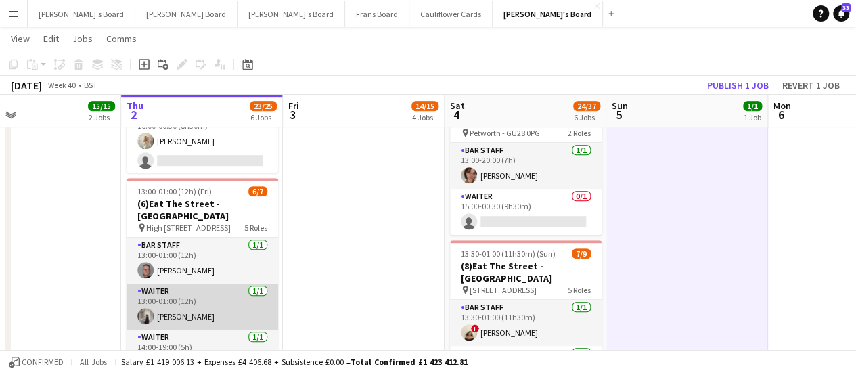
click at [195, 305] on app-card-role "Waiter [DATE] 13:00-01:00 (12h) [PERSON_NAME]" at bounding box center [203, 307] width 152 height 46
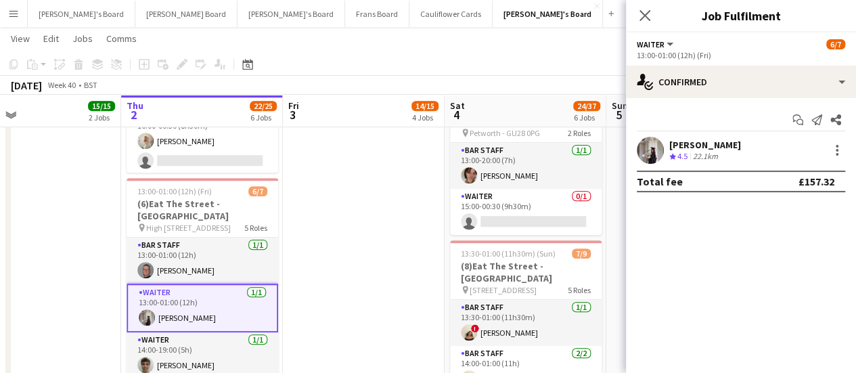
click at [433, 240] on app-date-cell "09:00-17:00 (8h) 6/6 SFG WAREHOUSE - [GEOGRAPHIC_DATA] pin Guilford Gu3 2dx 2 R…" at bounding box center [364, 242] width 162 height 963
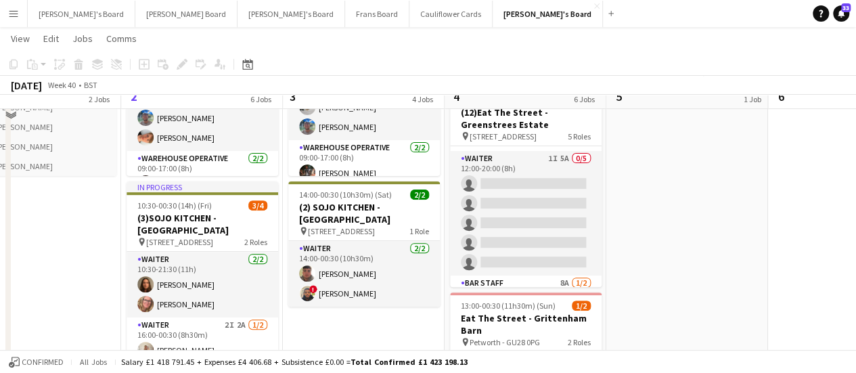
scroll to position [162, 0]
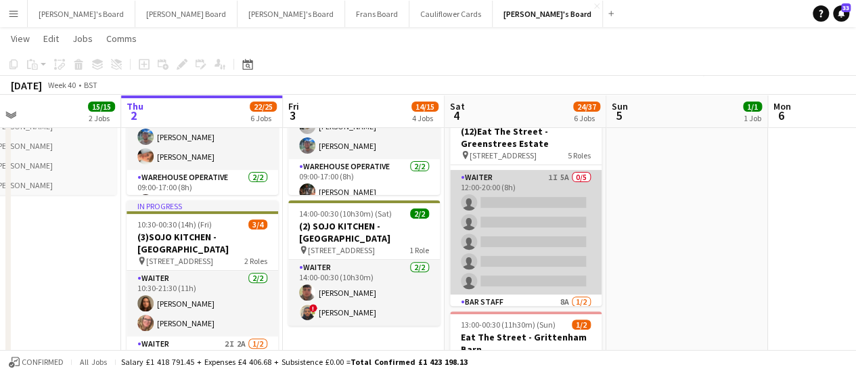
click at [546, 194] on app-card-role "Waiter 1I 5A 0/5 12:00-20:00 (8h) single-neutral-actions single-neutral-actions…" at bounding box center [526, 232] width 152 height 125
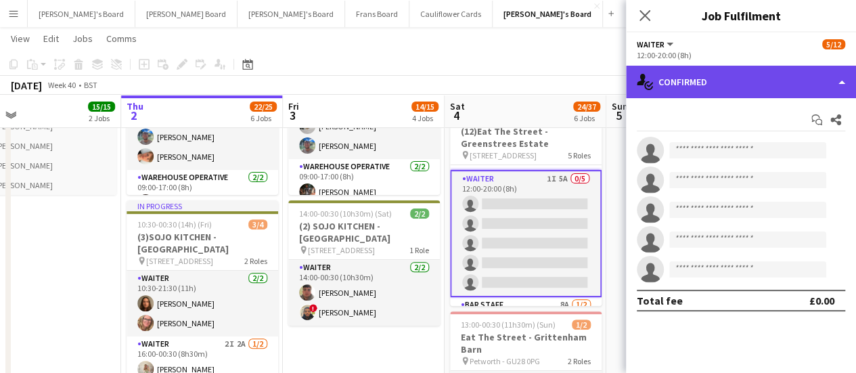
click at [791, 87] on div "single-neutral-actions-check-2 Confirmed" at bounding box center [741, 82] width 230 height 32
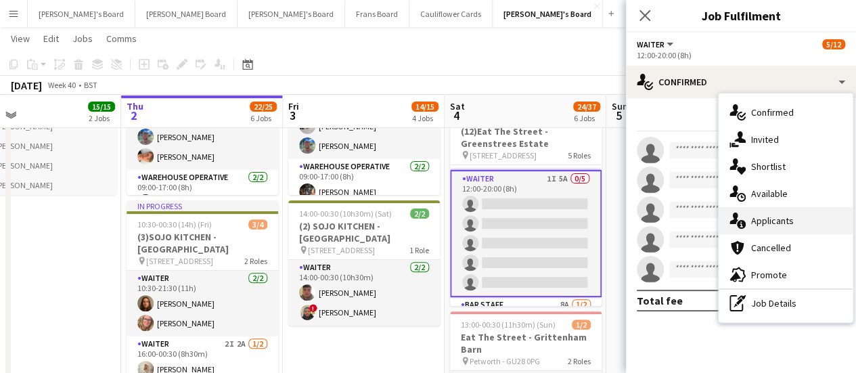
click at [776, 227] on div "single-neutral-actions-information Applicants" at bounding box center [786, 220] width 134 height 27
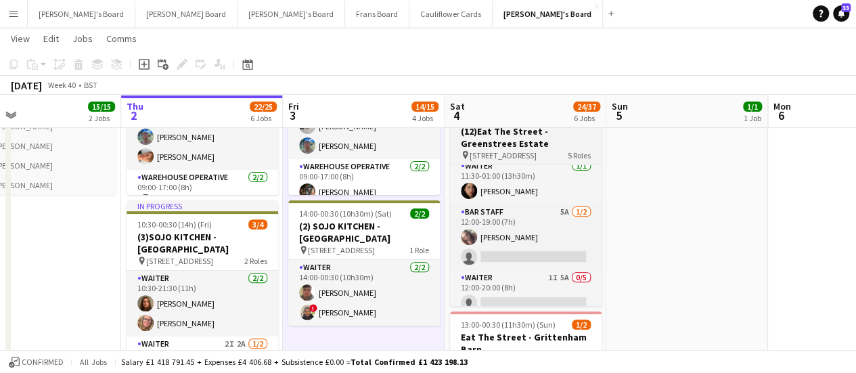
scroll to position [0, 0]
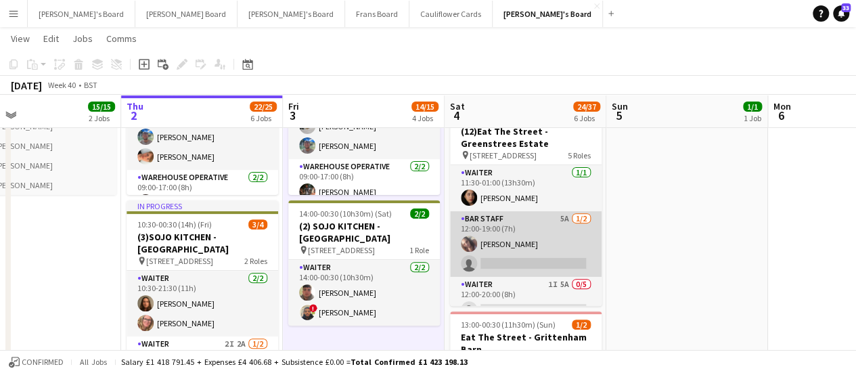
click at [564, 223] on app-card-role "BAR STAFF 5A [DATE] 12:00-19:00 (7h) [PERSON_NAME] single-neutral-actions" at bounding box center [526, 244] width 152 height 66
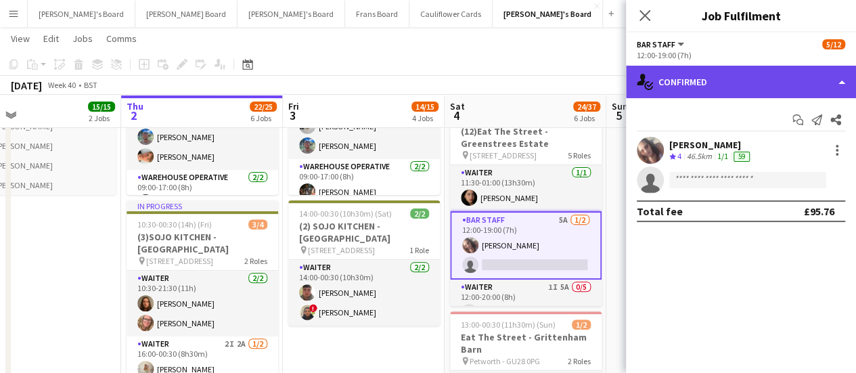
click at [794, 86] on div "single-neutral-actions-check-2 Confirmed" at bounding box center [741, 82] width 230 height 32
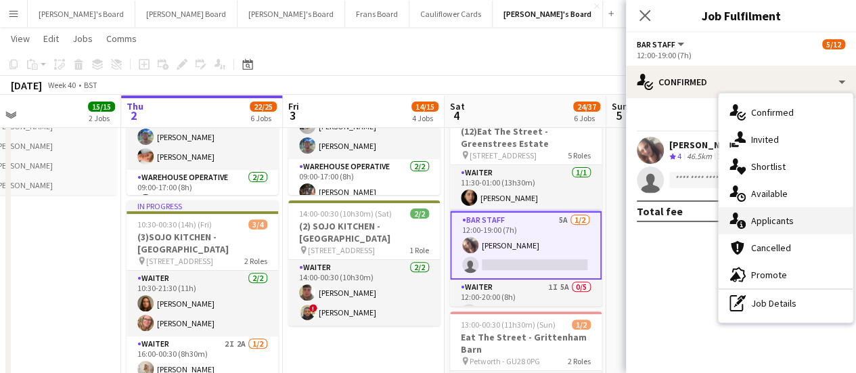
click at [781, 223] on span "Applicants" at bounding box center [772, 221] width 43 height 12
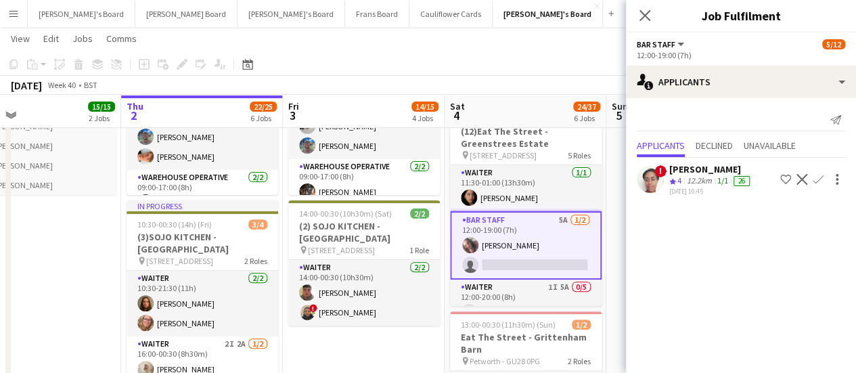
click at [526, 240] on app-card-role "BAR STAFF 5A [DATE] 12:00-19:00 (7h) [PERSON_NAME] single-neutral-actions" at bounding box center [526, 245] width 152 height 68
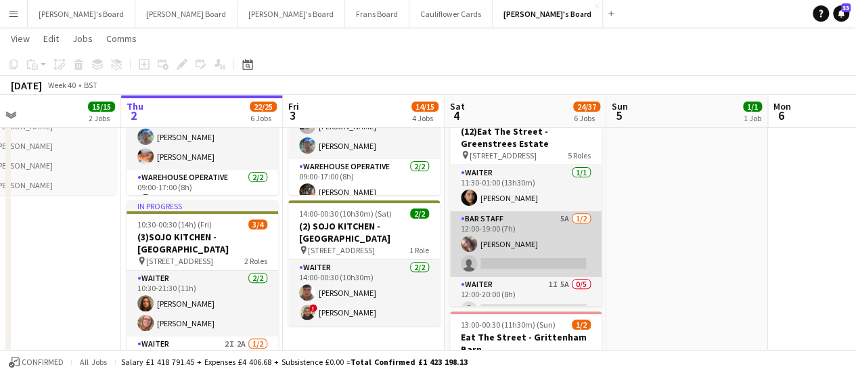
click at [526, 240] on app-card-role "BAR STAFF 5A [DATE] 12:00-19:00 (7h) [PERSON_NAME] single-neutral-actions" at bounding box center [526, 244] width 152 height 66
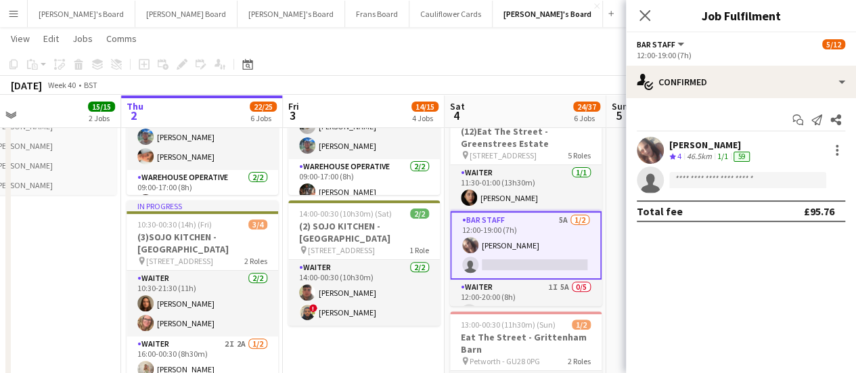
click at [707, 152] on div "46.5km" at bounding box center [699, 157] width 30 height 12
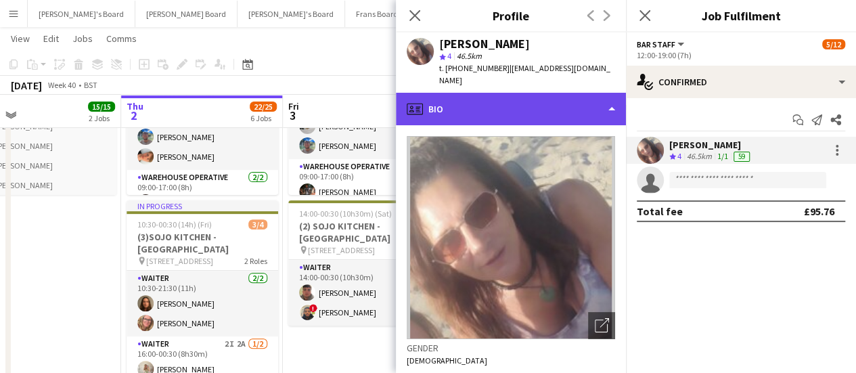
click at [536, 98] on div "profile Bio" at bounding box center [511, 109] width 230 height 32
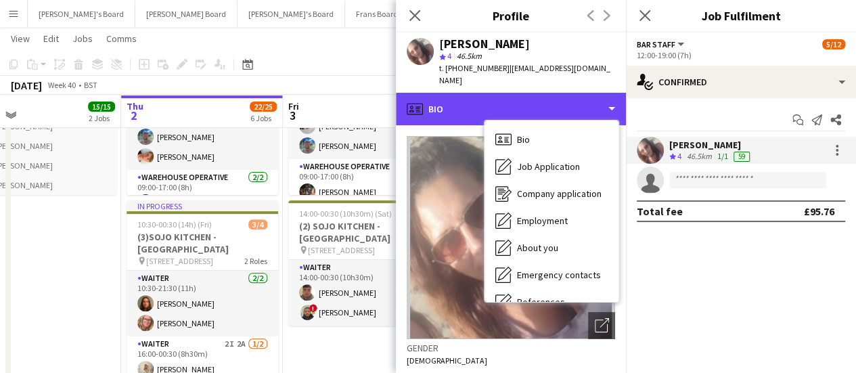
scroll to position [208, 0]
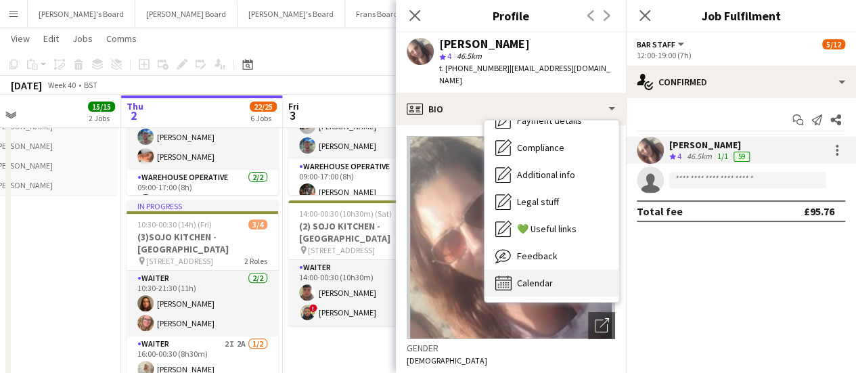
click at [559, 282] on div "Calendar Calendar" at bounding box center [552, 282] width 134 height 27
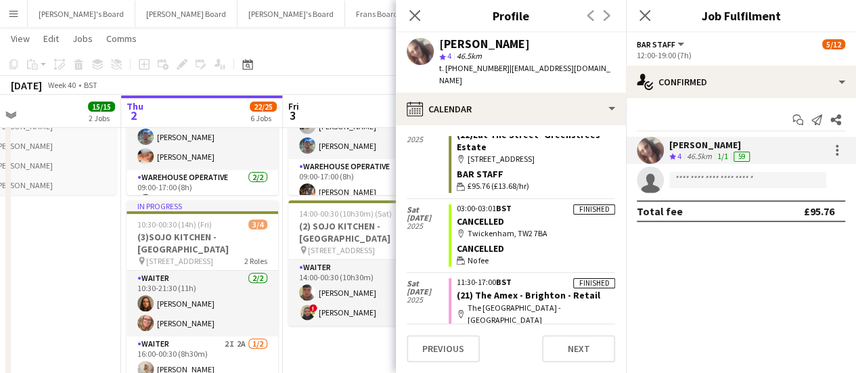
scroll to position [54, 0]
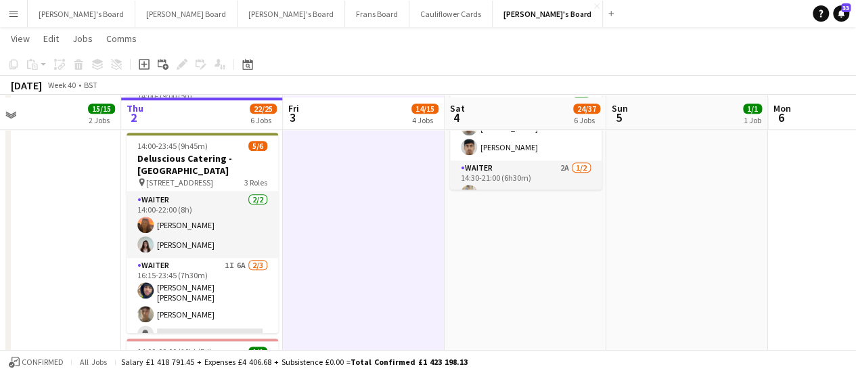
scroll to position [644, 0]
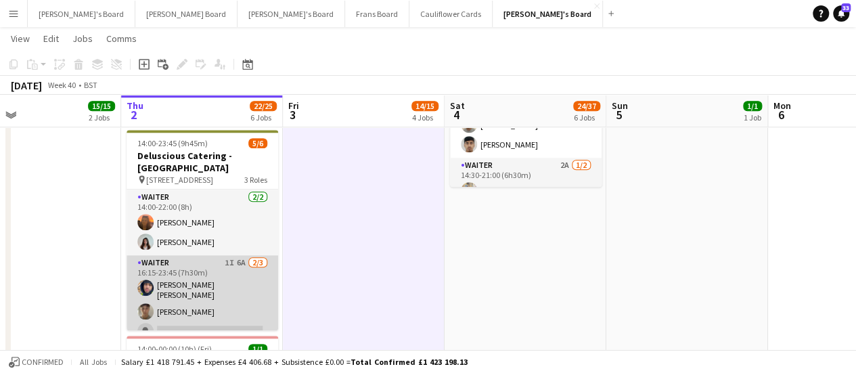
click at [229, 270] on app-card-role "Waiter 1I 6A [DATE] 16:15-23:45 (7h30m) [PERSON_NAME] [PERSON_NAME] [PERSON_NAM…" at bounding box center [203, 299] width 152 height 89
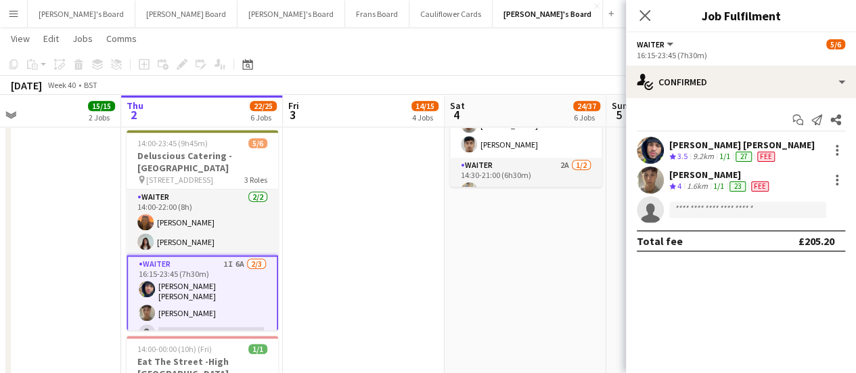
click at [703, 183] on div "1.6km" at bounding box center [697, 187] width 26 height 12
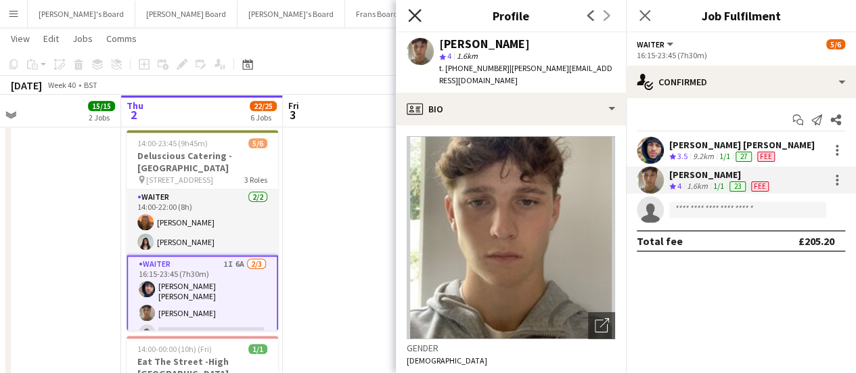
click at [414, 12] on icon "Close pop-in" at bounding box center [414, 15] width 13 height 13
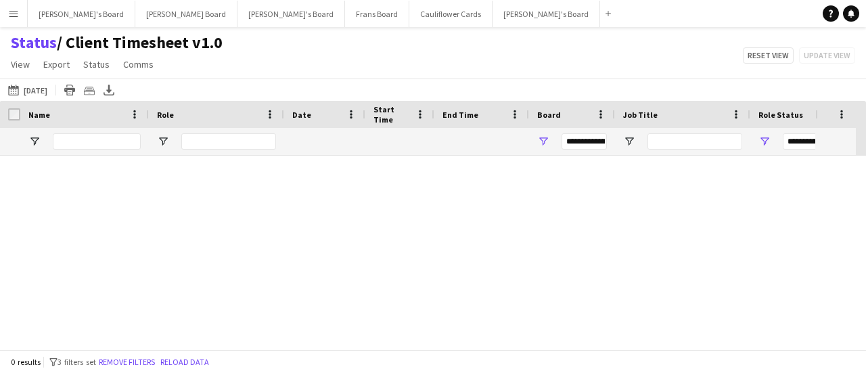
type input "***"
click at [475, 258] on link "Remove filters" at bounding box center [459, 260] width 56 height 10
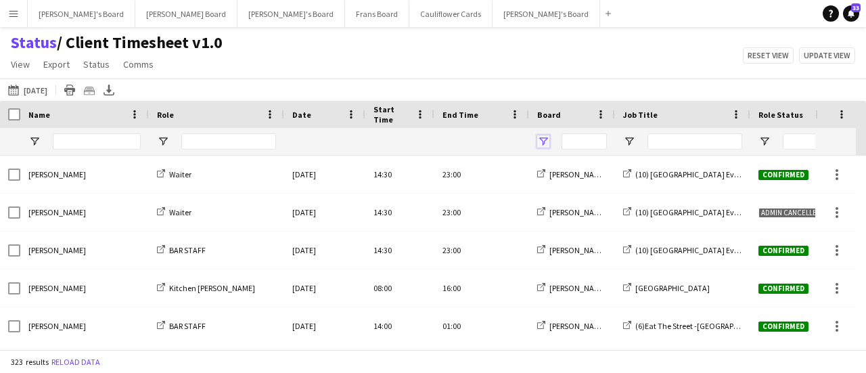
click at [545, 140] on span "Open Filter Menu" at bounding box center [543, 141] width 12 height 12
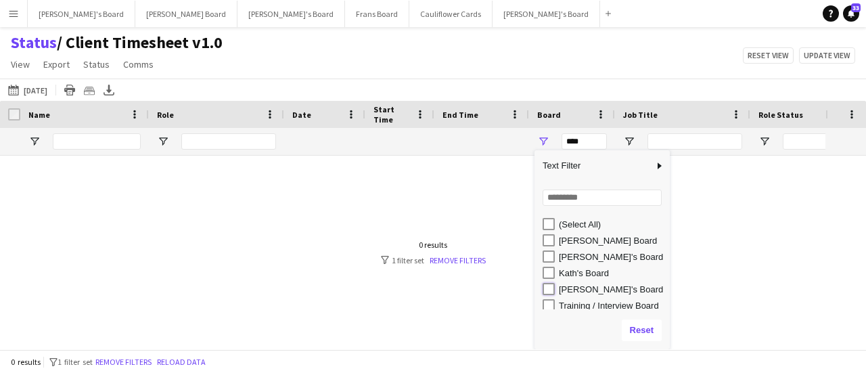
type input "**********"
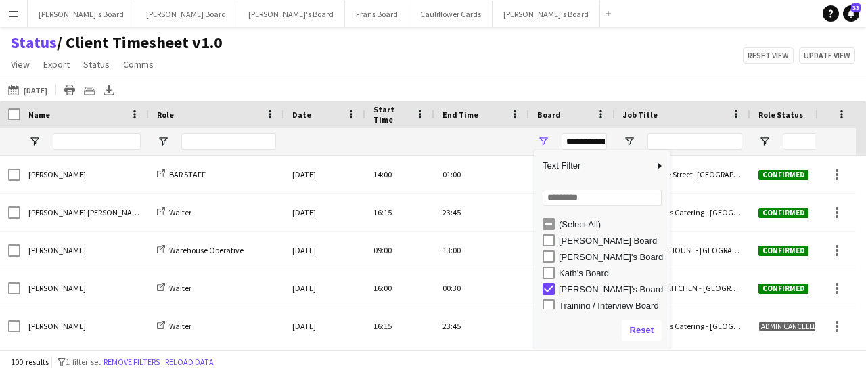
click at [632, 74] on div "Status / Client Timesheet v1.0 View Views Default view Airshow Accreditation Ai…" at bounding box center [433, 55] width 866 height 46
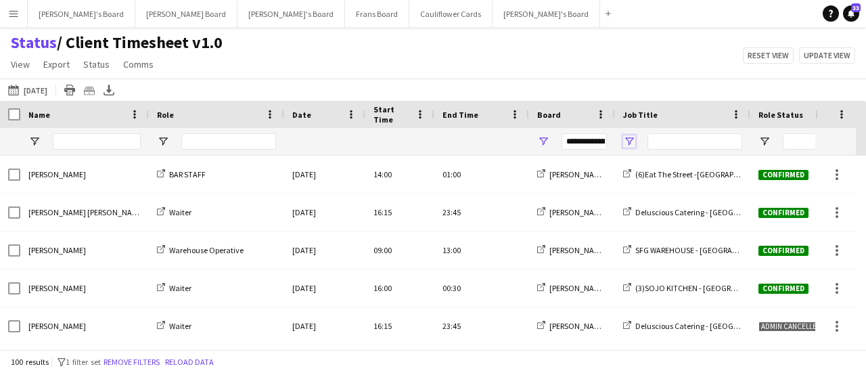
click at [628, 137] on span "Open Filter Menu" at bounding box center [629, 141] width 12 height 12
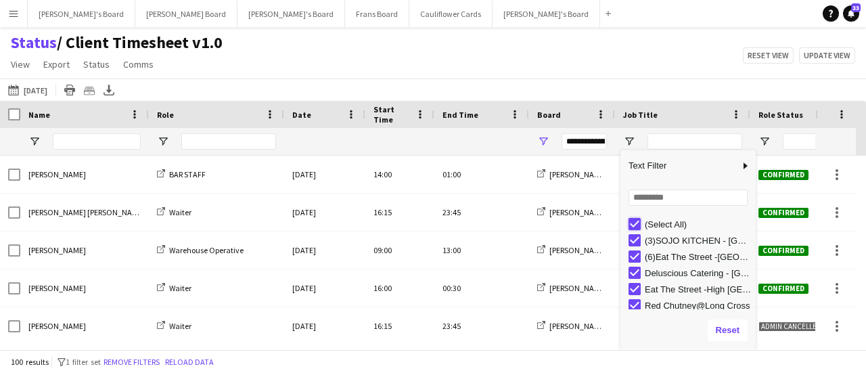
type input "***"
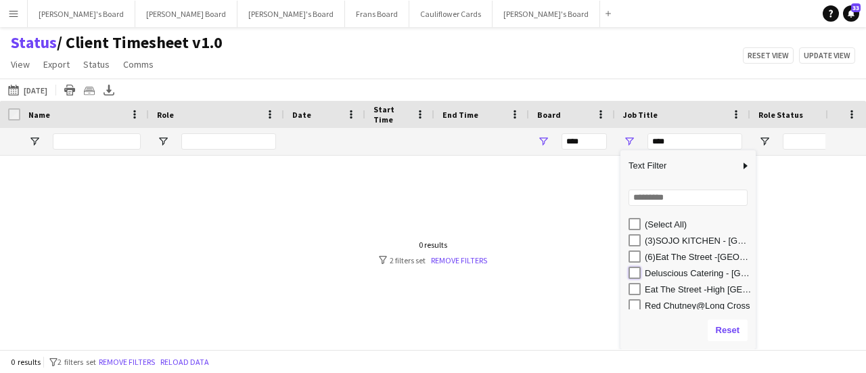
type input "**********"
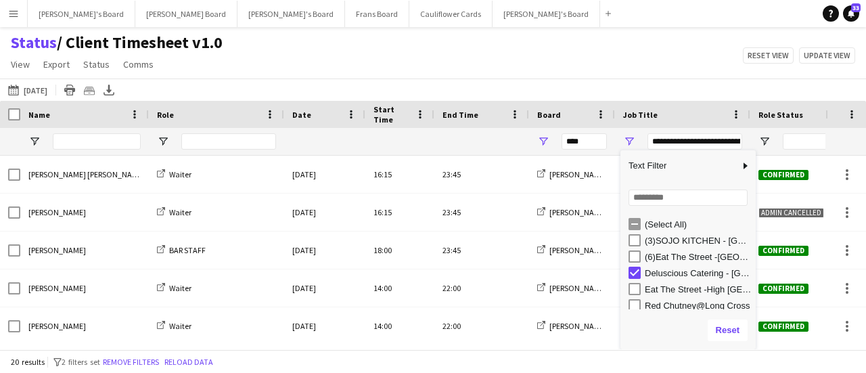
type input "**********"
click at [490, 58] on div "Status / Client Timesheet v1.0 View Views Default view Airshow Accreditation Ai…" at bounding box center [433, 55] width 866 height 46
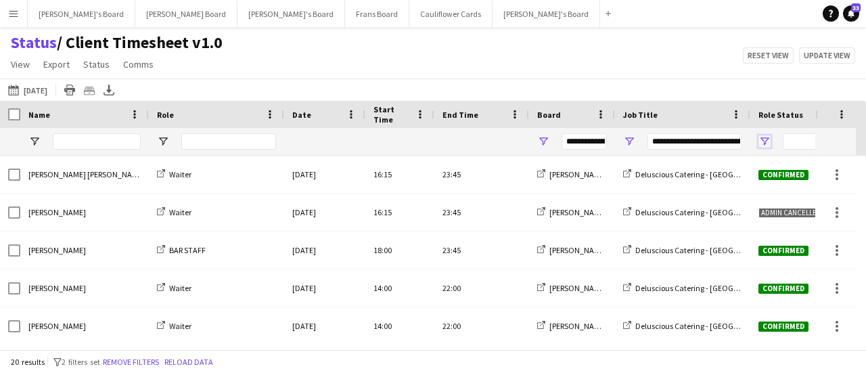
click at [765, 139] on span "Open Filter Menu" at bounding box center [765, 141] width 12 height 12
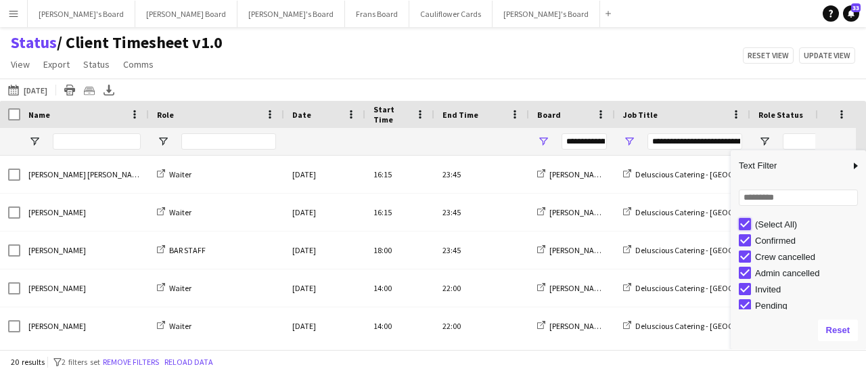
type input "***"
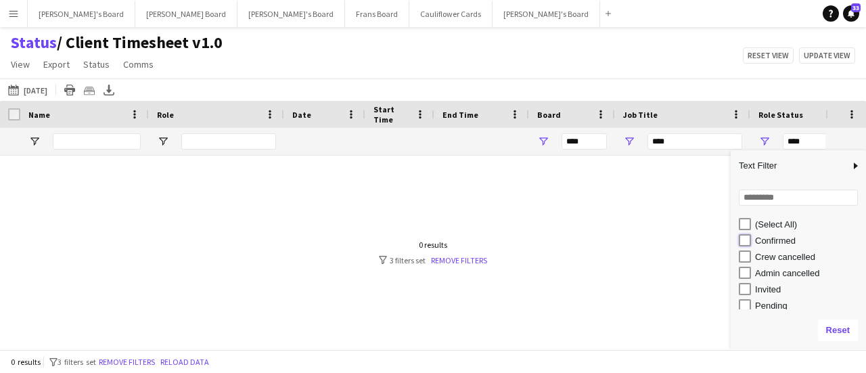
type input "**********"
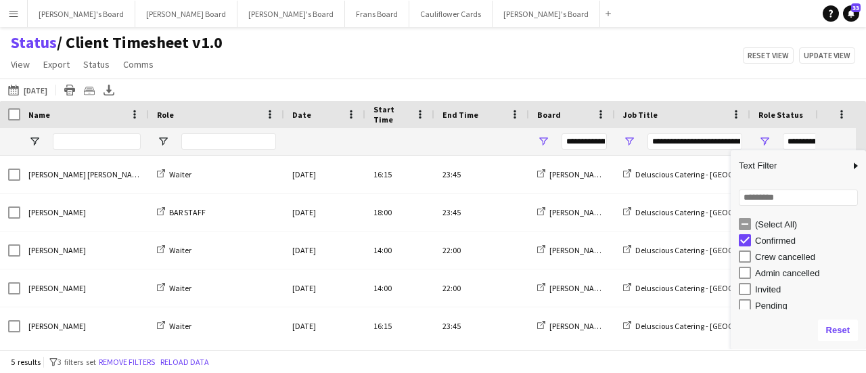
click at [411, 68] on div "Status / Client Timesheet v1.0 View Views Default view Airshow Accreditation Ai…" at bounding box center [433, 55] width 866 height 46
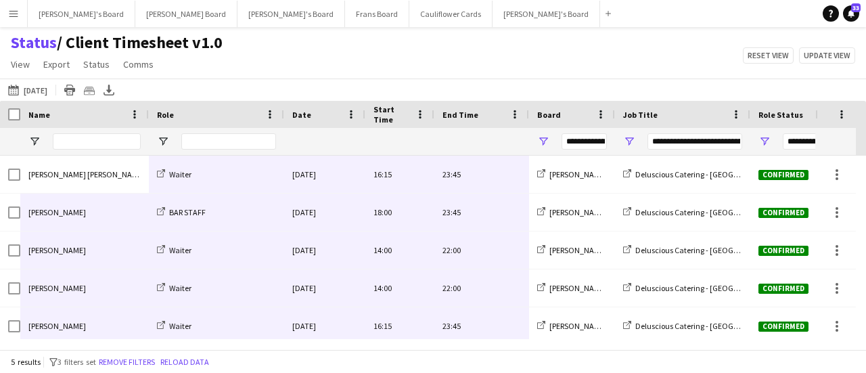
scroll to position [5, 0]
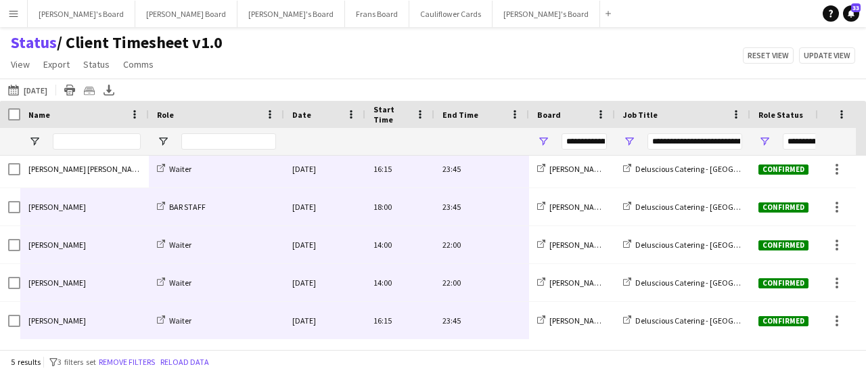
drag, startPoint x: 60, startPoint y: 179, endPoint x: 477, endPoint y: 339, distance: 446.8
click at [477, 339] on div "Crew Shift Details Date Name" at bounding box center [433, 225] width 866 height 248
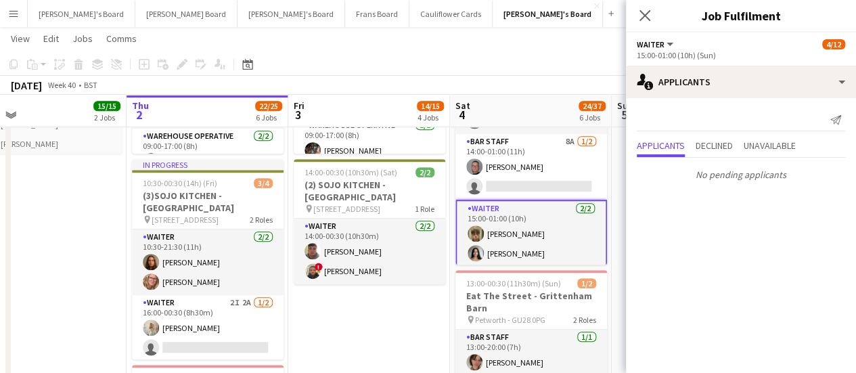
click at [403, 322] on app-date-cell "09:00-17:00 (8h) 6/6 SFG WAREHOUSE - [GEOGRAPHIC_DATA] pin Guilford Gu3 2dx 2 R…" at bounding box center [369, 307] width 162 height 1208
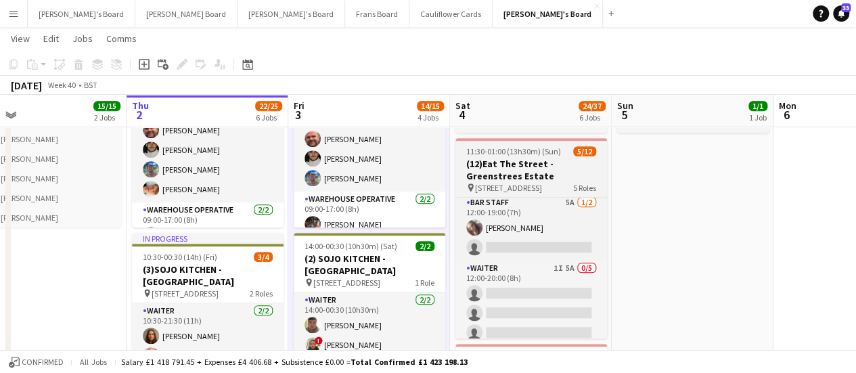
scroll to position [44, 0]
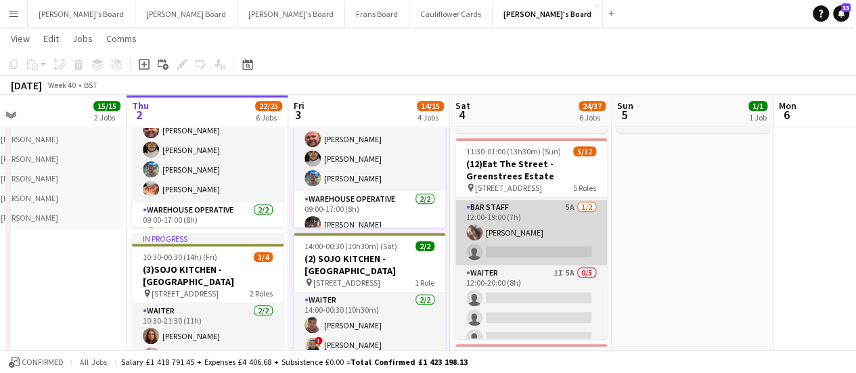
click at [560, 242] on app-card-role "BAR STAFF 5A [DATE] 12:00-19:00 (7h) [PERSON_NAME] single-neutral-actions" at bounding box center [532, 233] width 152 height 66
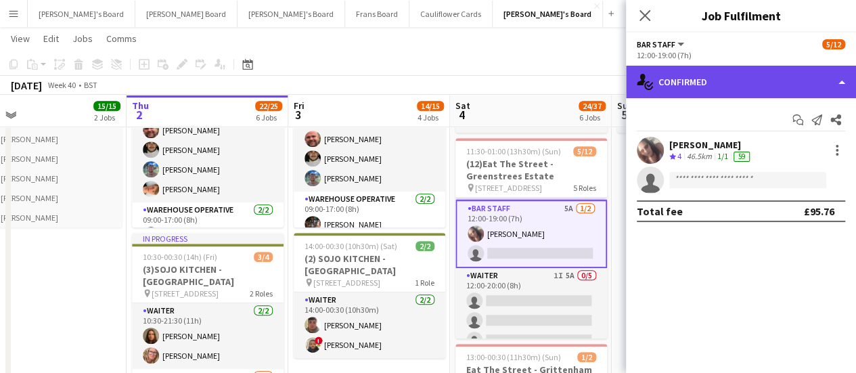
click at [782, 91] on div "single-neutral-actions-check-2 Confirmed" at bounding box center [741, 82] width 230 height 32
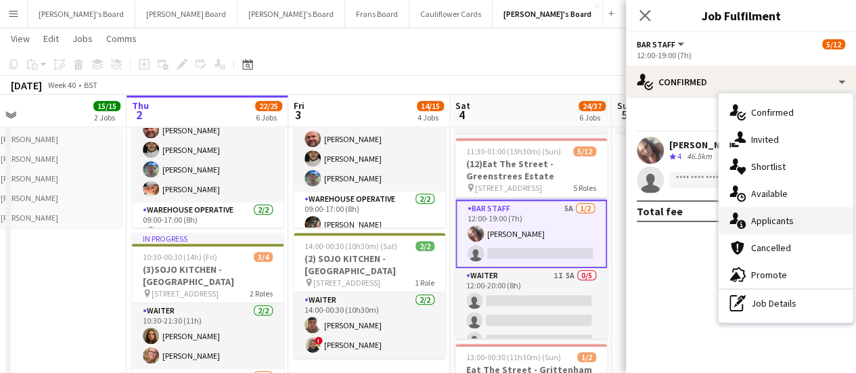
click at [784, 227] on div "single-neutral-actions-information Applicants" at bounding box center [786, 220] width 134 height 27
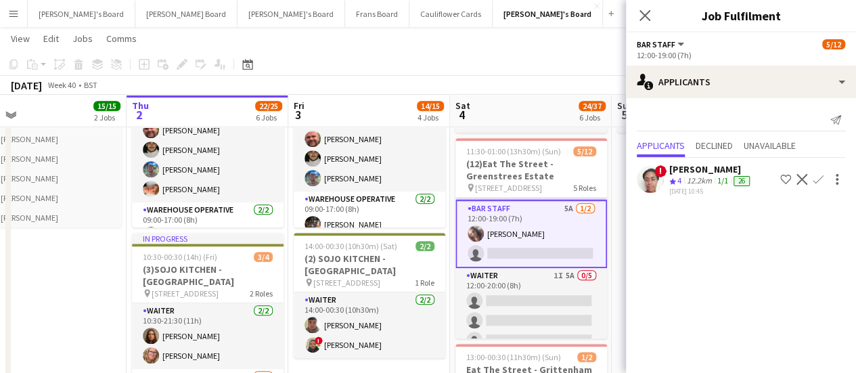
click at [709, 182] on div "12.2km" at bounding box center [699, 181] width 30 height 12
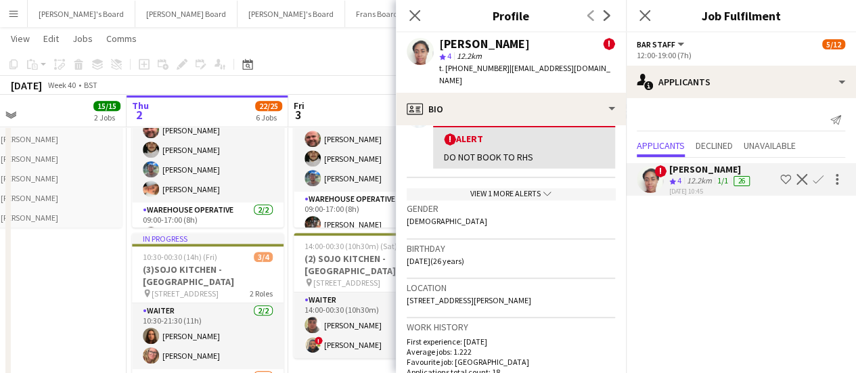
scroll to position [268, 0]
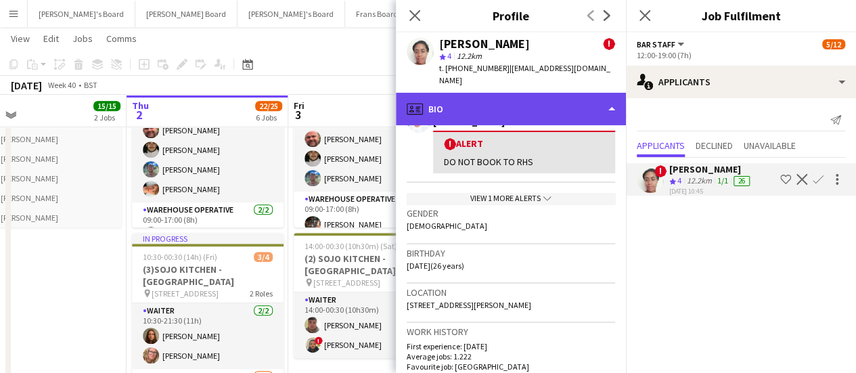
click at [544, 93] on div "profile Bio" at bounding box center [511, 109] width 230 height 32
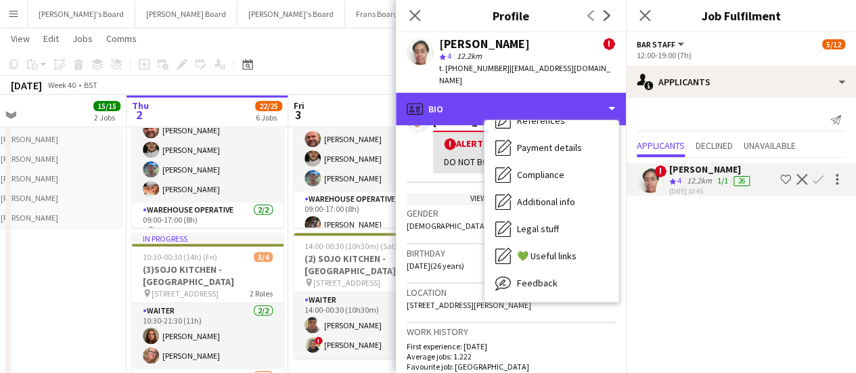
scroll to position [183, 0]
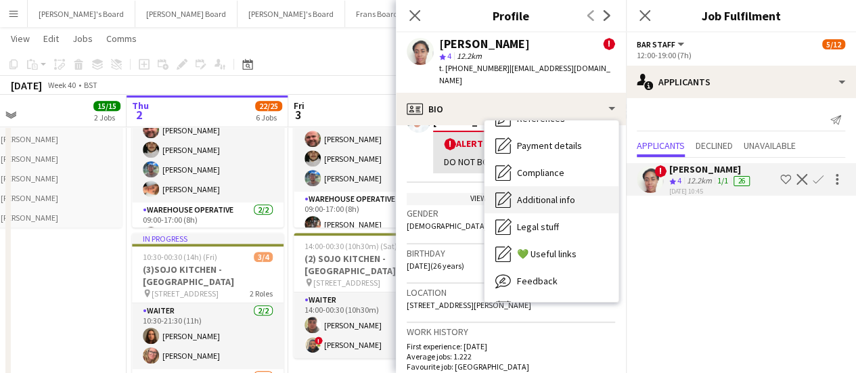
click at [583, 195] on div "Additional info Additional info" at bounding box center [552, 199] width 134 height 27
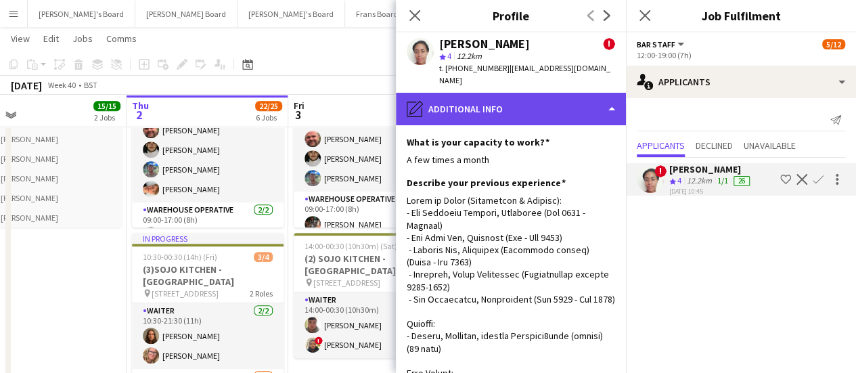
click at [556, 106] on div "pencil4 Additional info" at bounding box center [511, 109] width 230 height 32
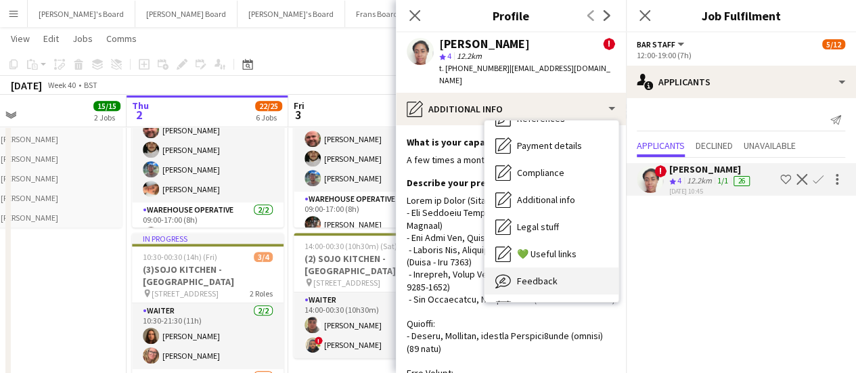
click at [550, 275] on span "Feedback" at bounding box center [537, 281] width 41 height 12
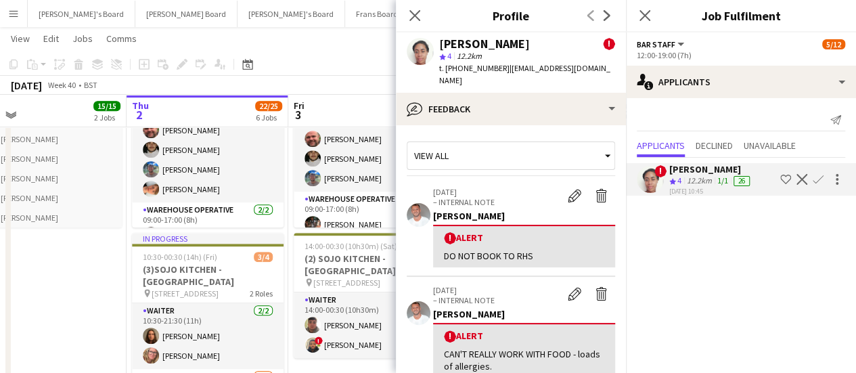
click at [550, 285] on p "27-03-2025" at bounding box center [497, 290] width 128 height 10
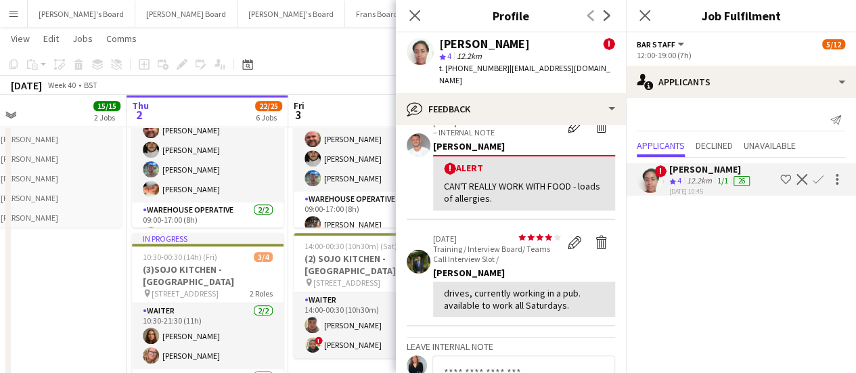
scroll to position [171, 0]
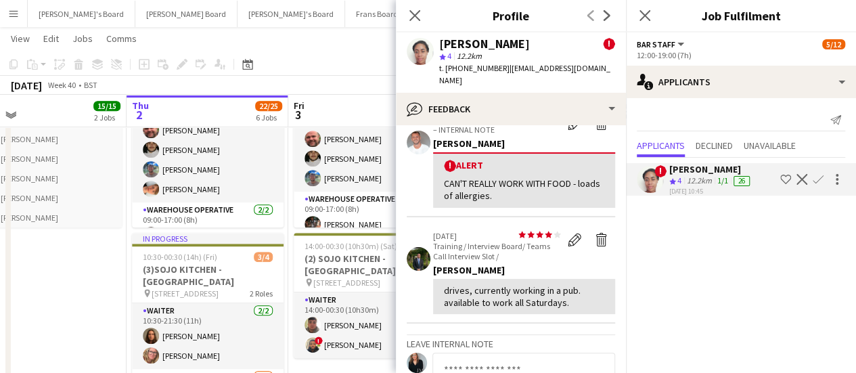
click at [349, 62] on app-toolbar "Copy Paste Paste Ctrl+V Paste with crew Ctrl+Shift+V Paste linked Job [GEOGRAPH…" at bounding box center [428, 64] width 856 height 23
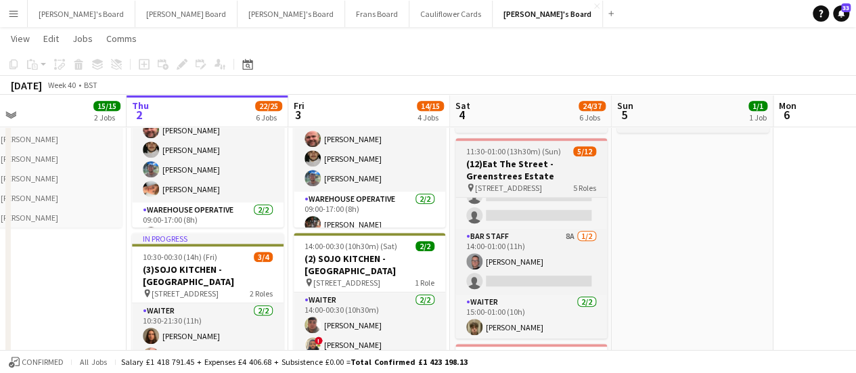
scroll to position [226, 0]
